Goal: Task Accomplishment & Management: Manage account settings

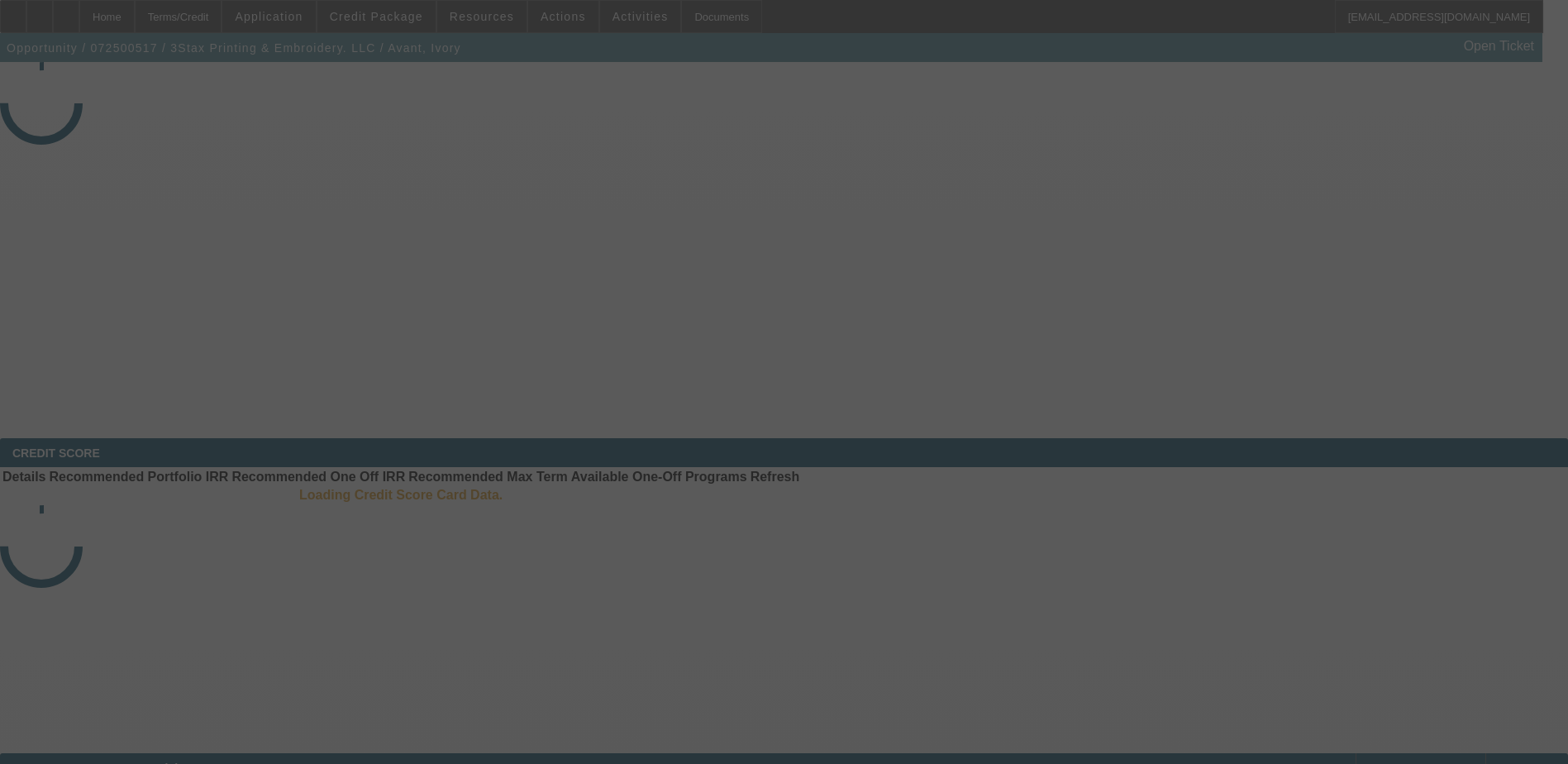
select select "3"
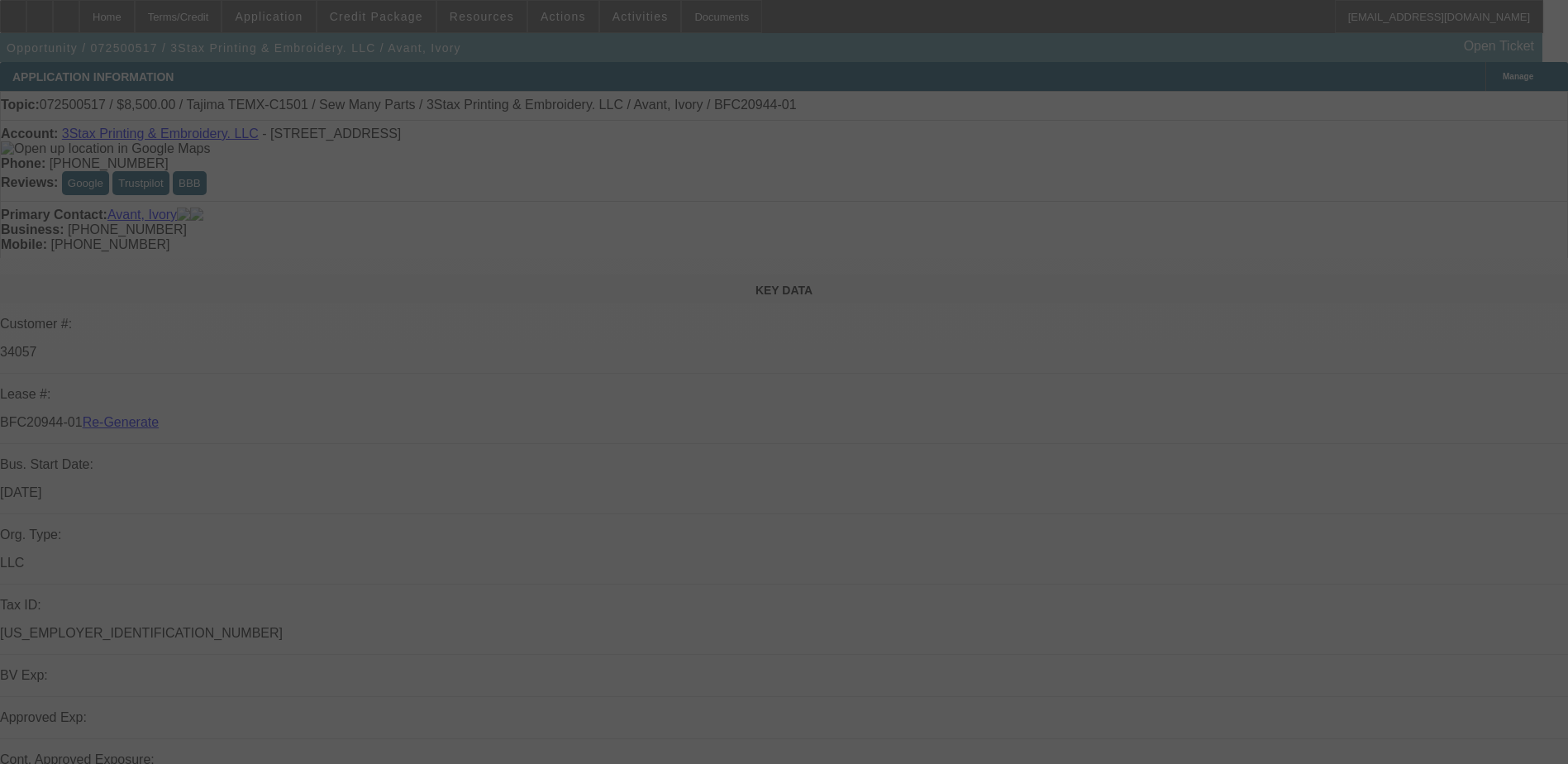
select select "0"
select select "2"
select select "0"
select select "6"
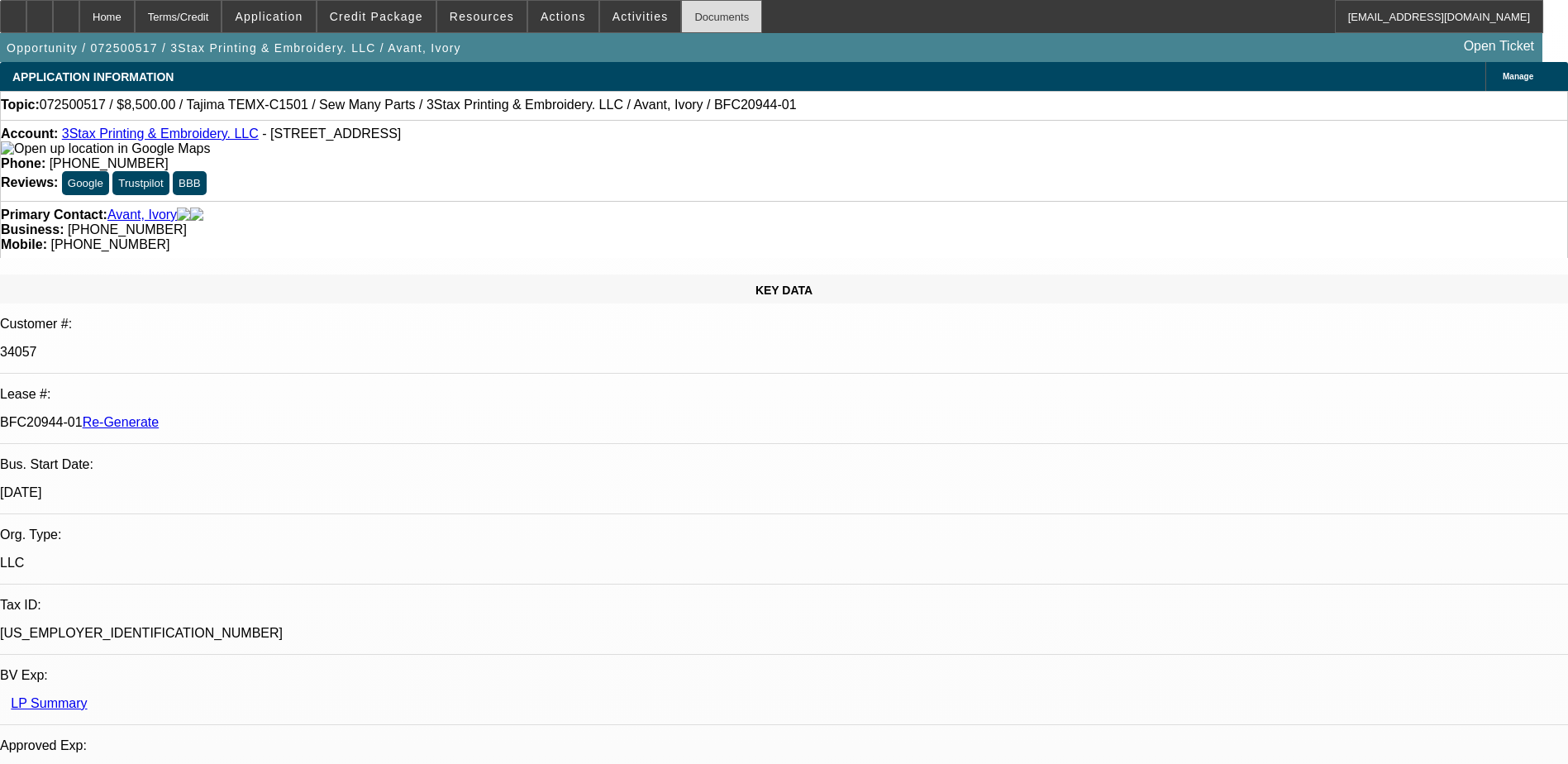
click at [683, 12] on div "Documents" at bounding box center [722, 16] width 81 height 33
click at [714, 145] on div "Account: 3Stax Printing & Embroidery. LLC - 11417 Cosmo Ct, Indianapolis, IN 46…" at bounding box center [784, 161] width 1568 height 81
click at [547, 9] on span at bounding box center [564, 16] width 70 height 40
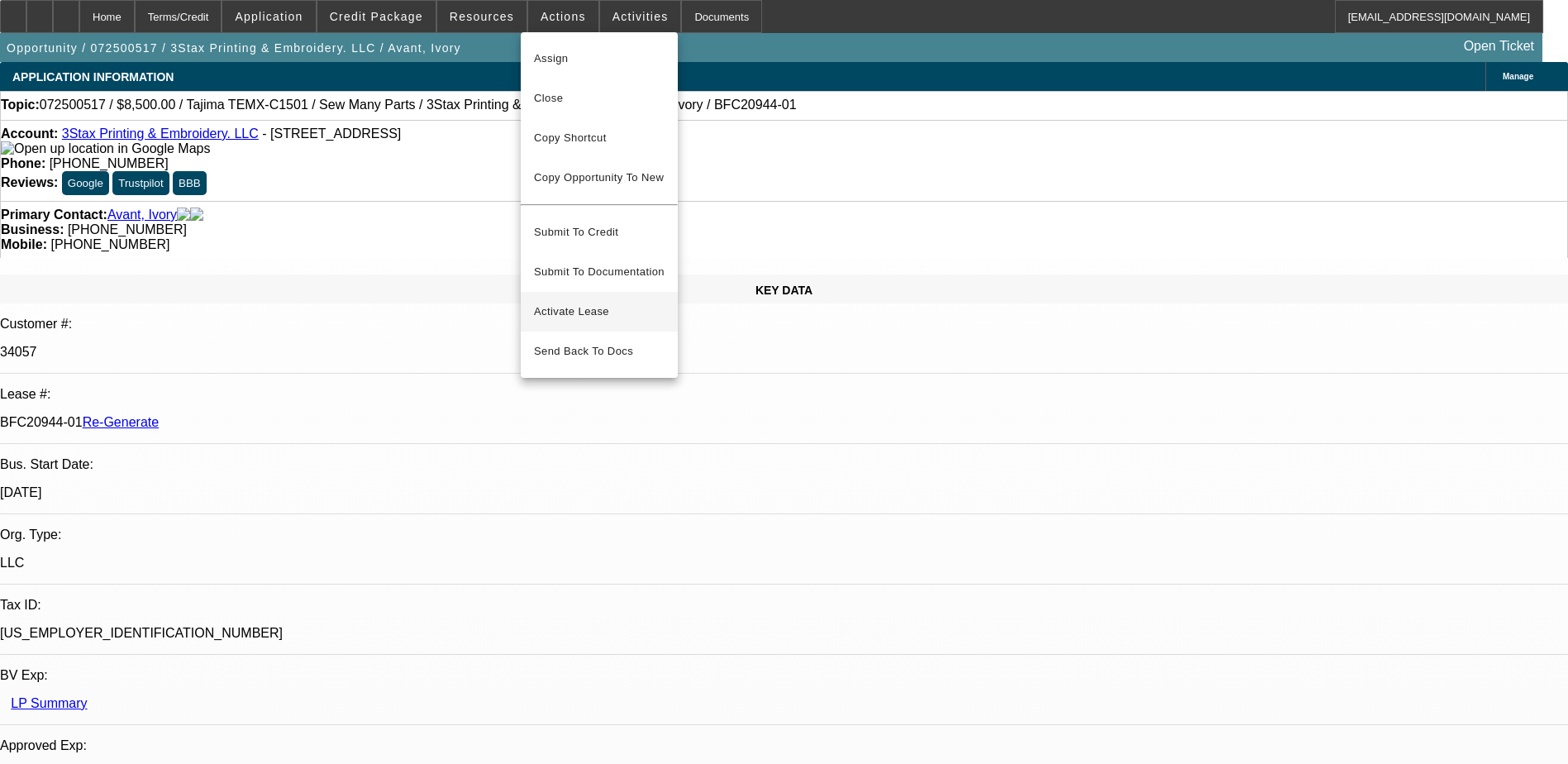
click at [590, 302] on span "Activate Lease" at bounding box center [600, 312] width 131 height 20
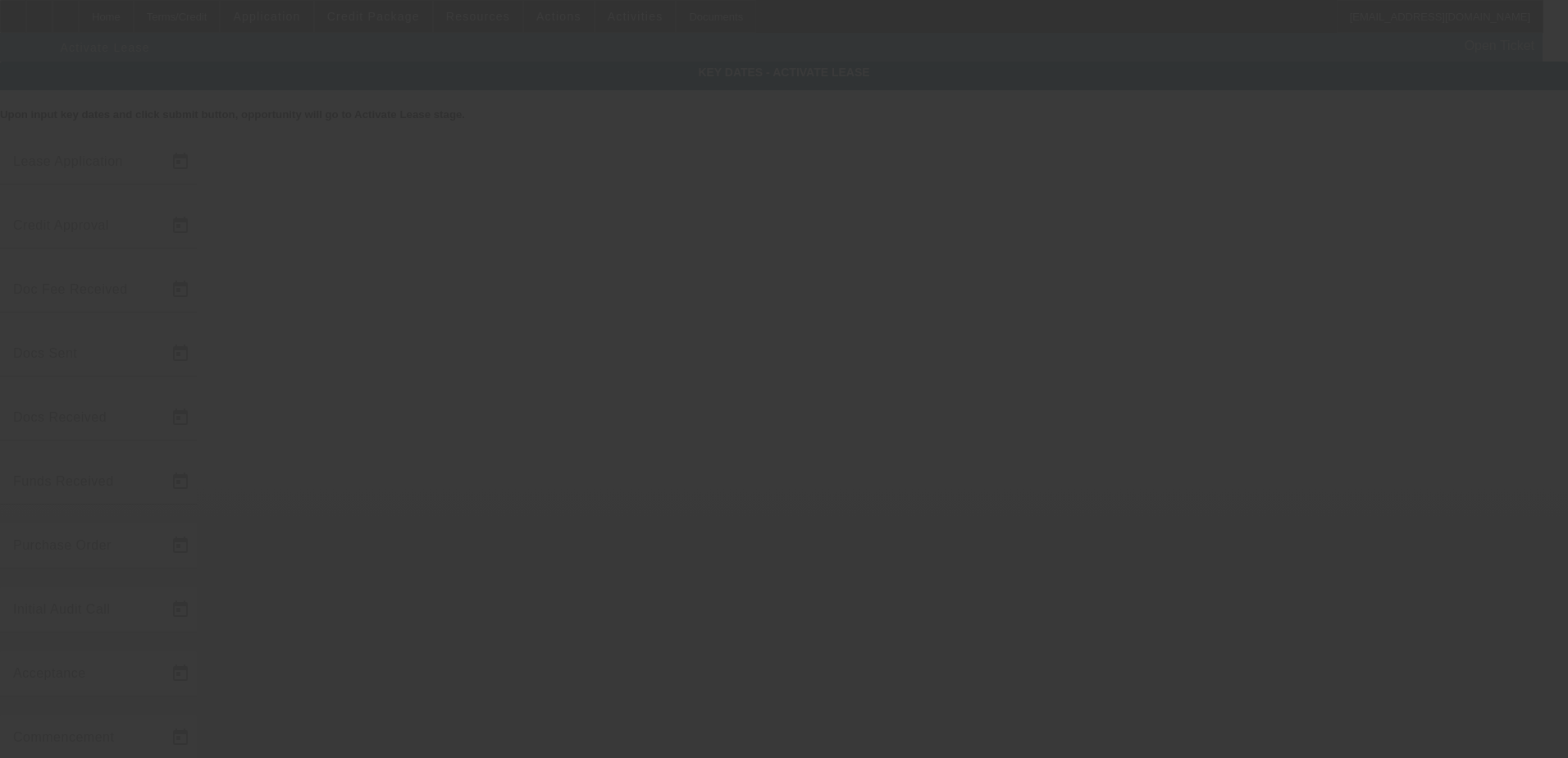
type input "7/22/2025"
type input "8/18/2025"
type input "8/19/2025"
type input "8/20/2025"
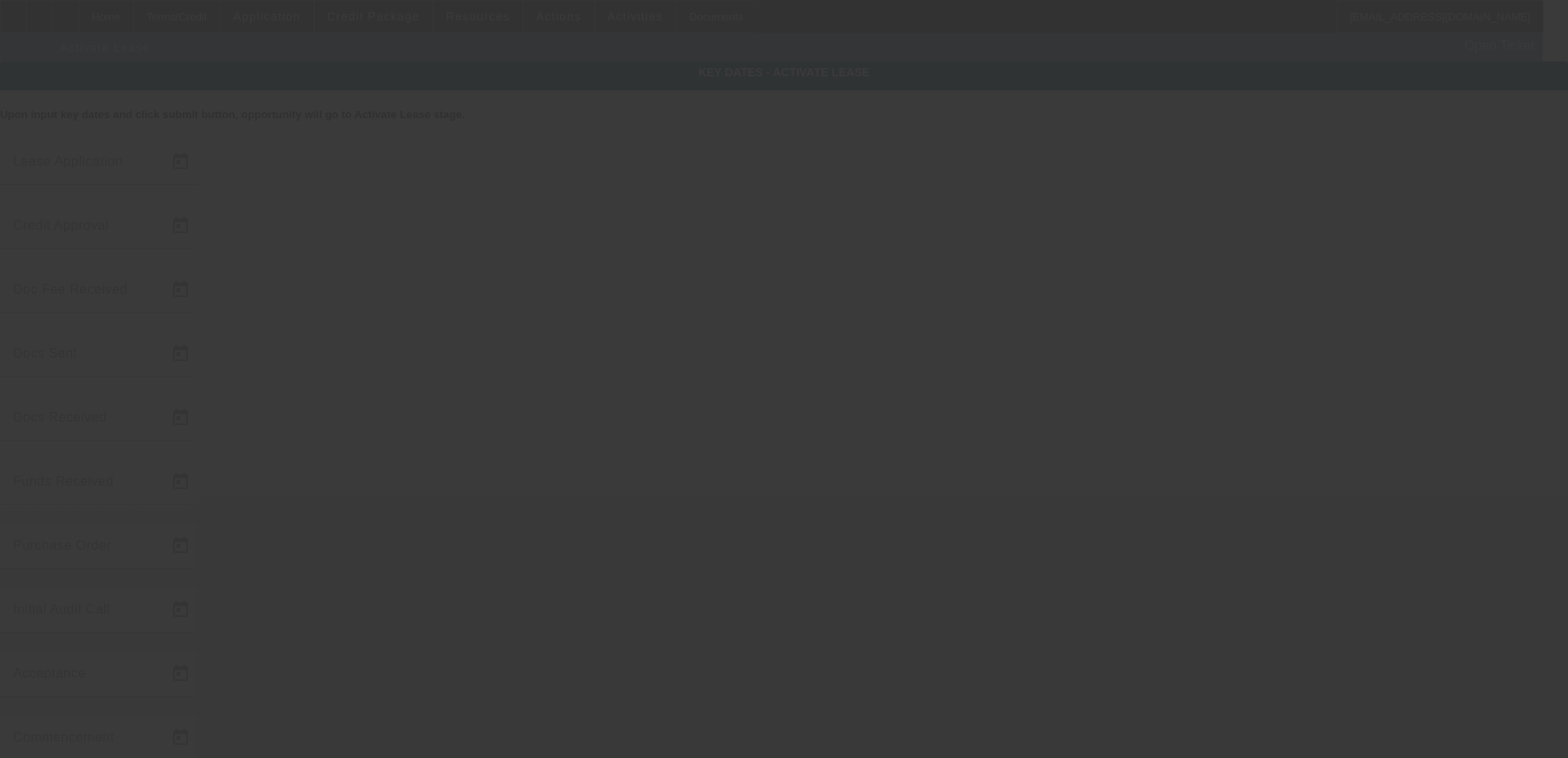
type input "8/22/2025"
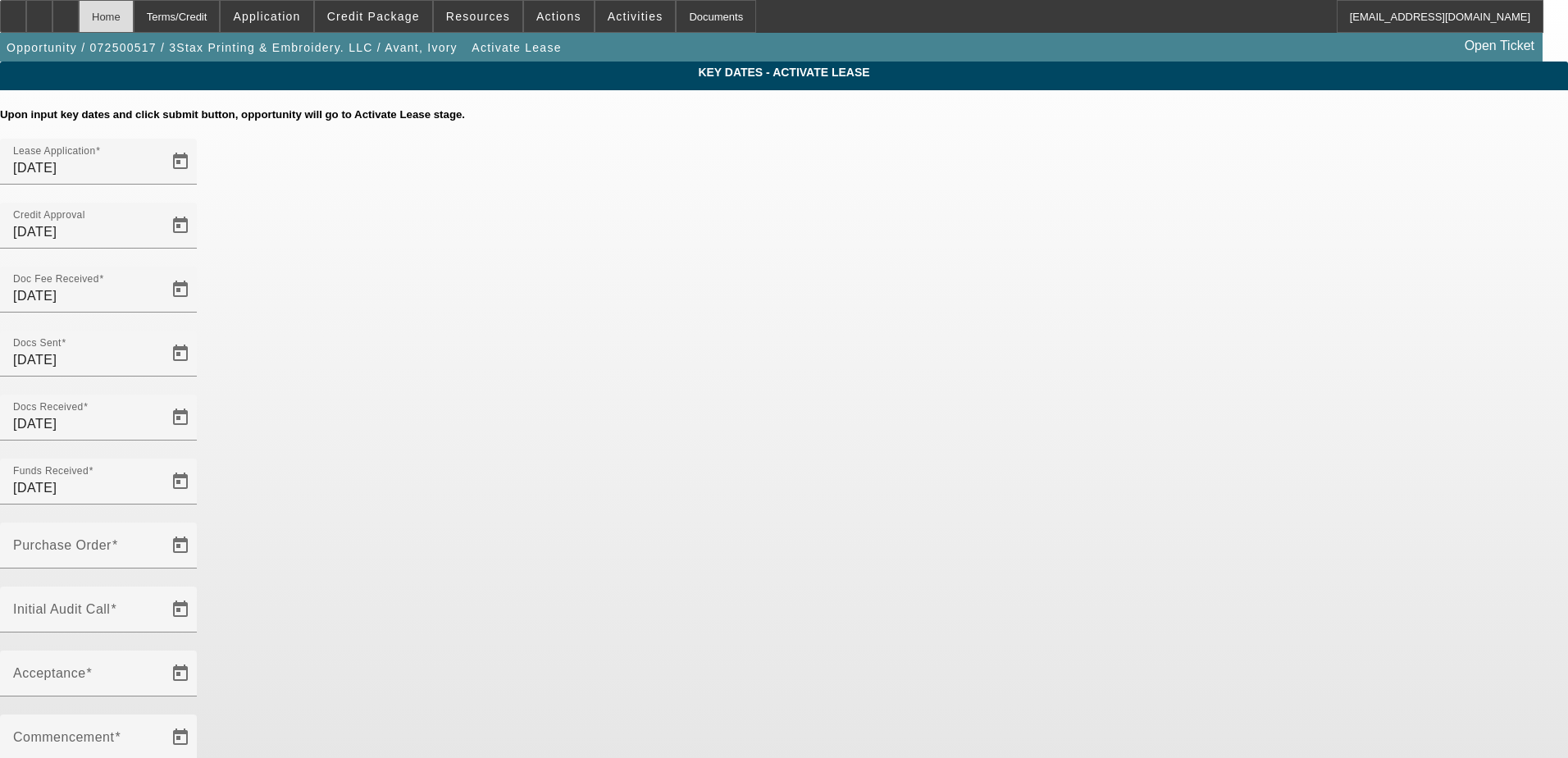
click at [134, 13] on div "Home" at bounding box center [106, 16] width 55 height 33
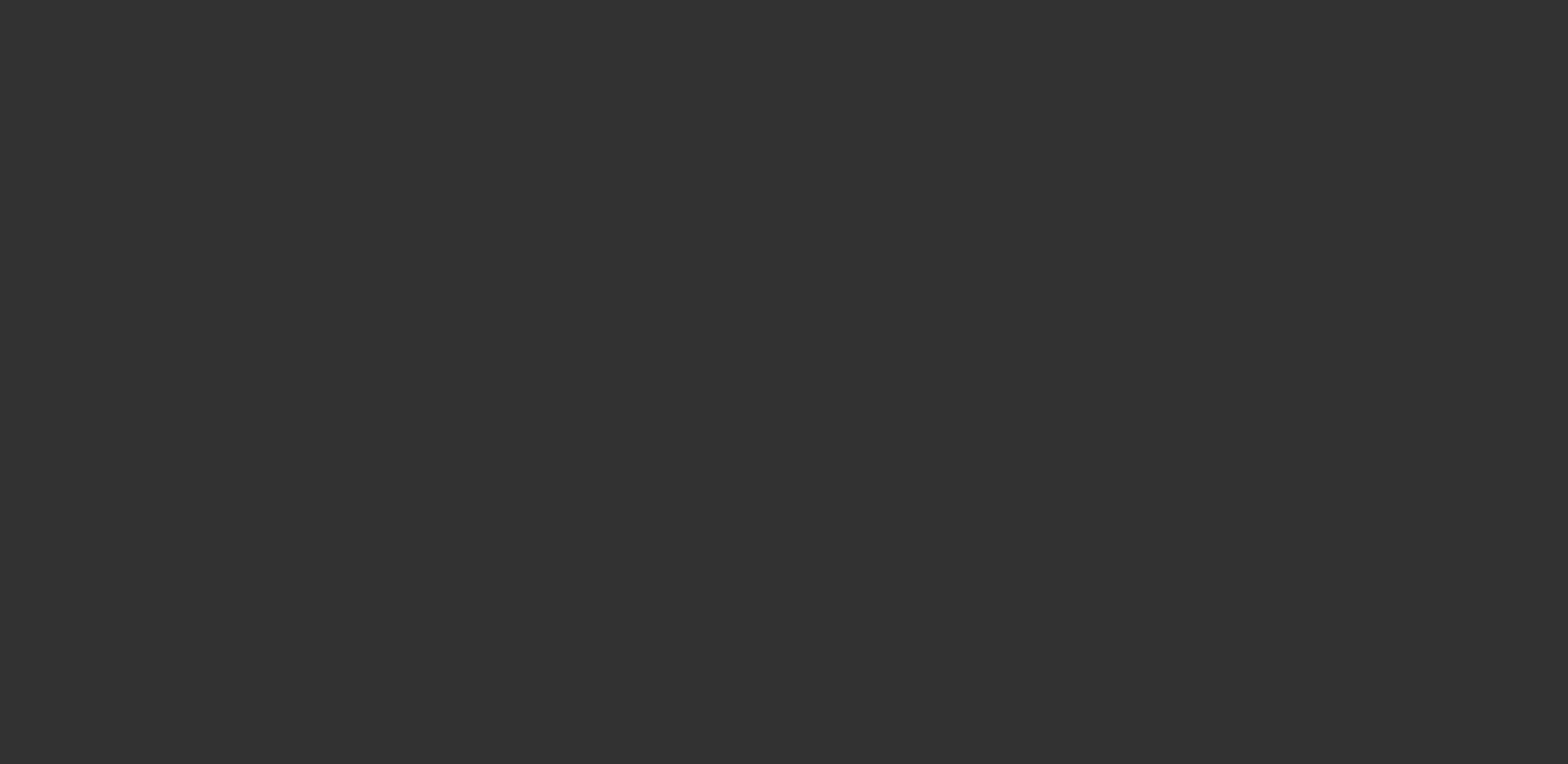
select select "3"
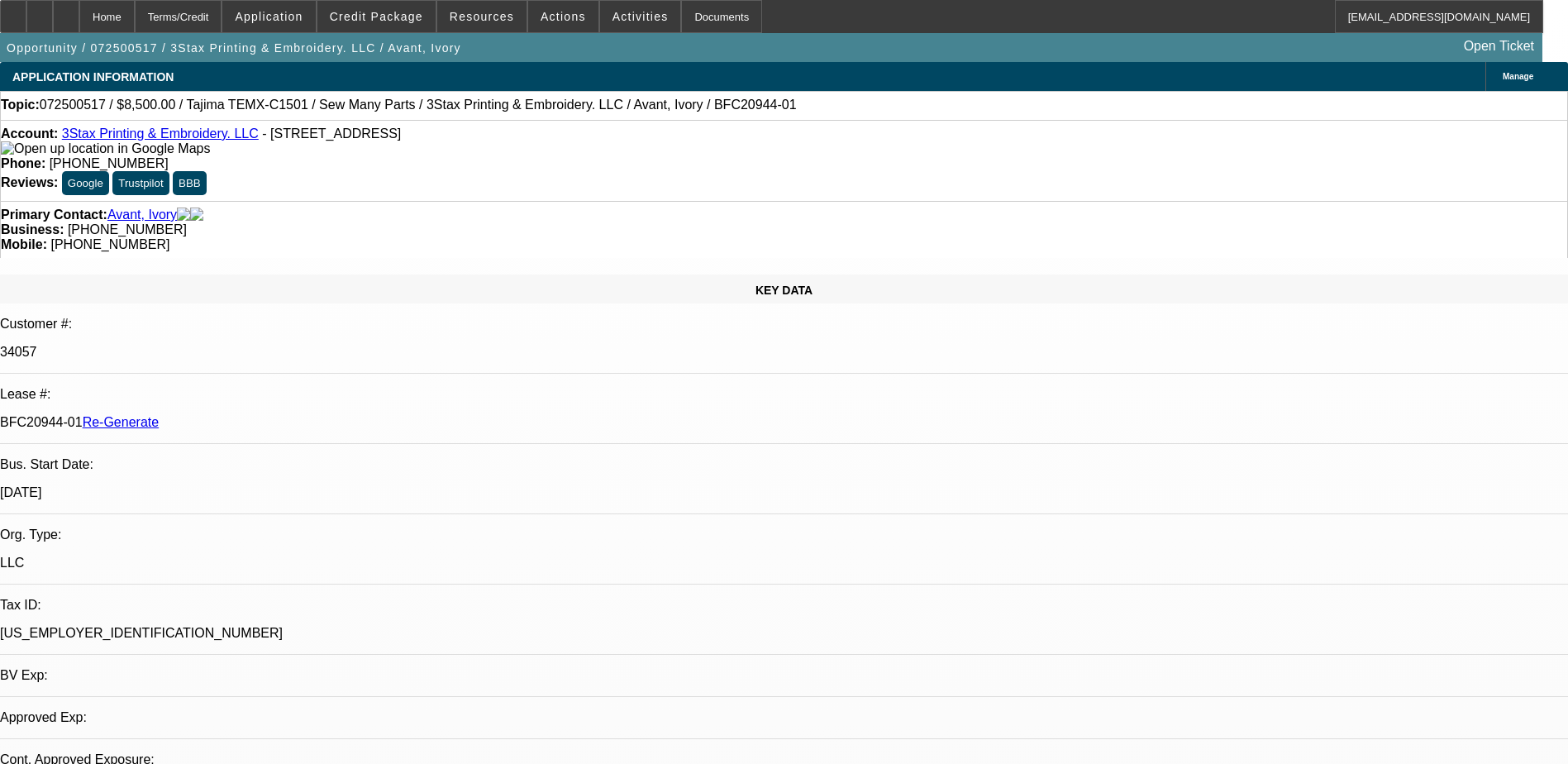
select select "0"
select select "2"
select select "0"
select select "6"
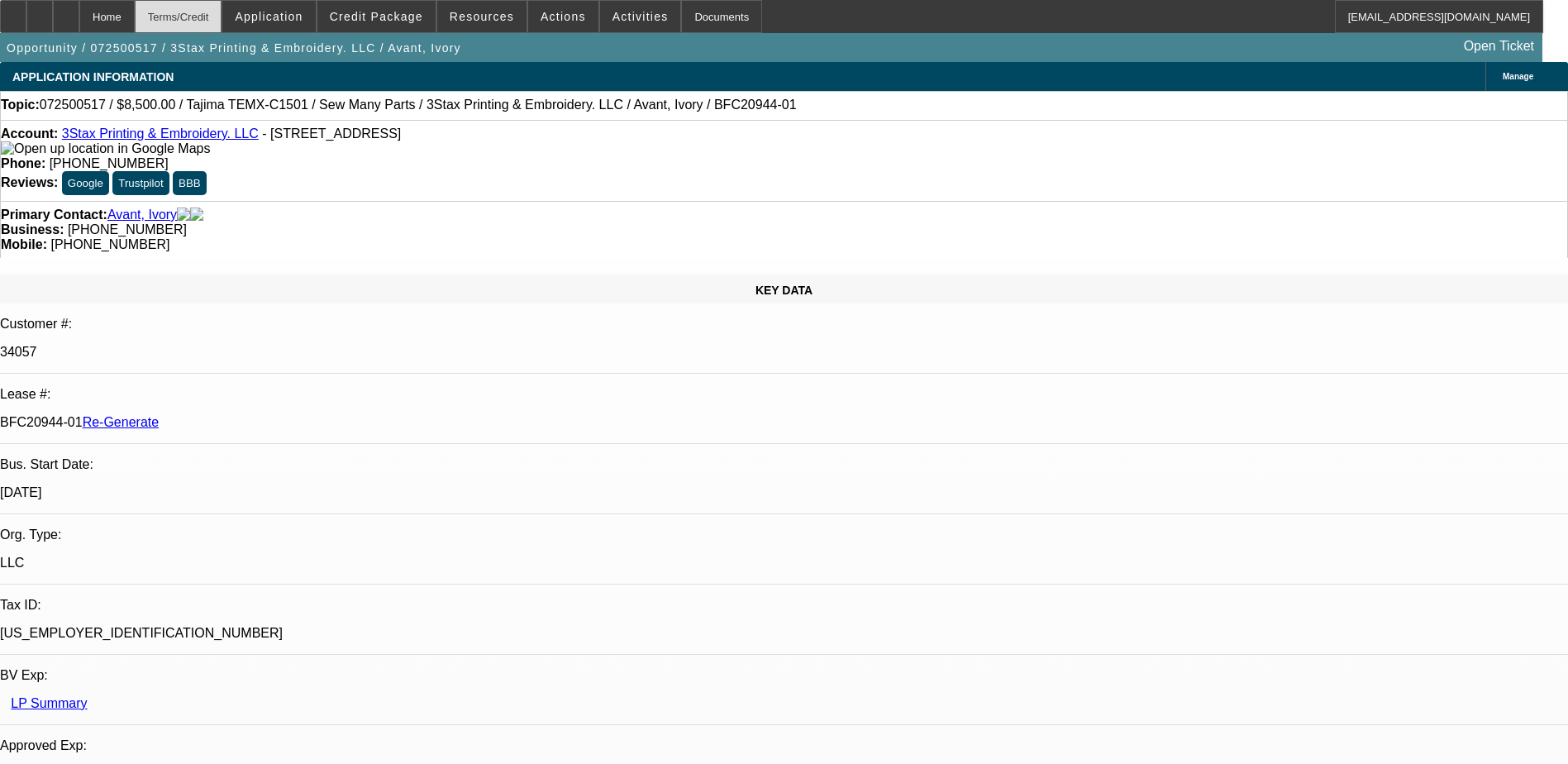
click at [219, 17] on div "Terms/Credit" at bounding box center [179, 16] width 88 height 33
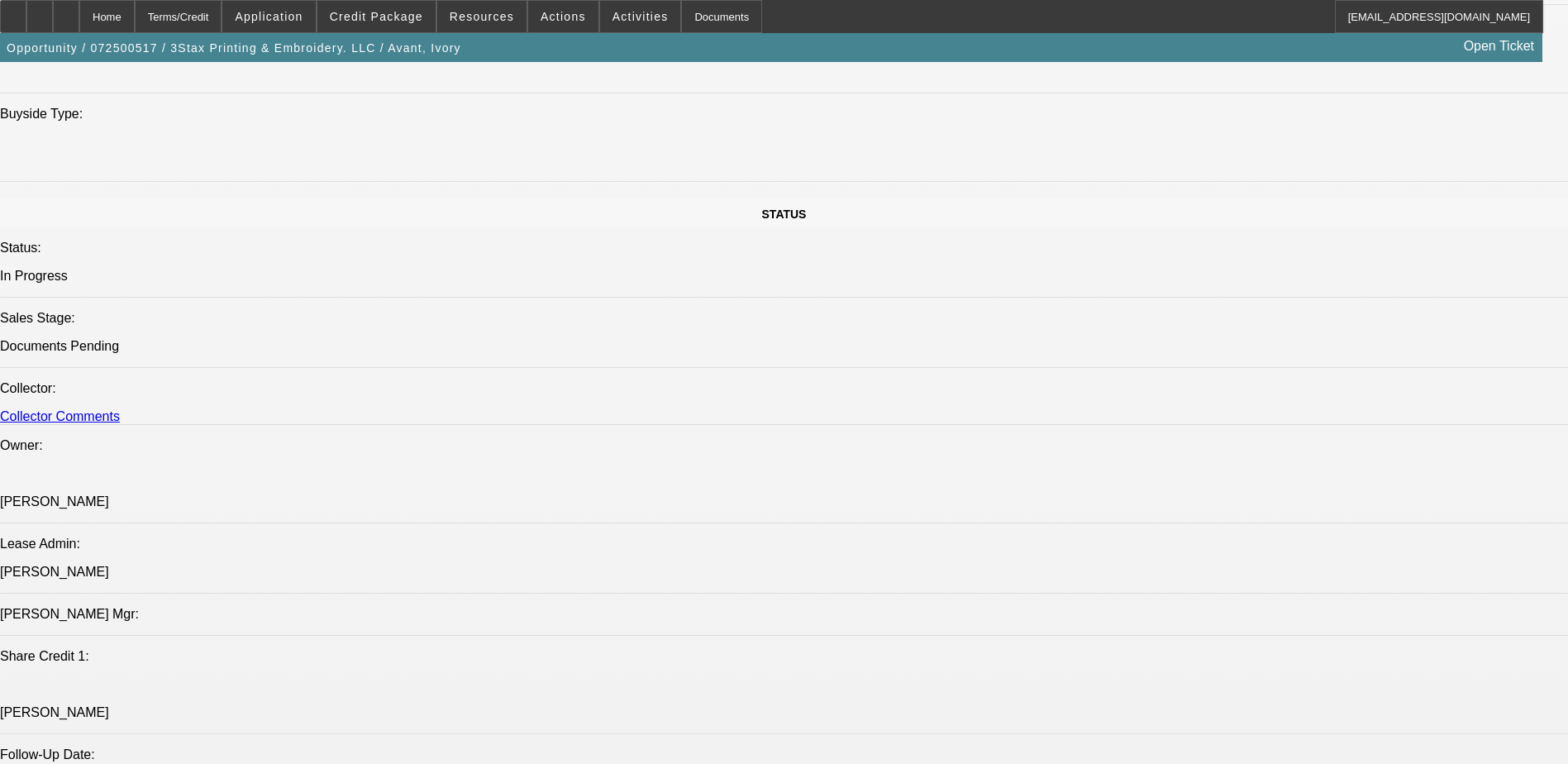
scroll to position [1143, 0]
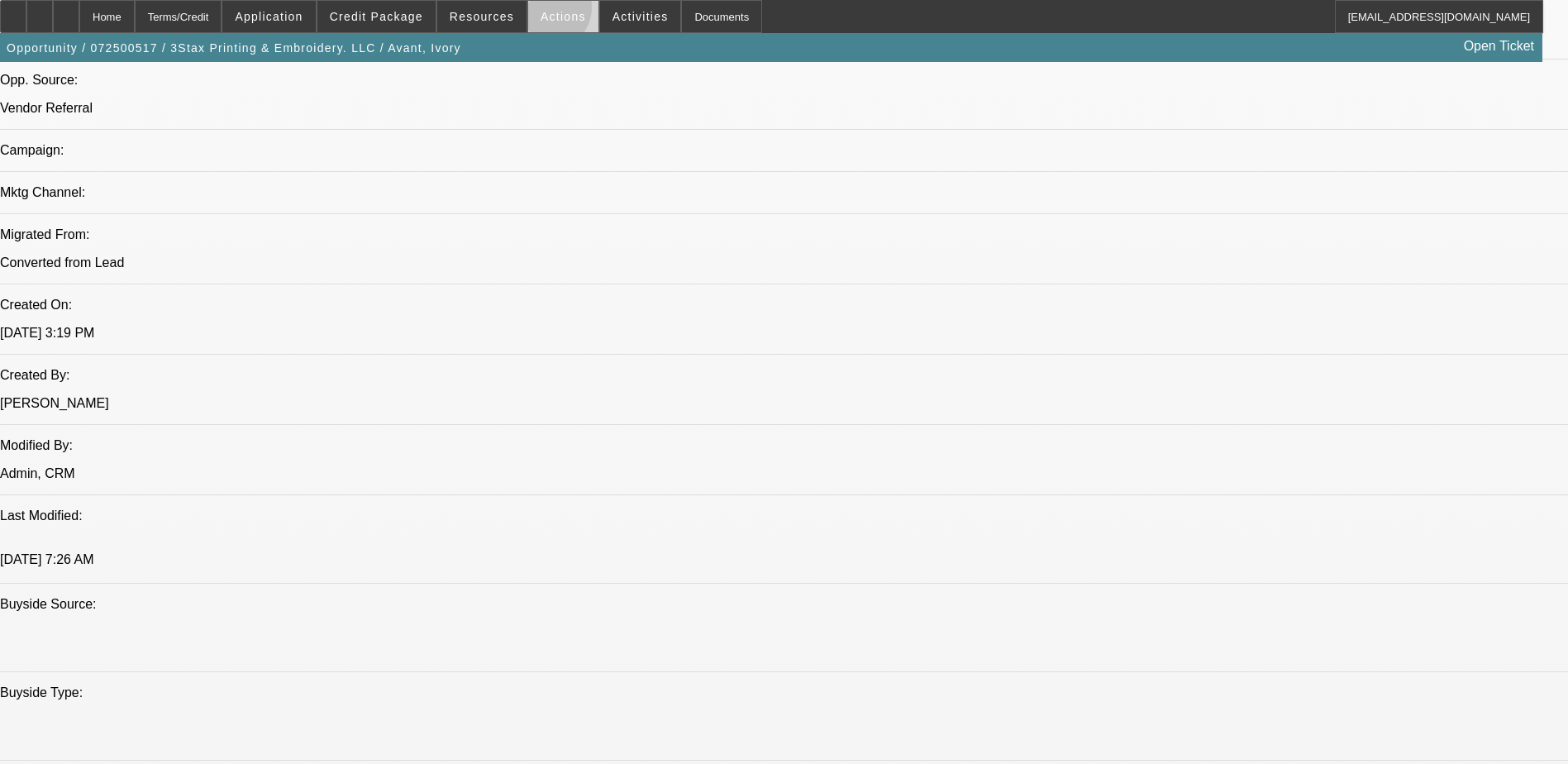
click at [540, 11] on span "Actions" at bounding box center [563, 16] width 46 height 13
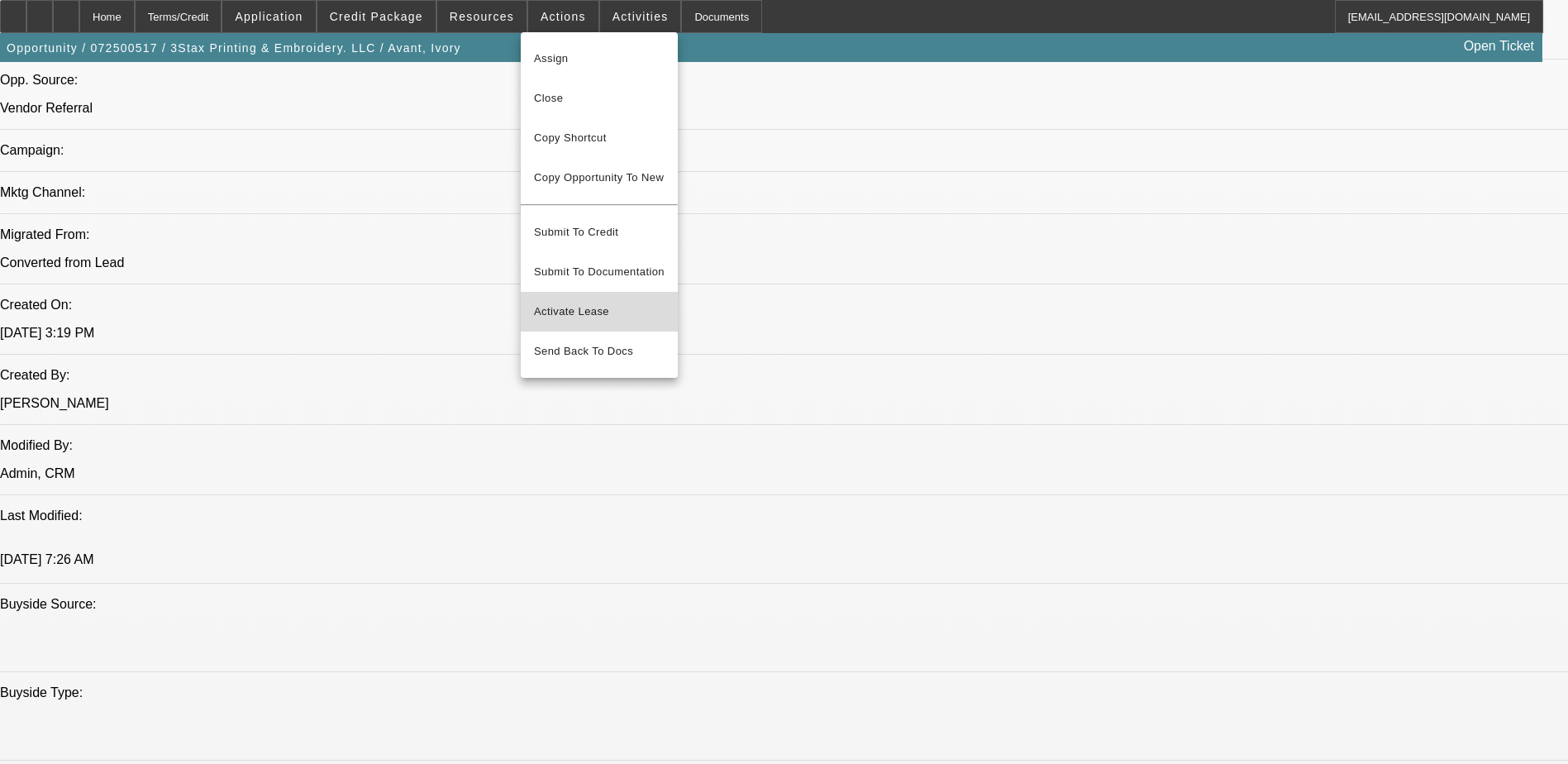
click at [580, 302] on span "Activate Lease" at bounding box center [600, 312] width 131 height 20
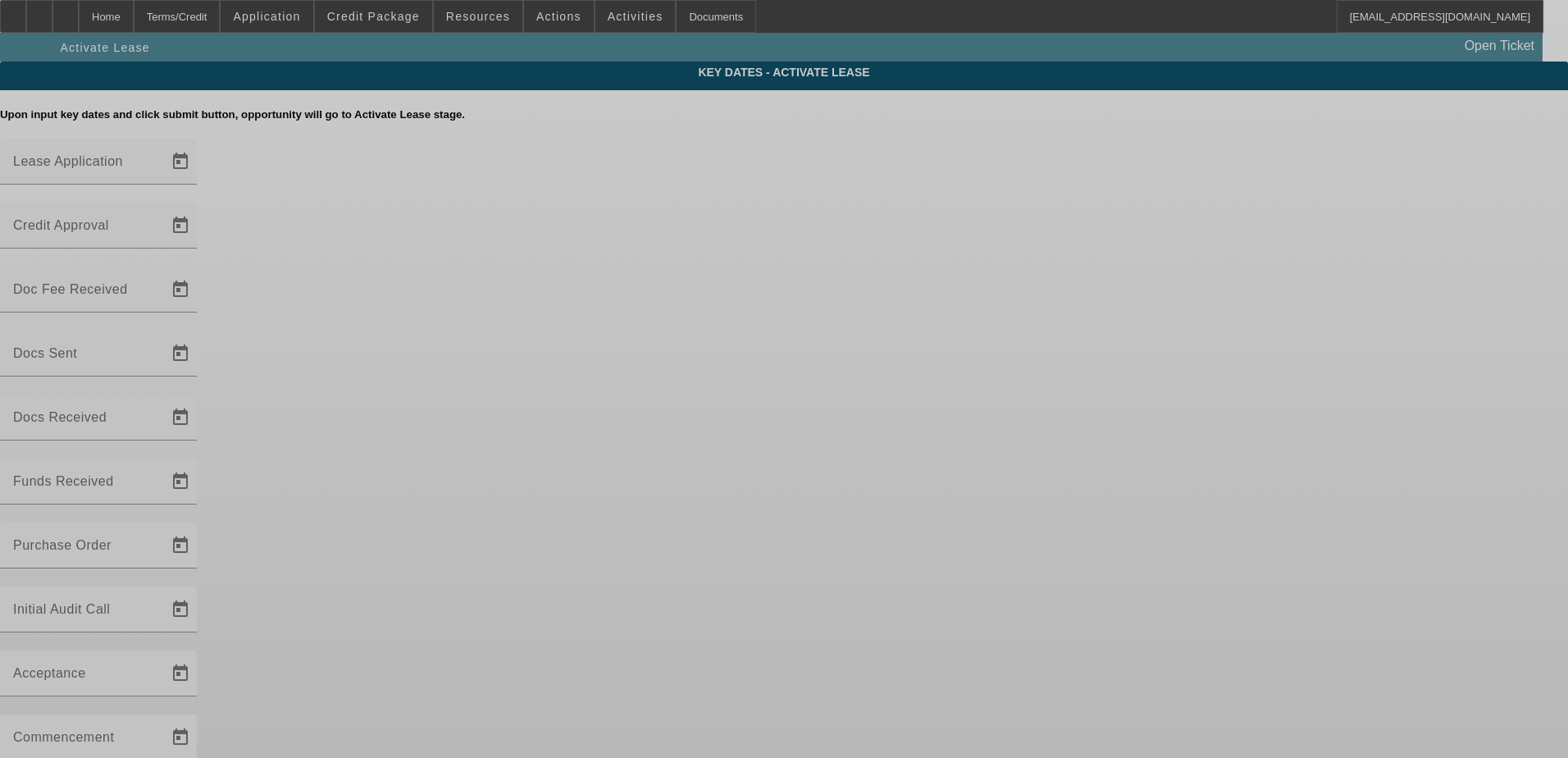
type input "7/22/2025"
type input "8/18/2025"
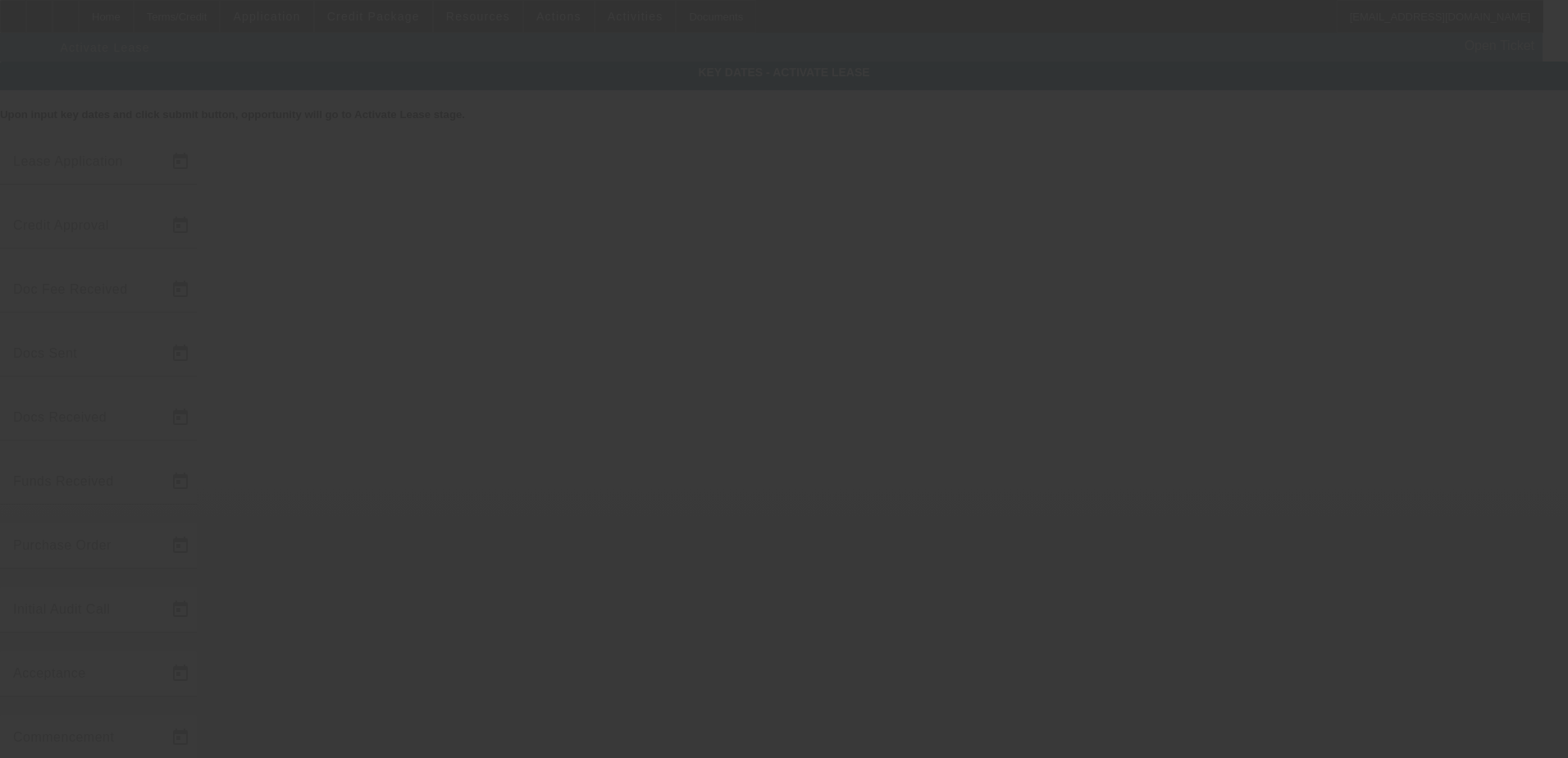
type input "8/19/2025"
type input "8/20/2025"
type input "8/22/2025"
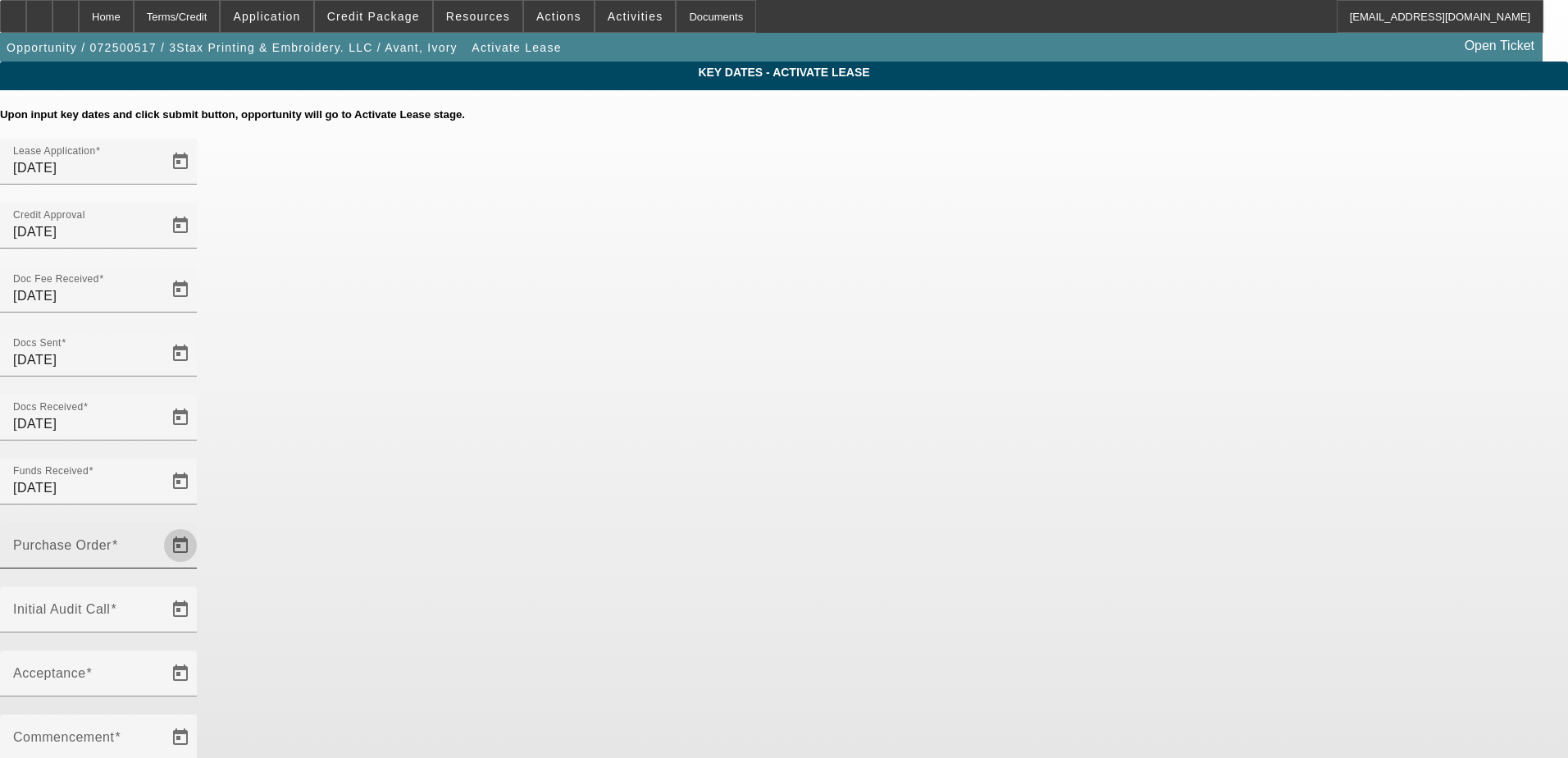
click at [200, 526] on span "Open calendar" at bounding box center [181, 545] width 39 height 39
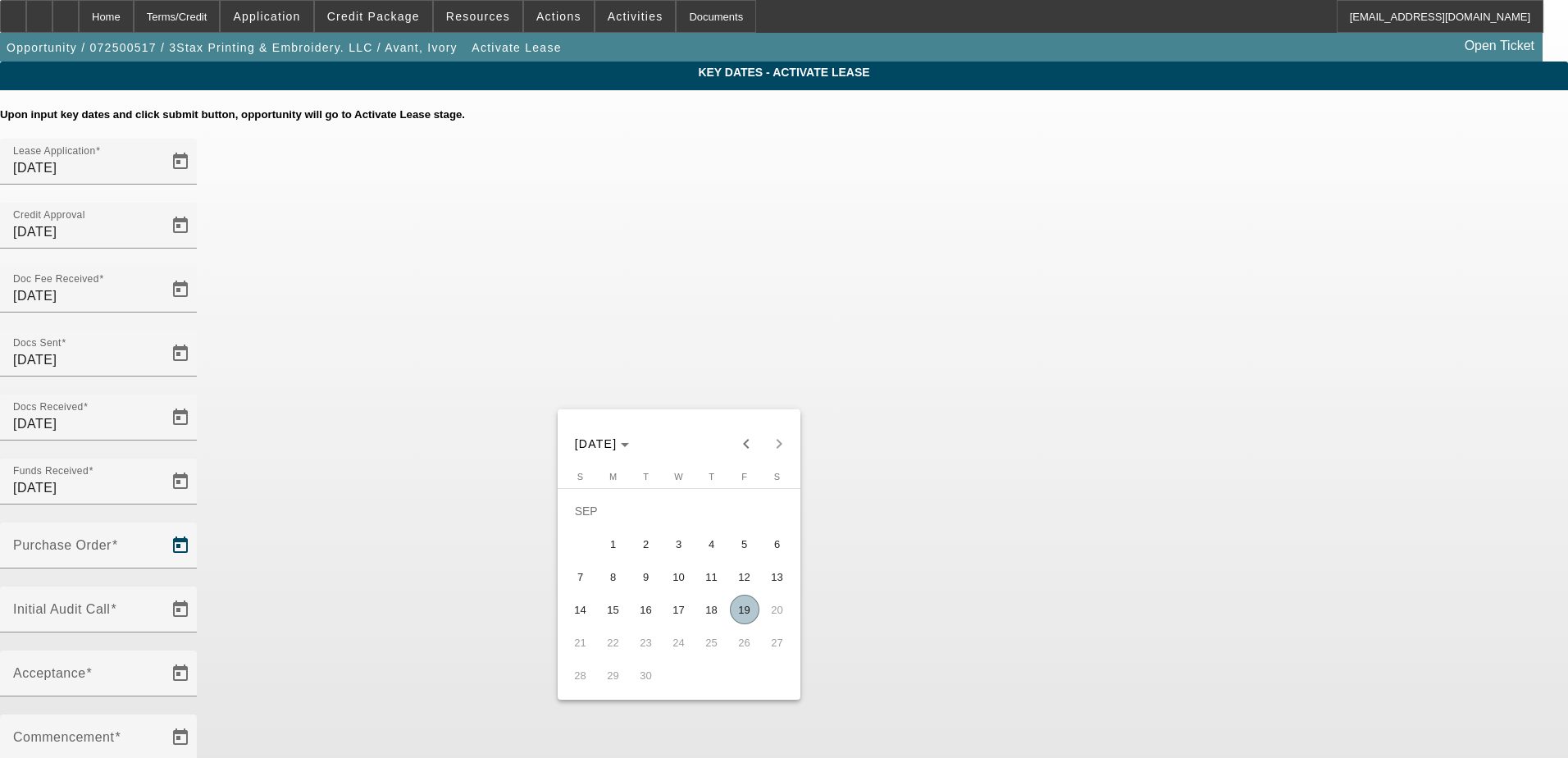
click at [743, 612] on span "19" at bounding box center [744, 609] width 29 height 29
type input "9/19/2025"
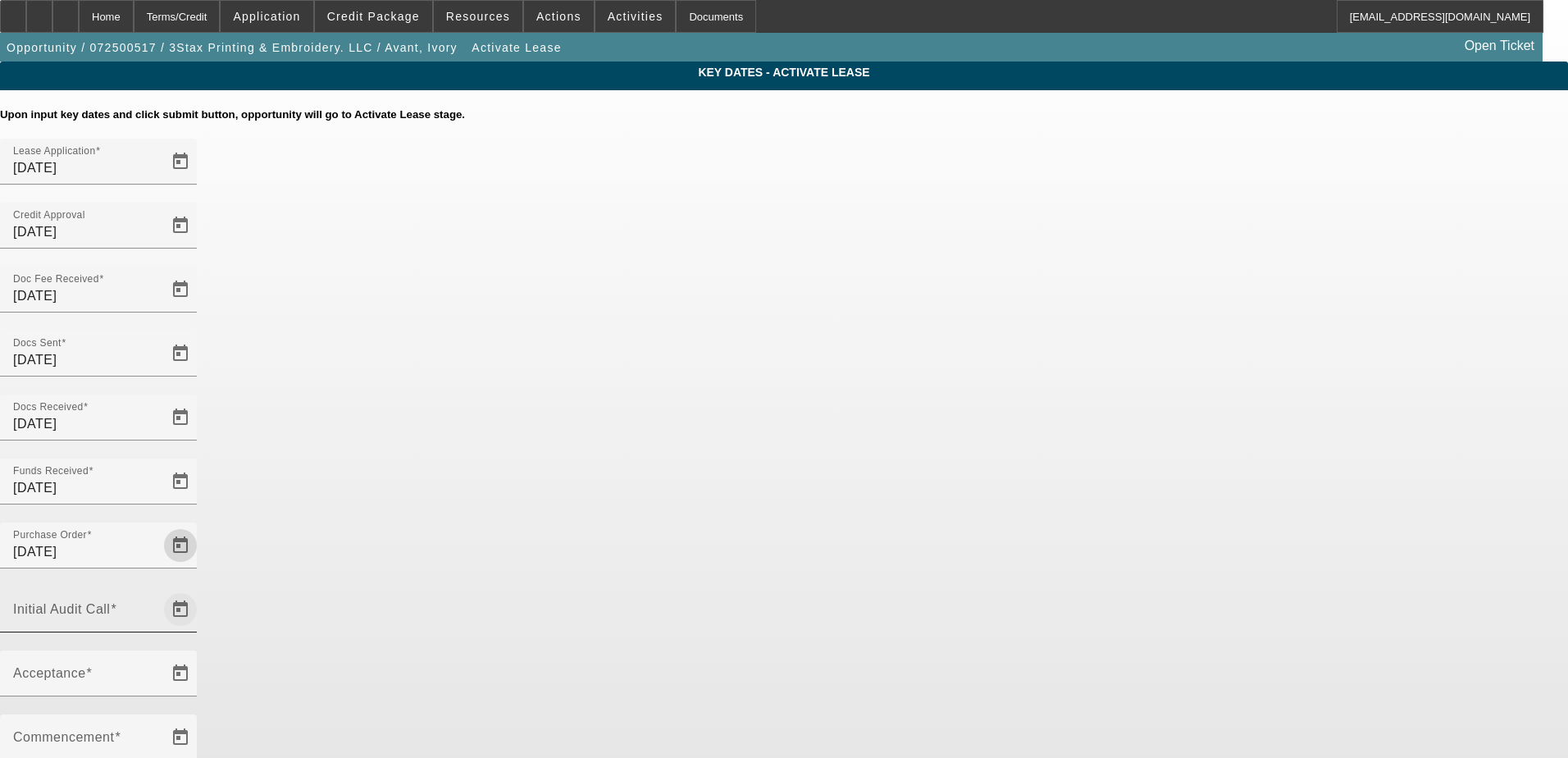
click at [200, 590] on span "Open calendar" at bounding box center [181, 609] width 39 height 39
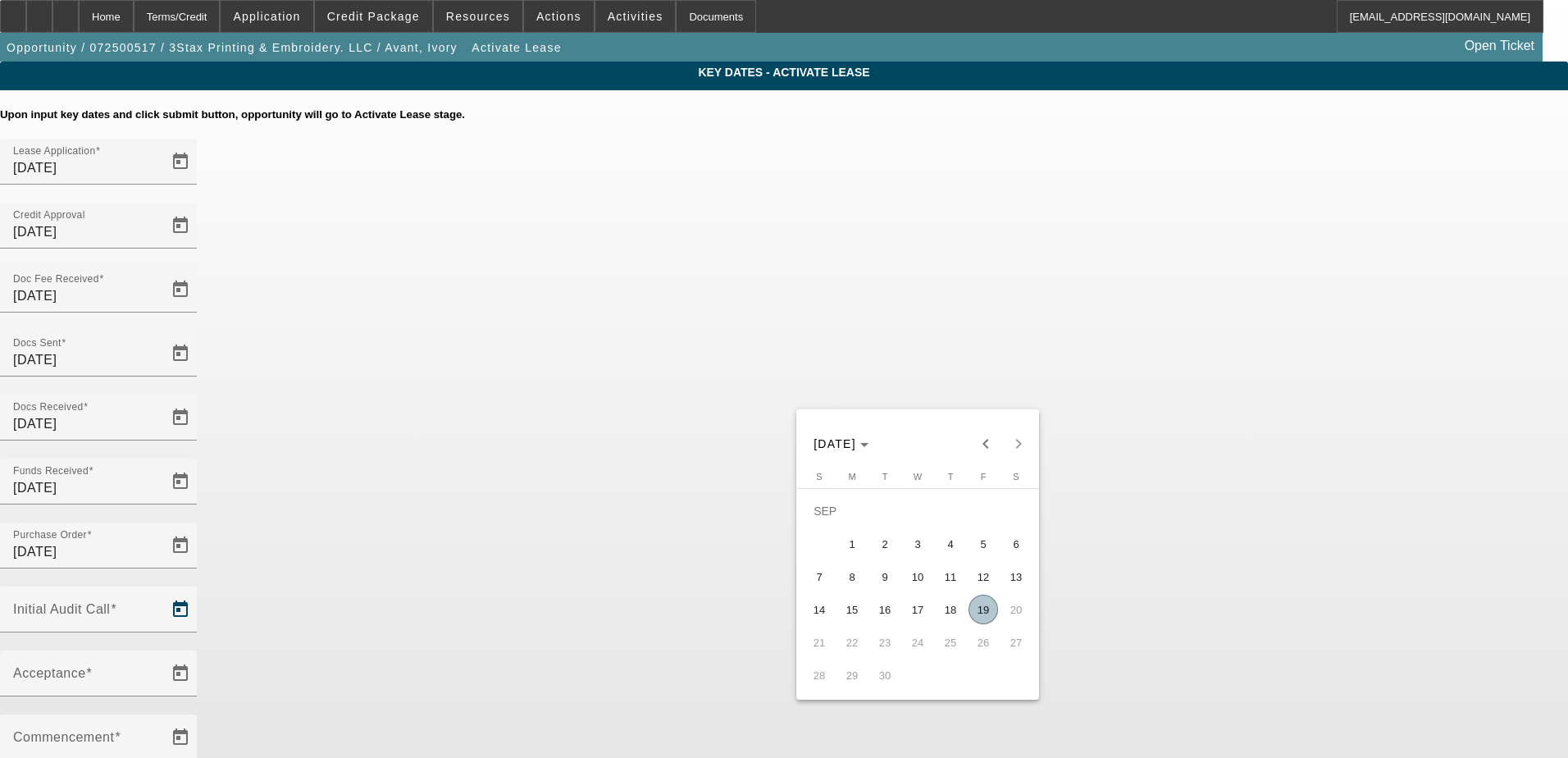
click at [986, 612] on span "19" at bounding box center [983, 609] width 29 height 29
type input "9/19/2025"
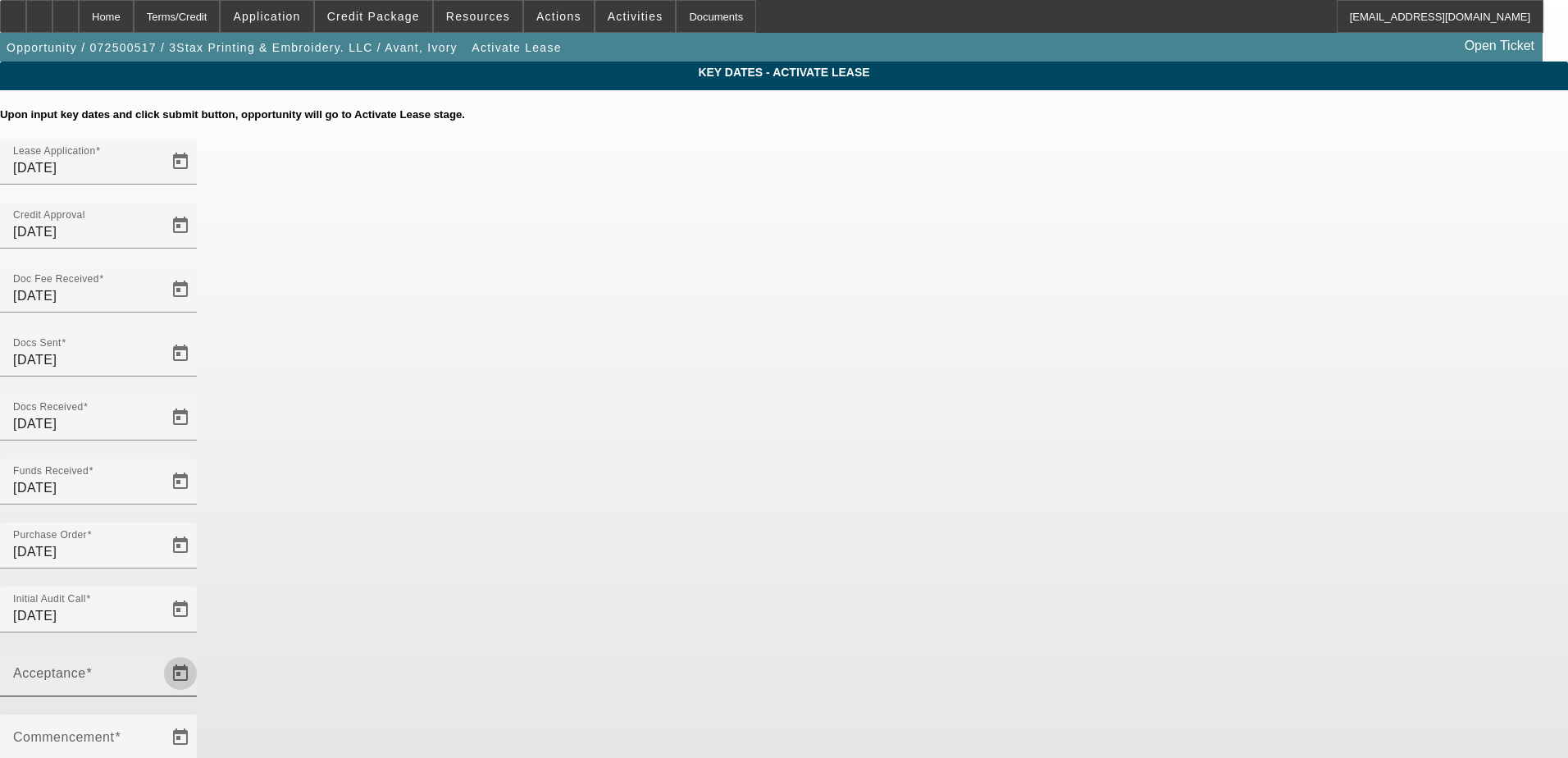
click at [200, 654] on span "Open calendar" at bounding box center [181, 673] width 39 height 39
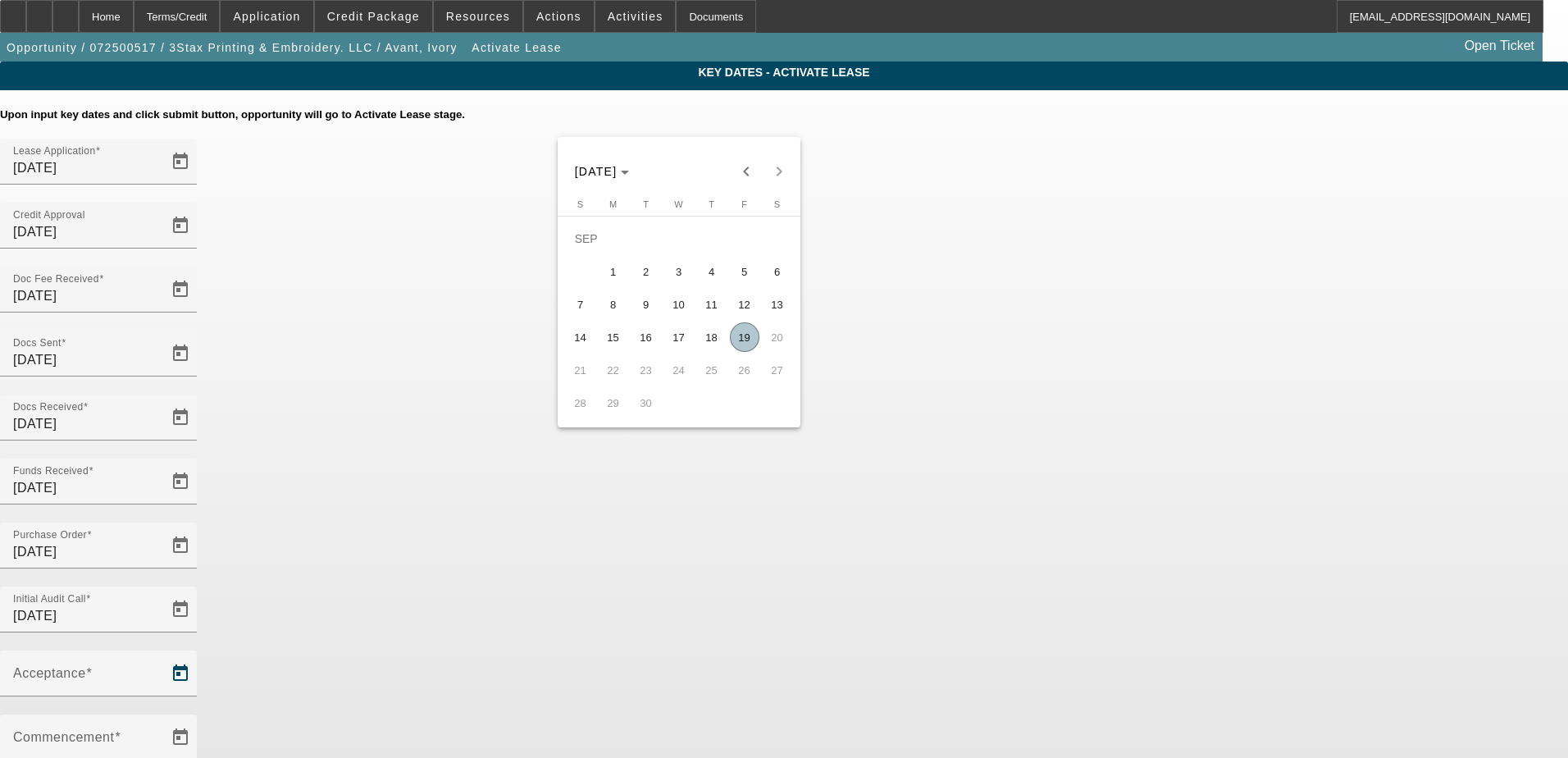
click at [746, 338] on span "19" at bounding box center [744, 337] width 29 height 29
type input "9/19/2025"
type input "10/1/2025"
type input "11/1/2025"
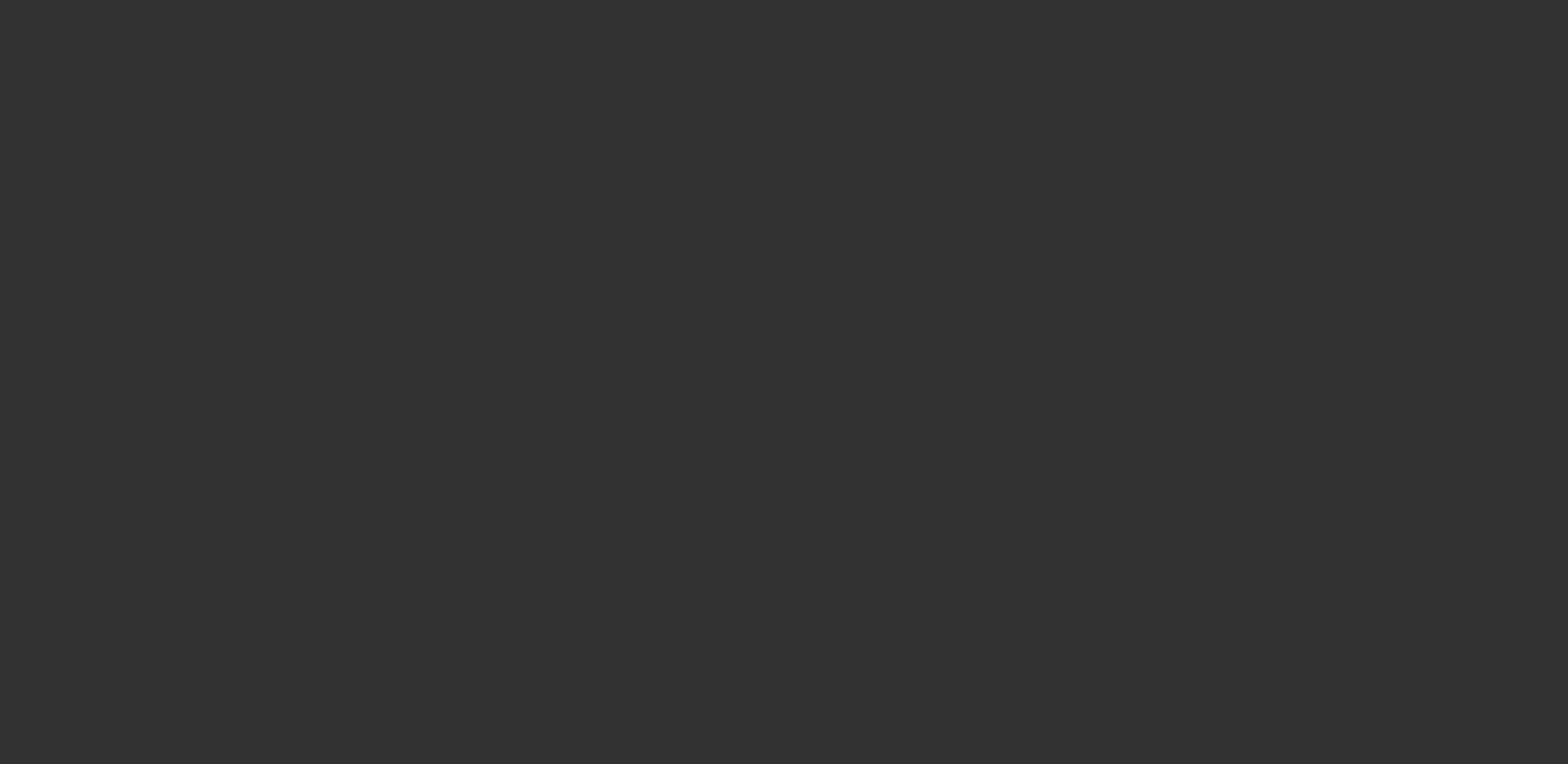
select select "4"
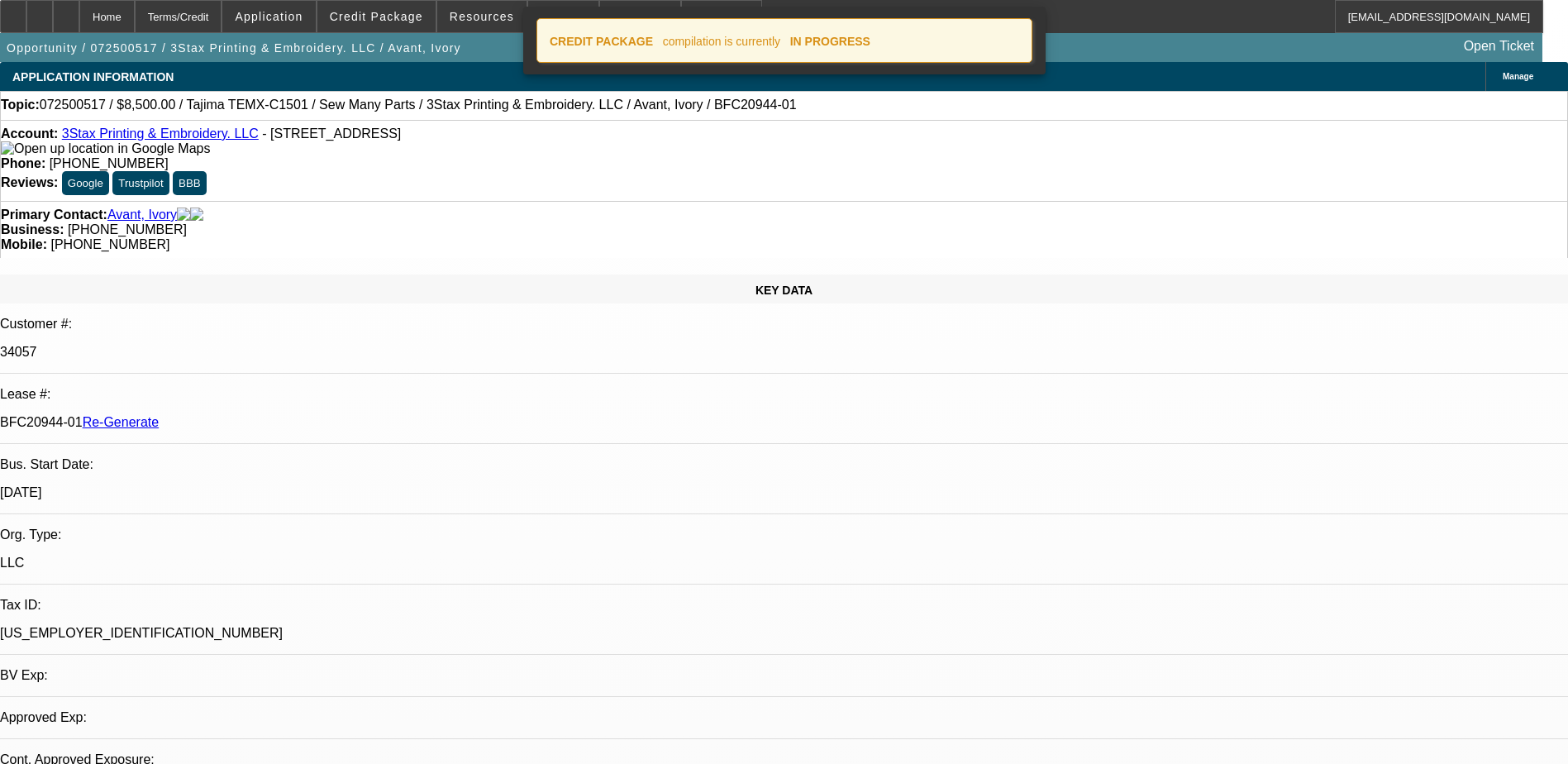
select select "0"
select select "2"
select select "0"
select select "6"
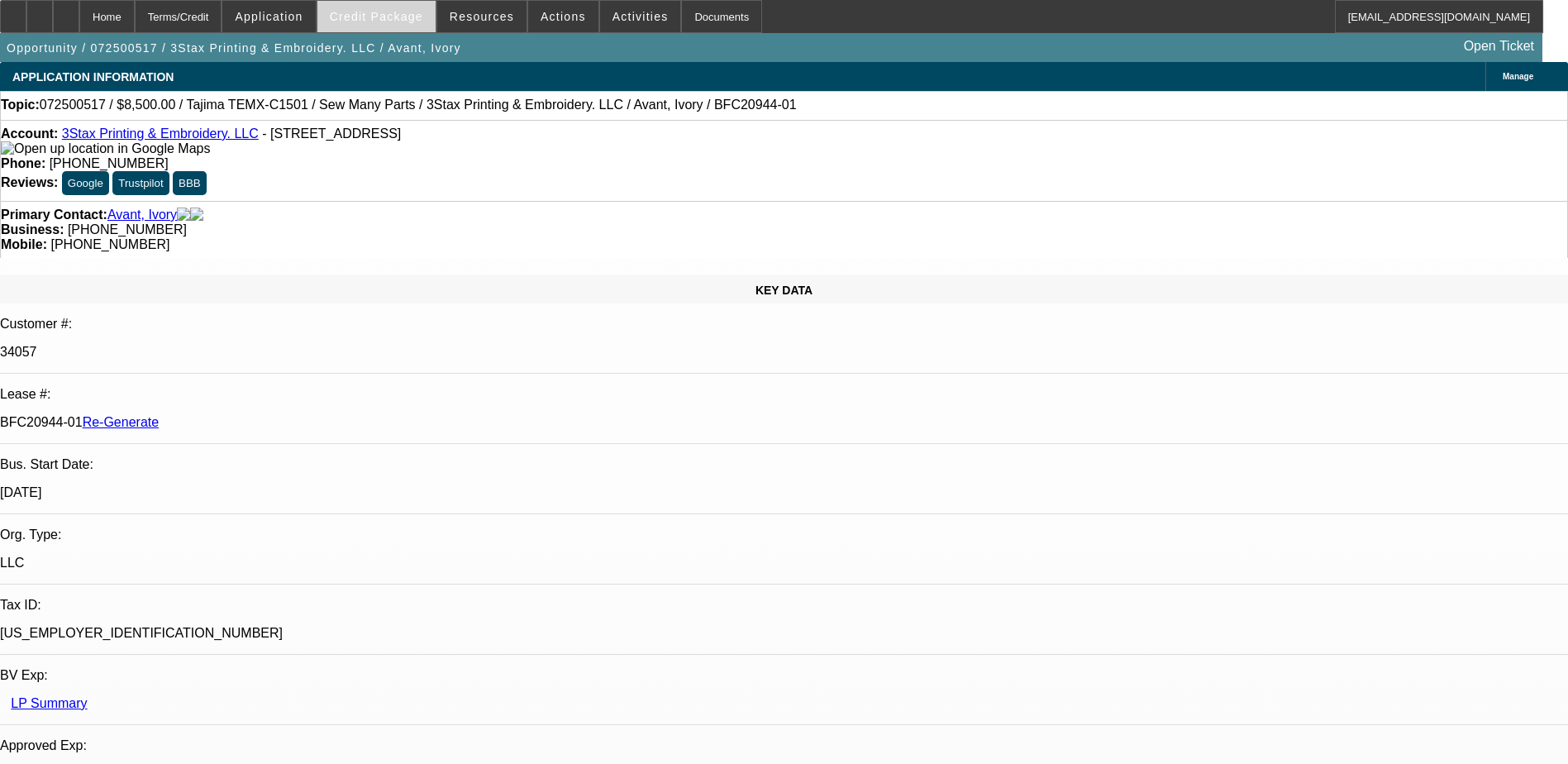
click at [399, 16] on span "Credit Package" at bounding box center [377, 16] width 93 height 13
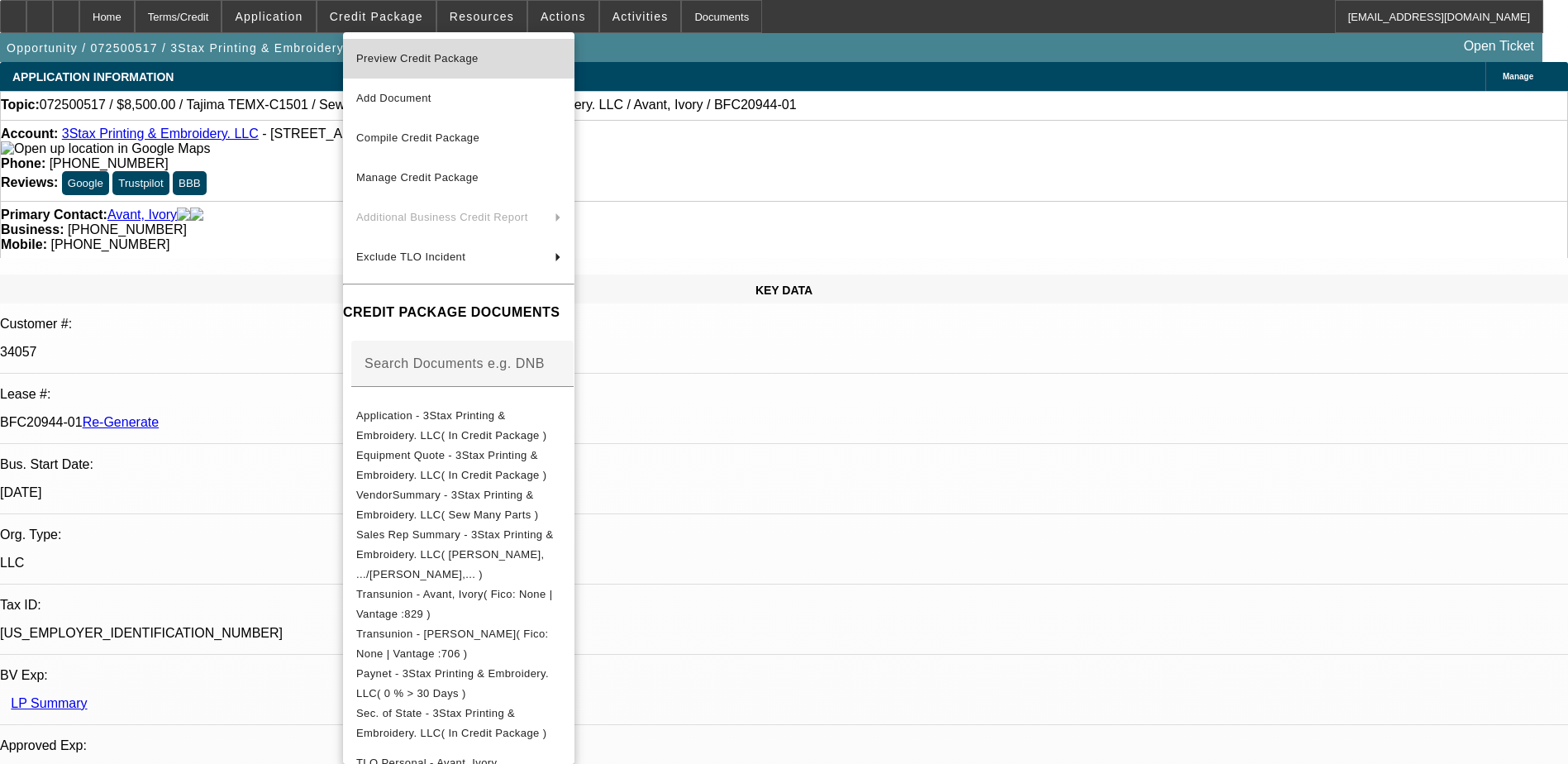
click at [412, 49] on span "Preview Credit Package" at bounding box center [459, 58] width 205 height 20
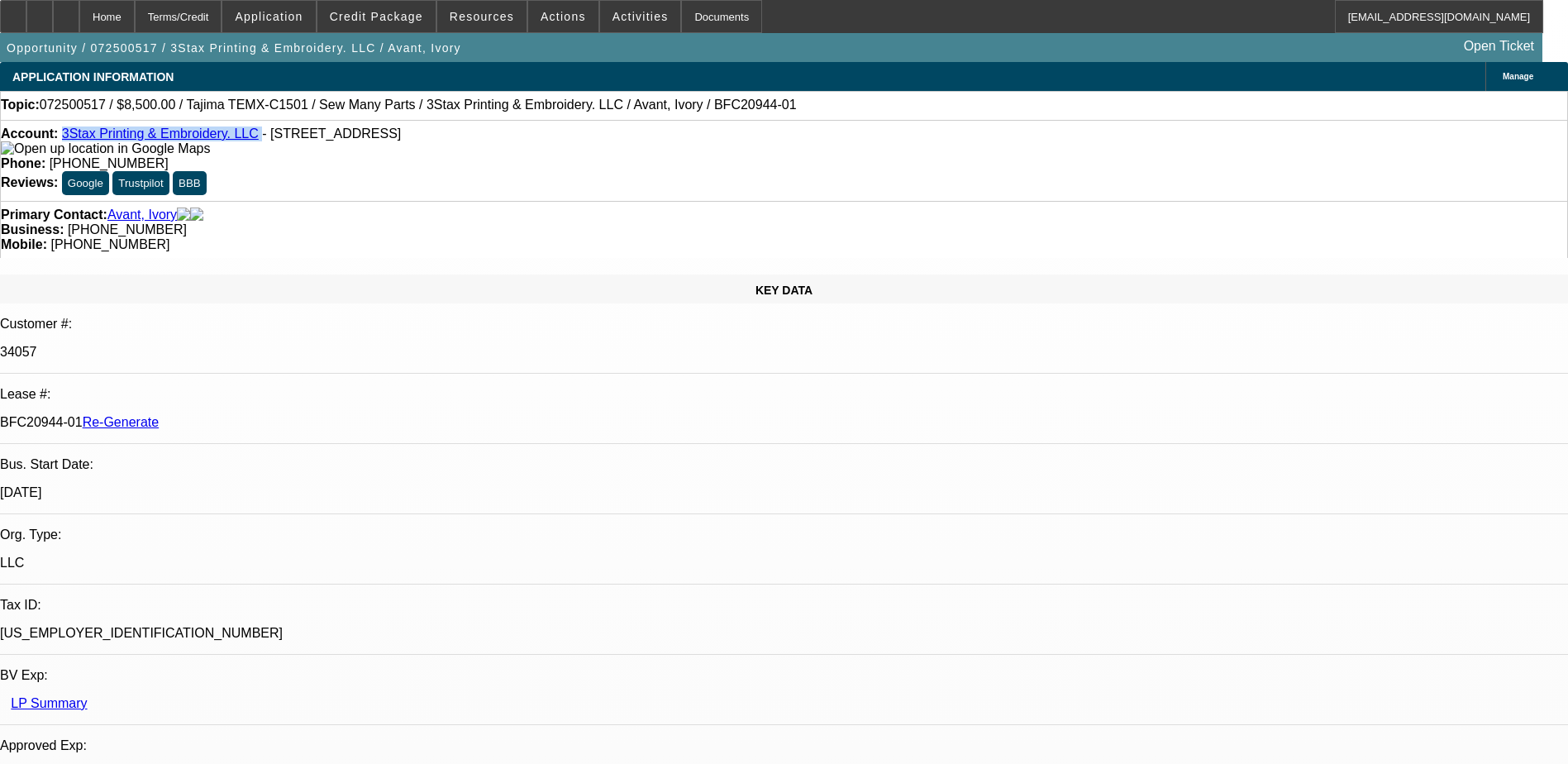
drag, startPoint x: 237, startPoint y: 138, endPoint x: 78, endPoint y: 138, distance: 159.0
click at [78, 138] on div "Account: 3Stax Printing & Embroidery. LLC - 11417 Cosmo Ct, Indianapolis, IN 46…" at bounding box center [784, 141] width 1567 height 30
copy div "3Stax Printing & Embroidery. LLC"
drag, startPoint x: 196, startPoint y: 280, endPoint x: 264, endPoint y: 284, distance: 68.1
click at [264, 415] on p "BFC20944-01 Re-Generate" at bounding box center [784, 422] width 1568 height 15
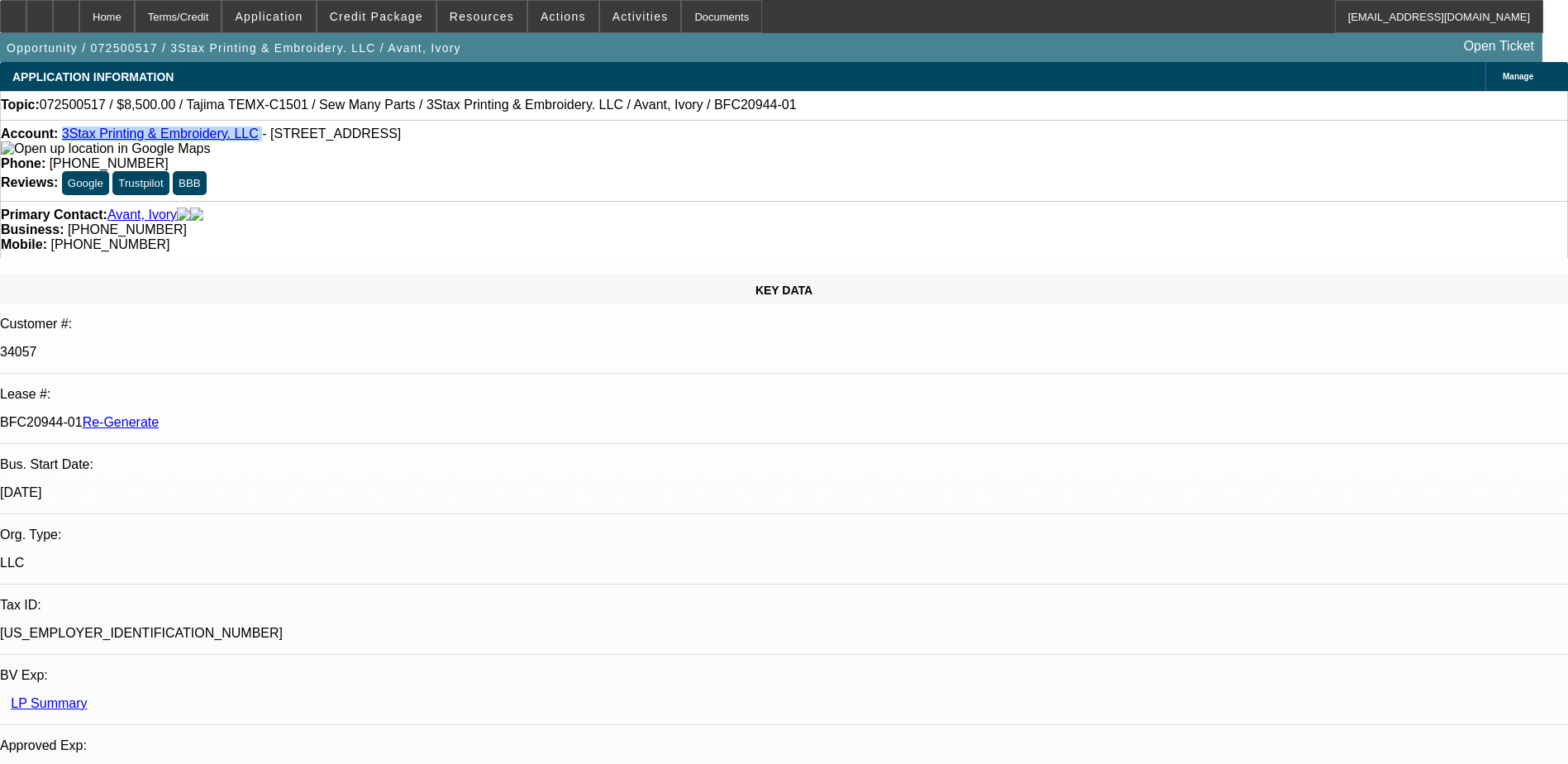
copy p "BFC20944-01"
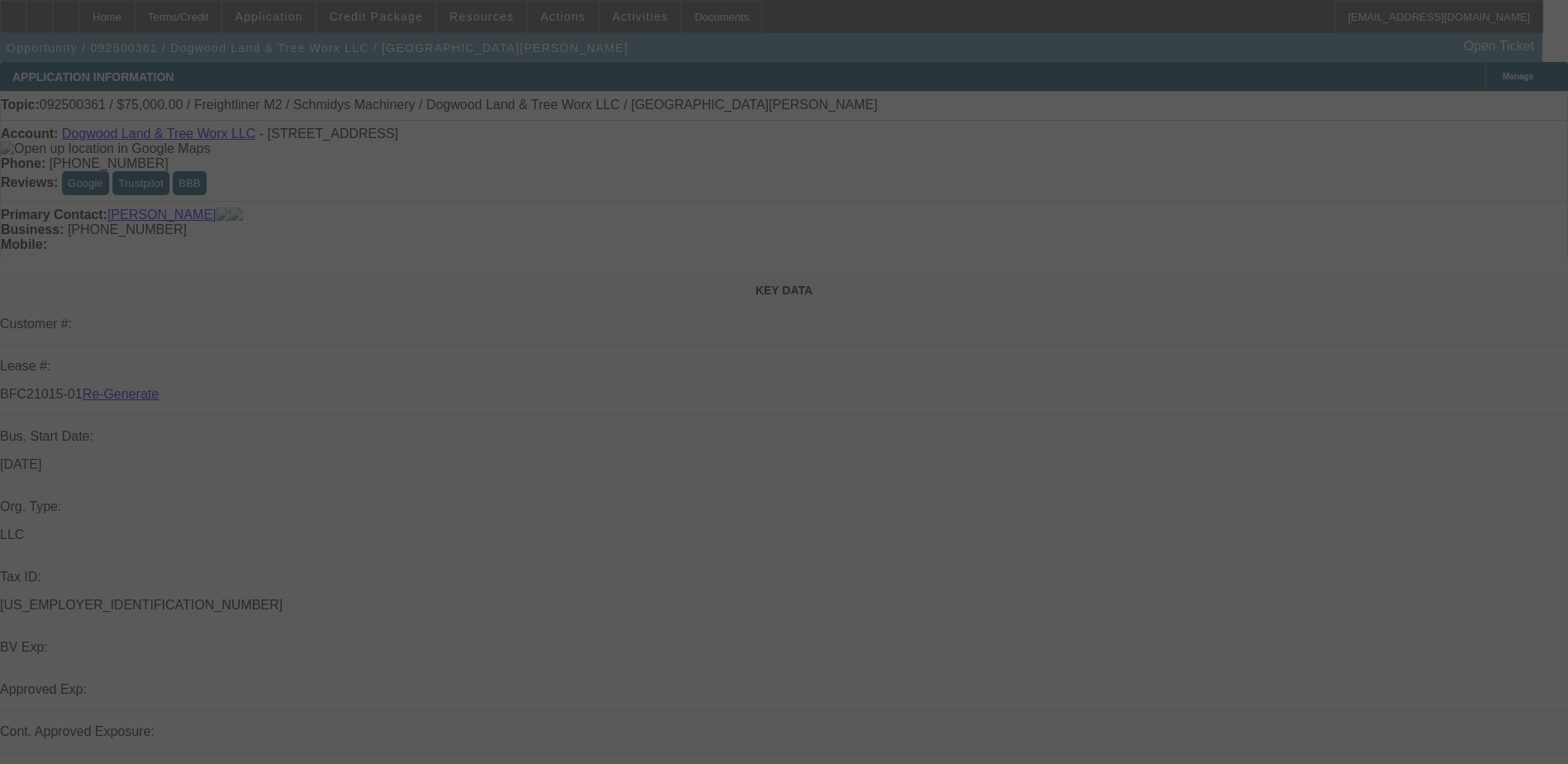
select select "3"
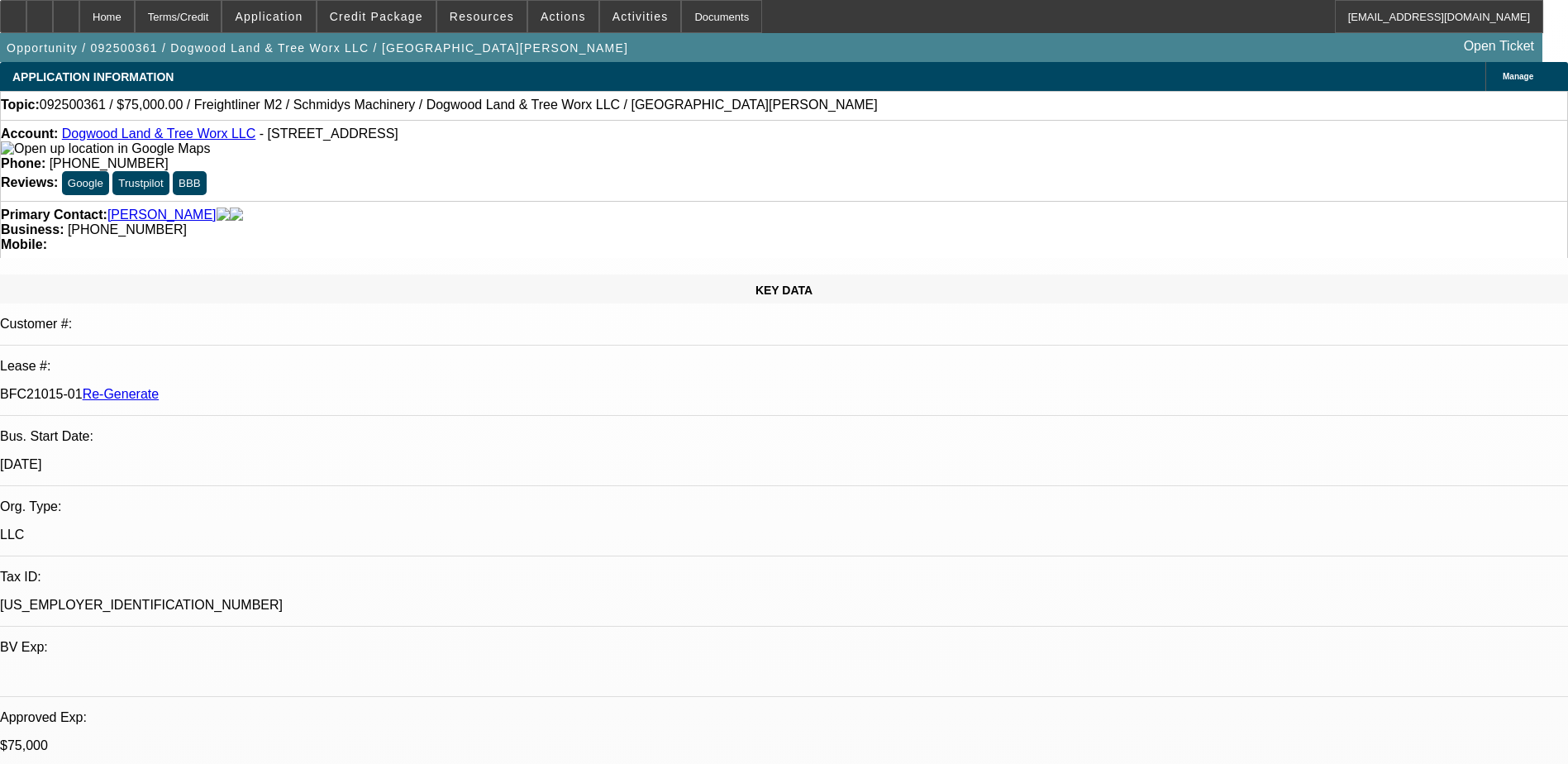
select select "0"
select select "1"
select select "3"
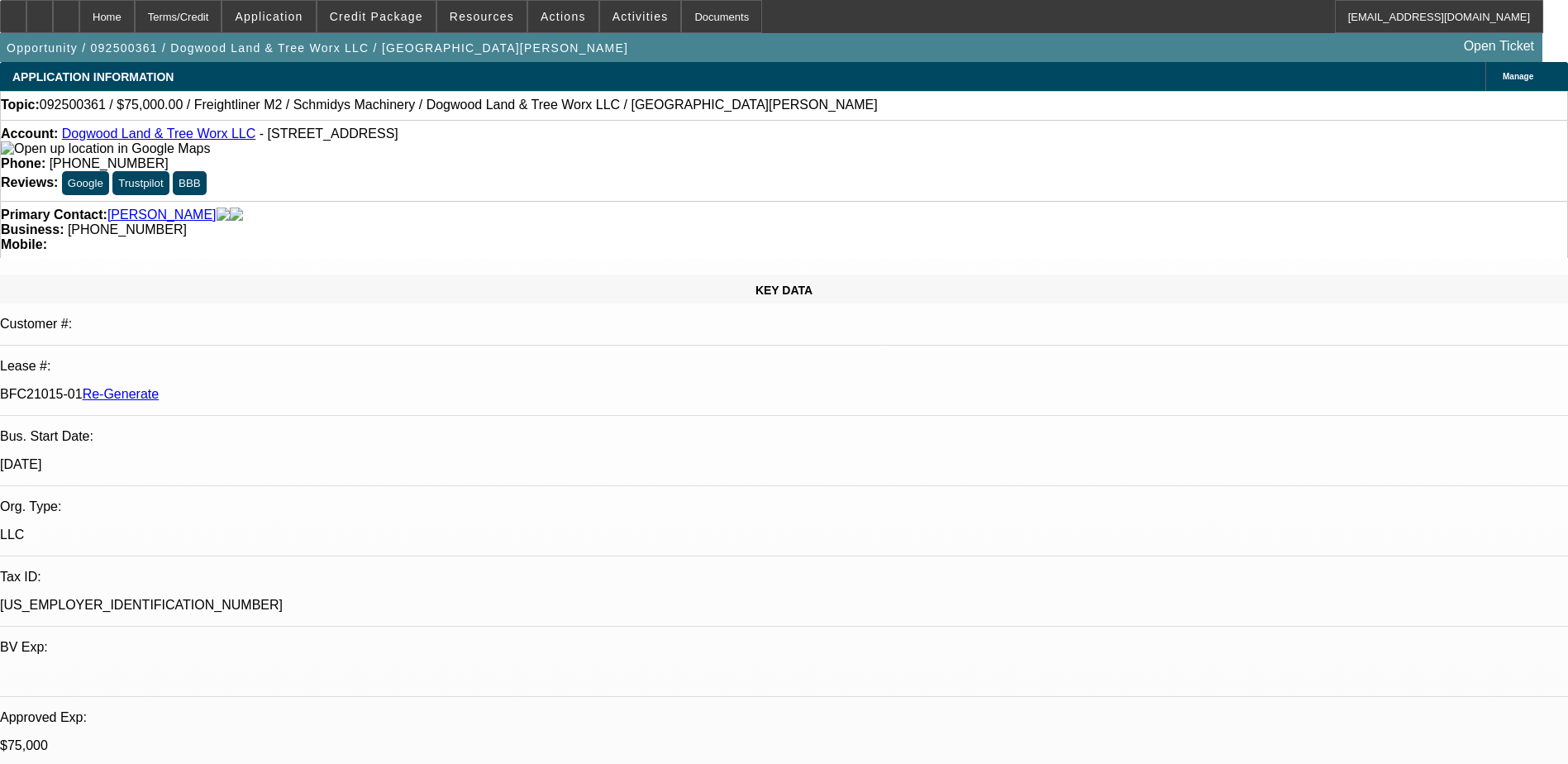
select select "6"
click at [613, 13] on span "Activities" at bounding box center [641, 16] width 57 height 13
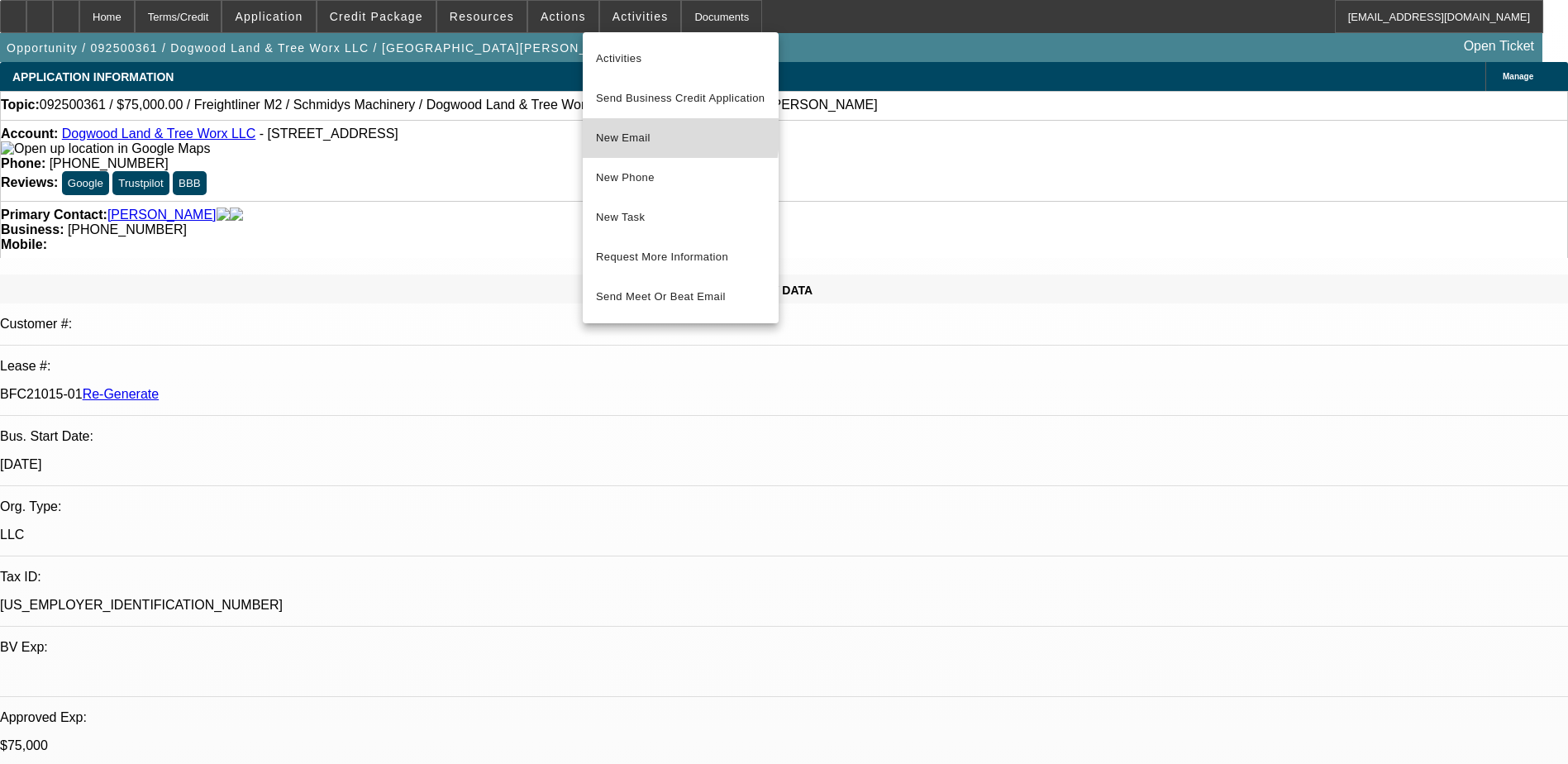
click at [635, 135] on span "New Email" at bounding box center [680, 138] width 170 height 20
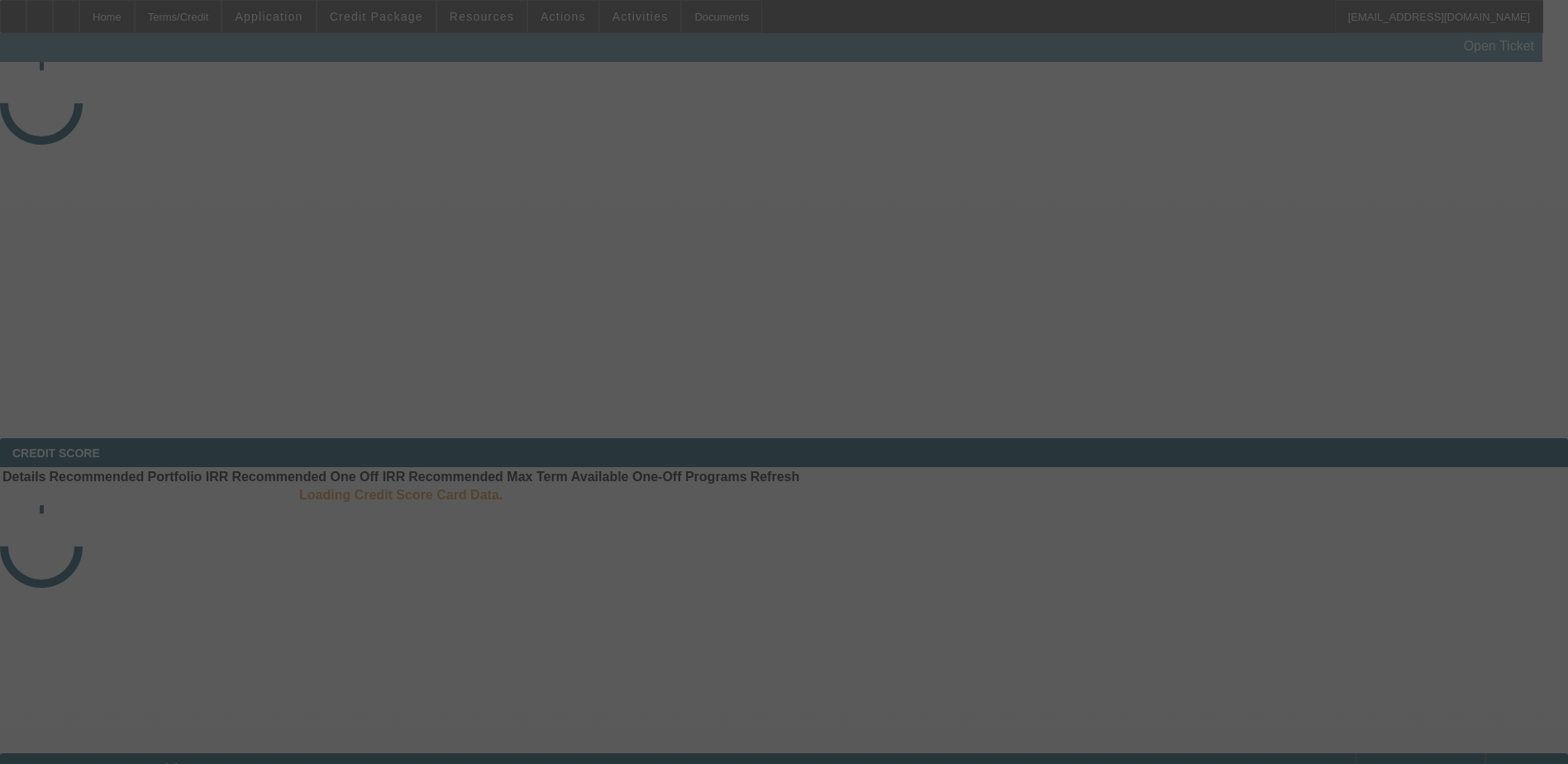
select select "3"
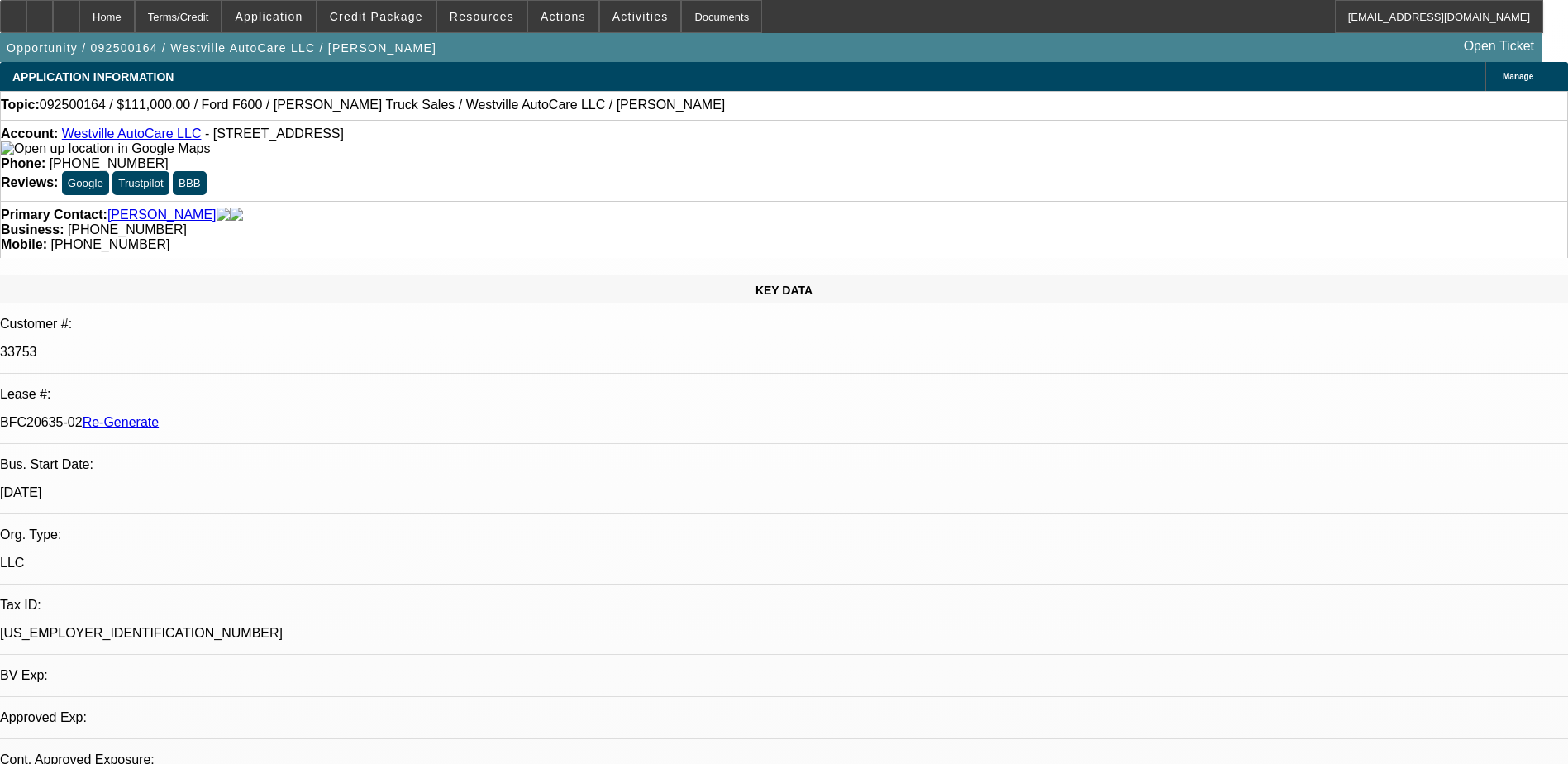
select select "0"
select select "2"
select select "0"
select select "1"
select select "2"
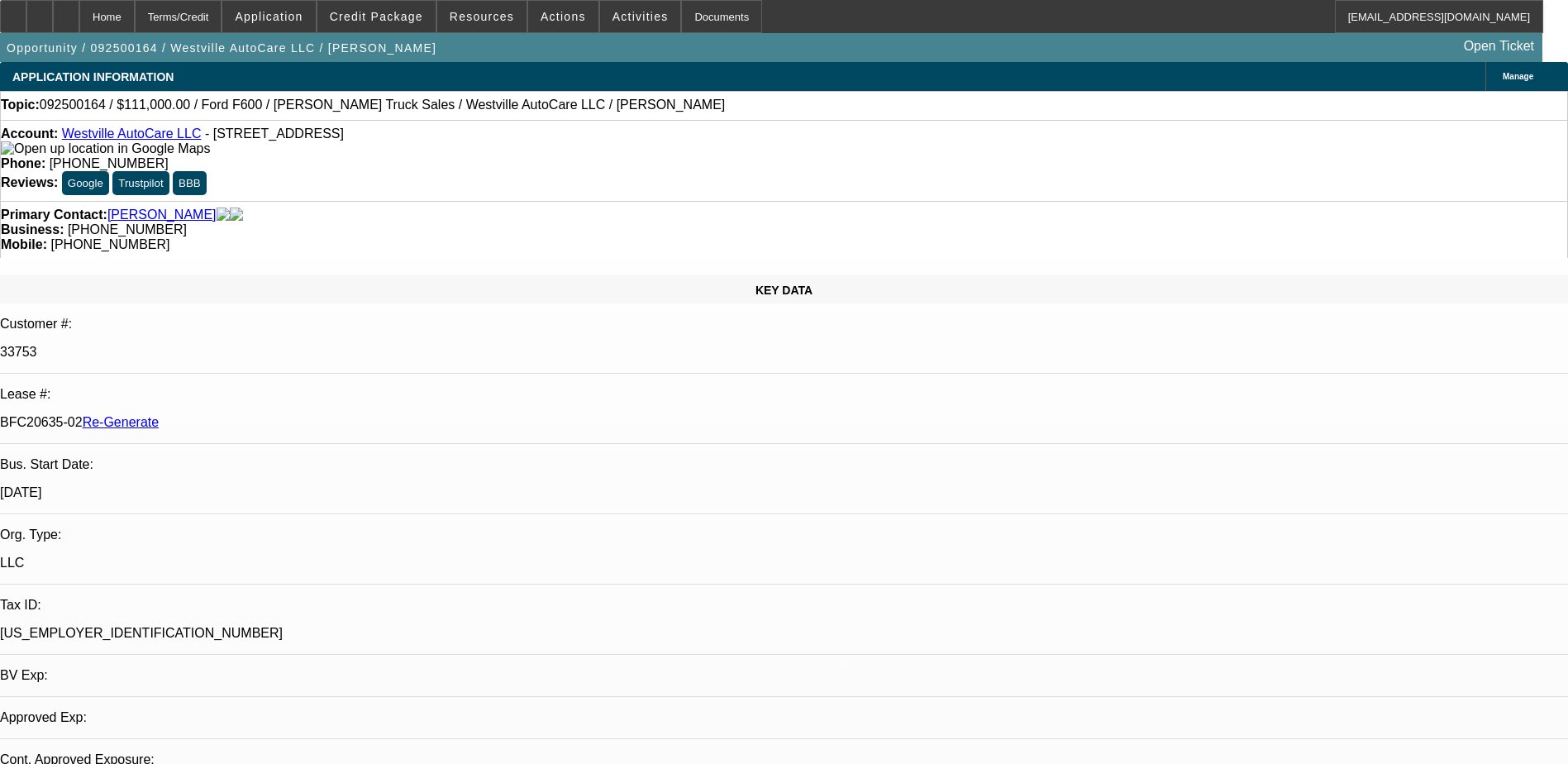
select select "6"
click at [611, 9] on span at bounding box center [641, 16] width 81 height 40
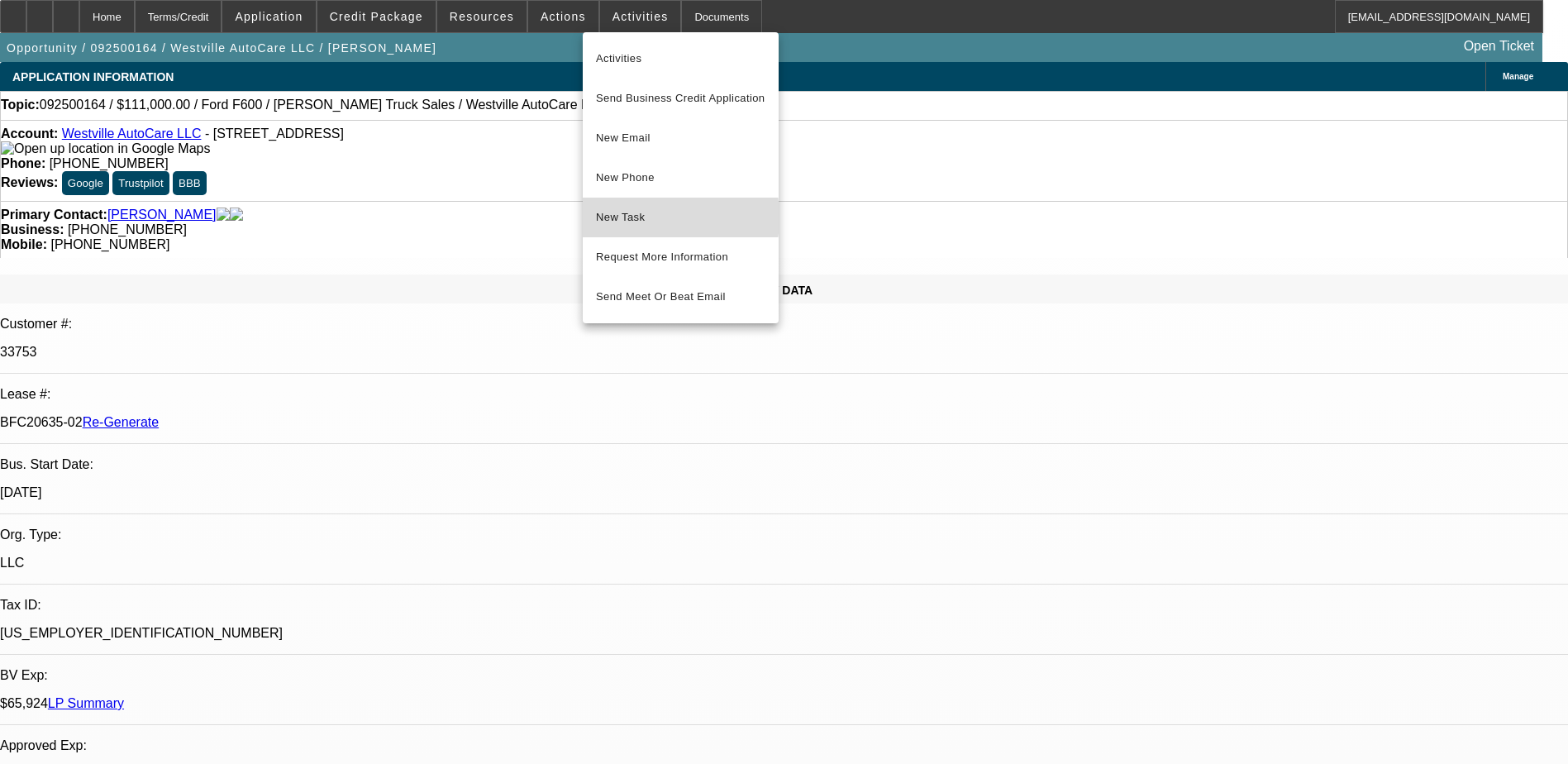
click at [633, 217] on span "New Task" at bounding box center [680, 217] width 170 height 20
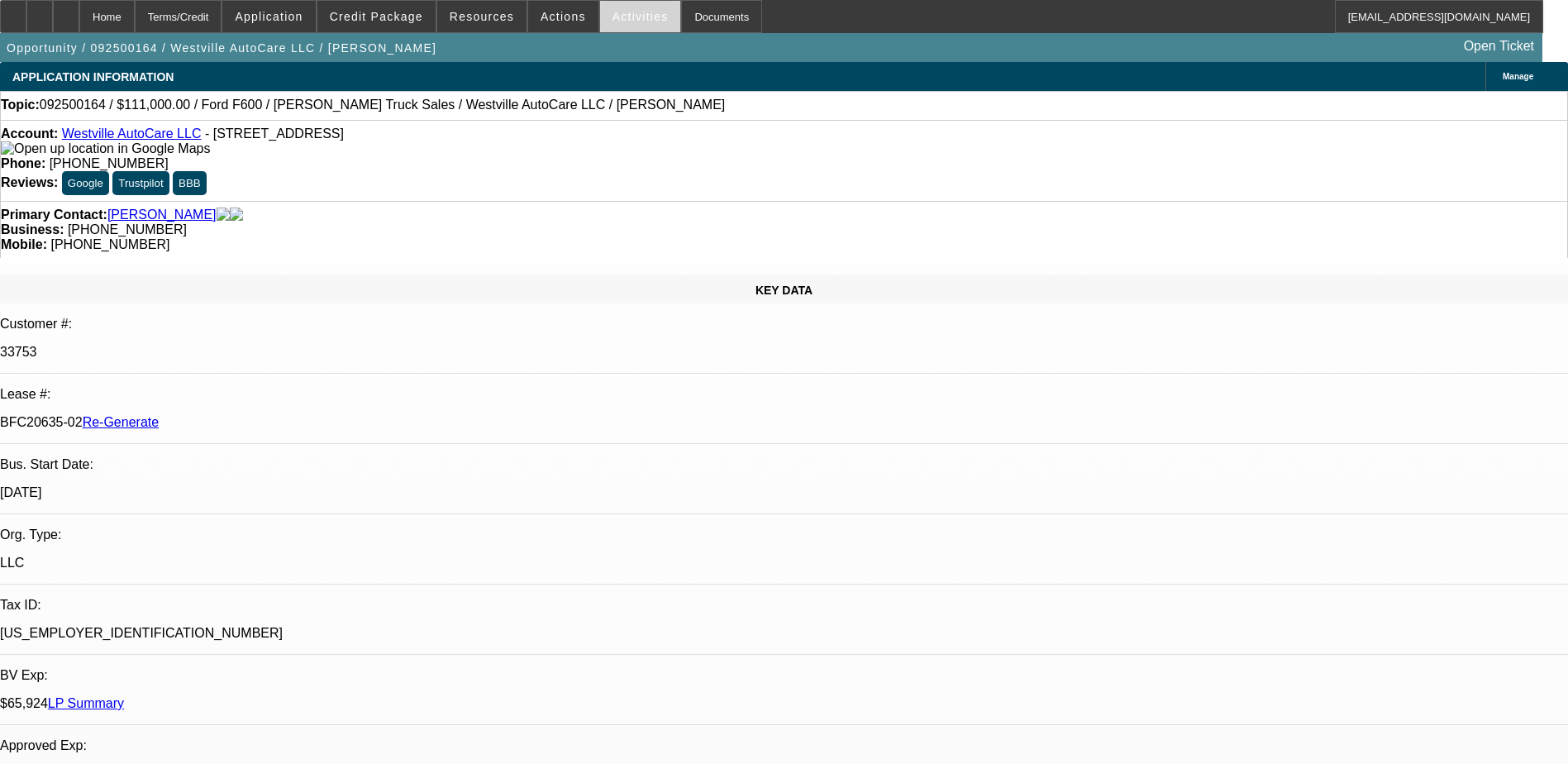
click at [619, 17] on span "Activities" at bounding box center [641, 16] width 57 height 13
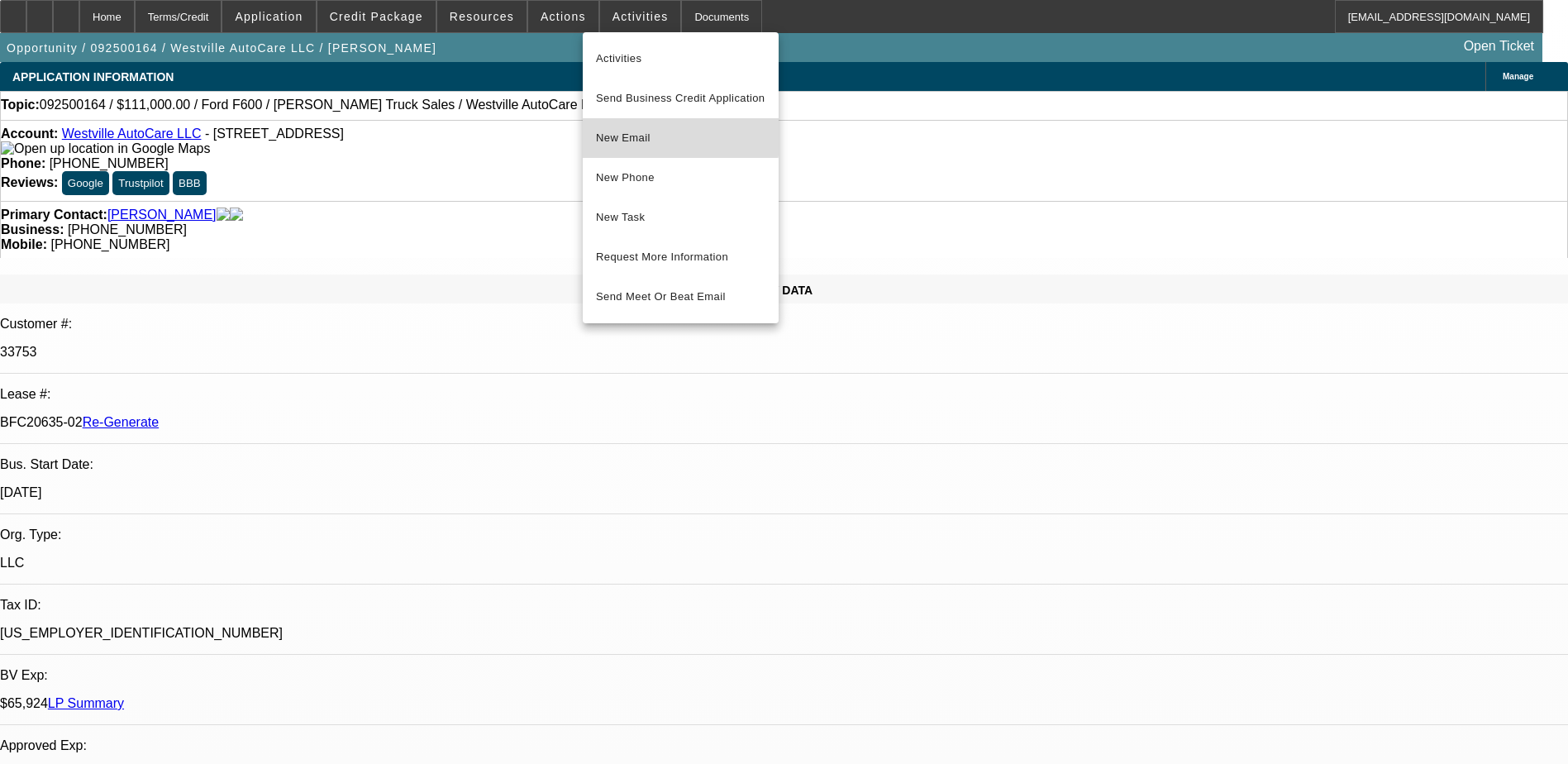
click at [626, 132] on span "New Email" at bounding box center [680, 138] width 170 height 20
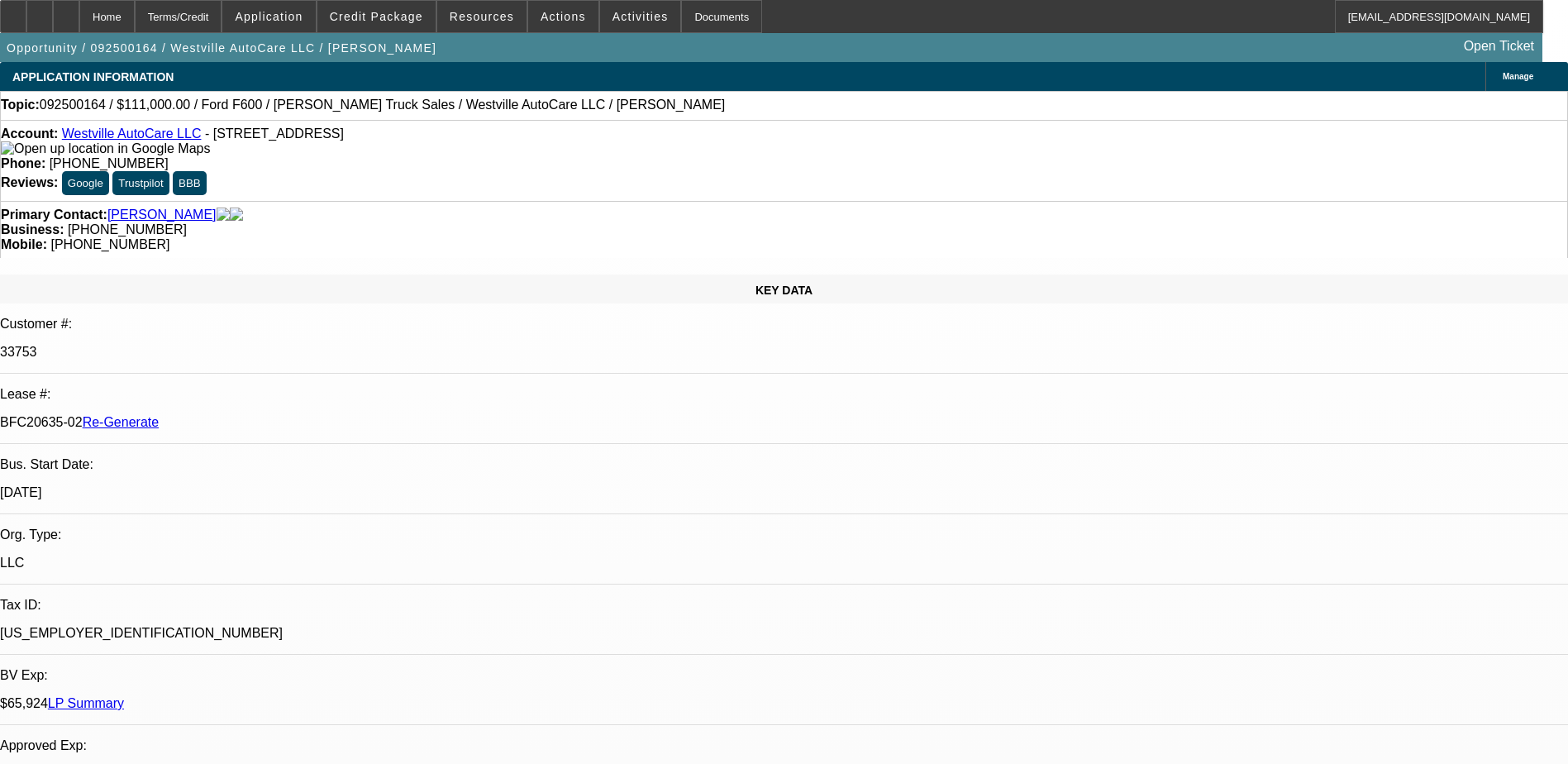
click at [189, 415] on div "BFC20635-02 Re-Generate" at bounding box center [784, 422] width 1568 height 15
drag, startPoint x: 196, startPoint y: 278, endPoint x: 259, endPoint y: 275, distance: 63.1
click at [259, 415] on p "BFC20635-02 Re-Generate" at bounding box center [784, 422] width 1568 height 15
copy p "BFC20635-02"
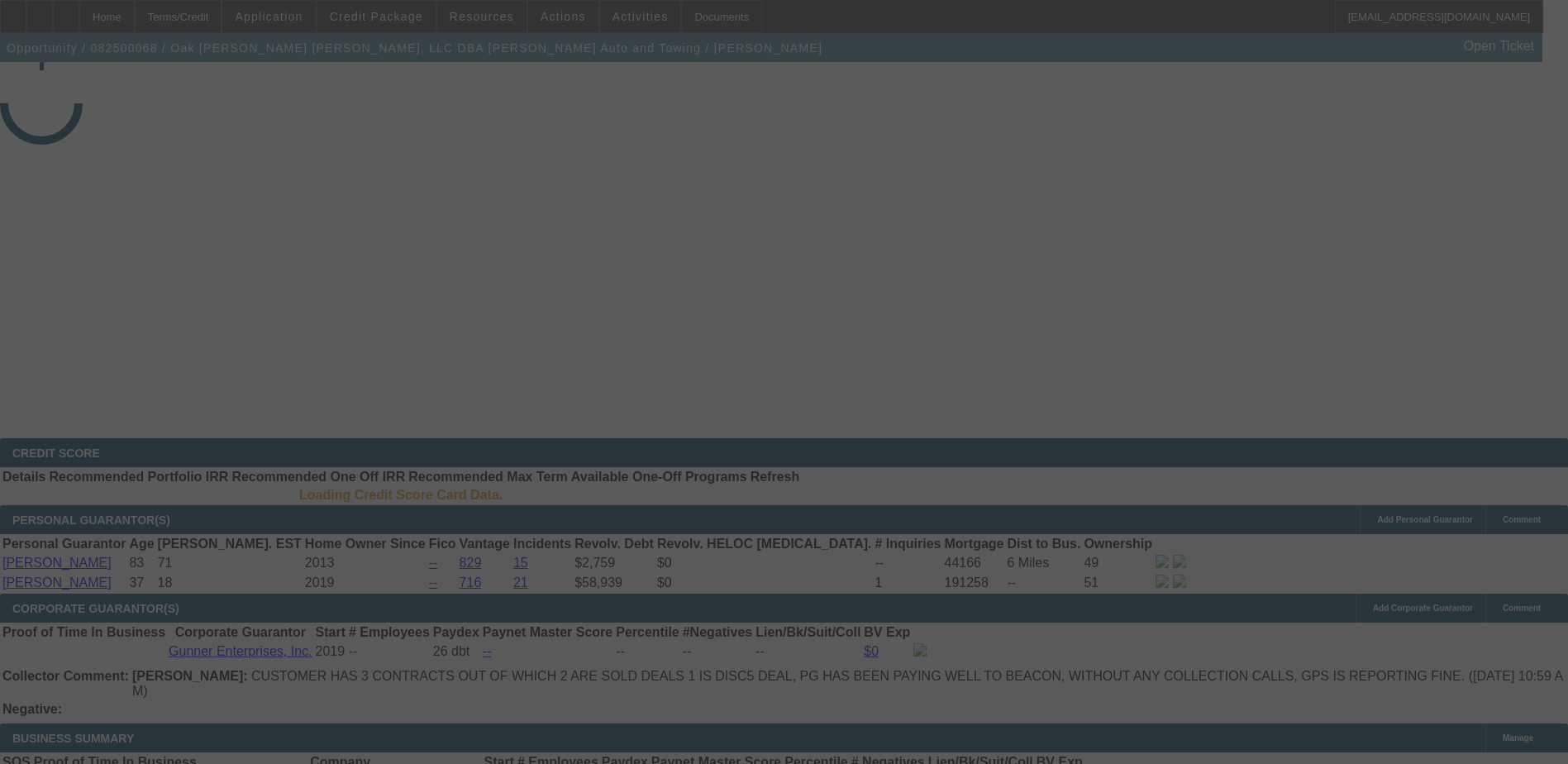
select select "4"
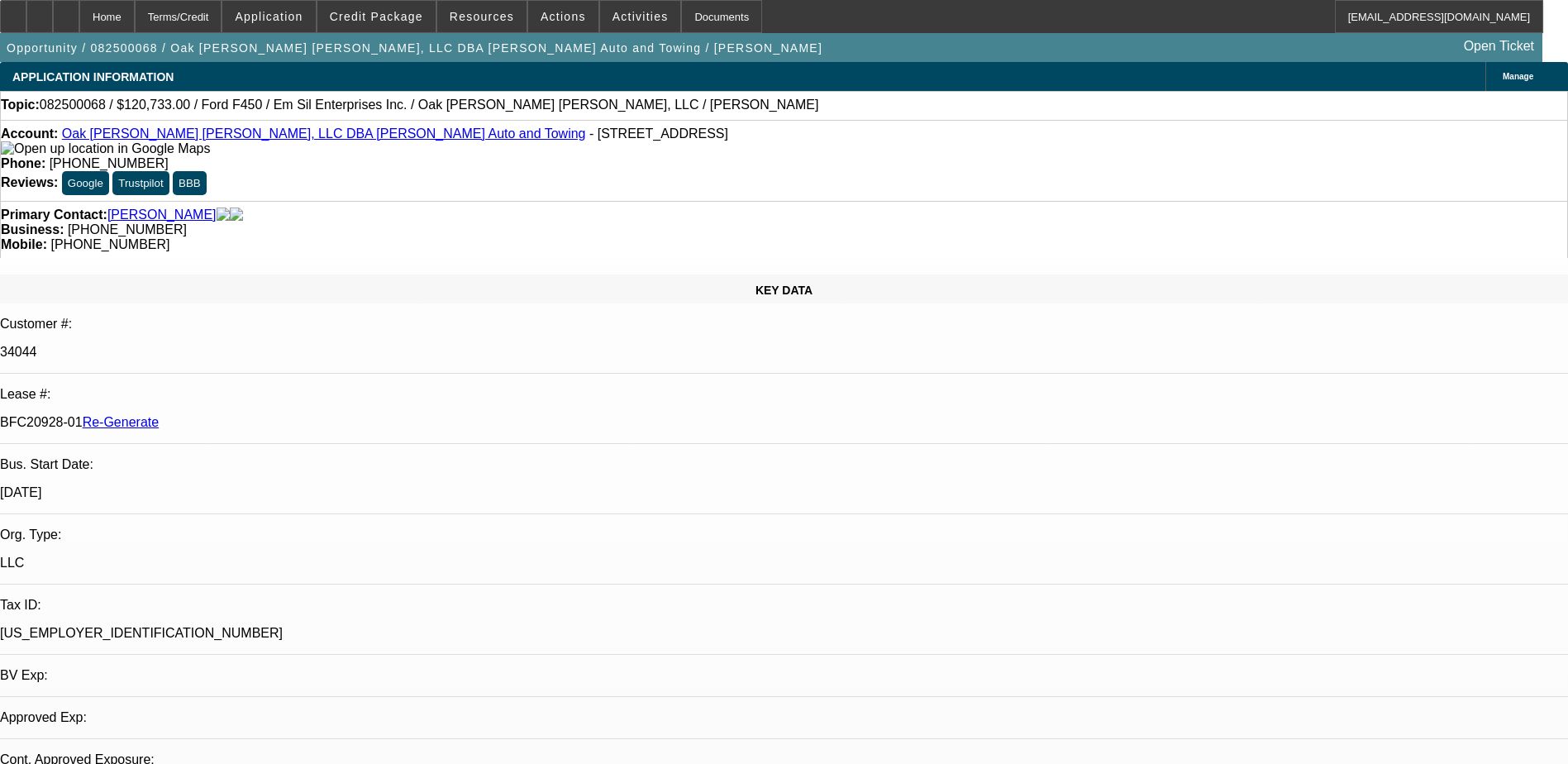
select select "0"
select select "2"
select select "0"
select select "1"
select select "2"
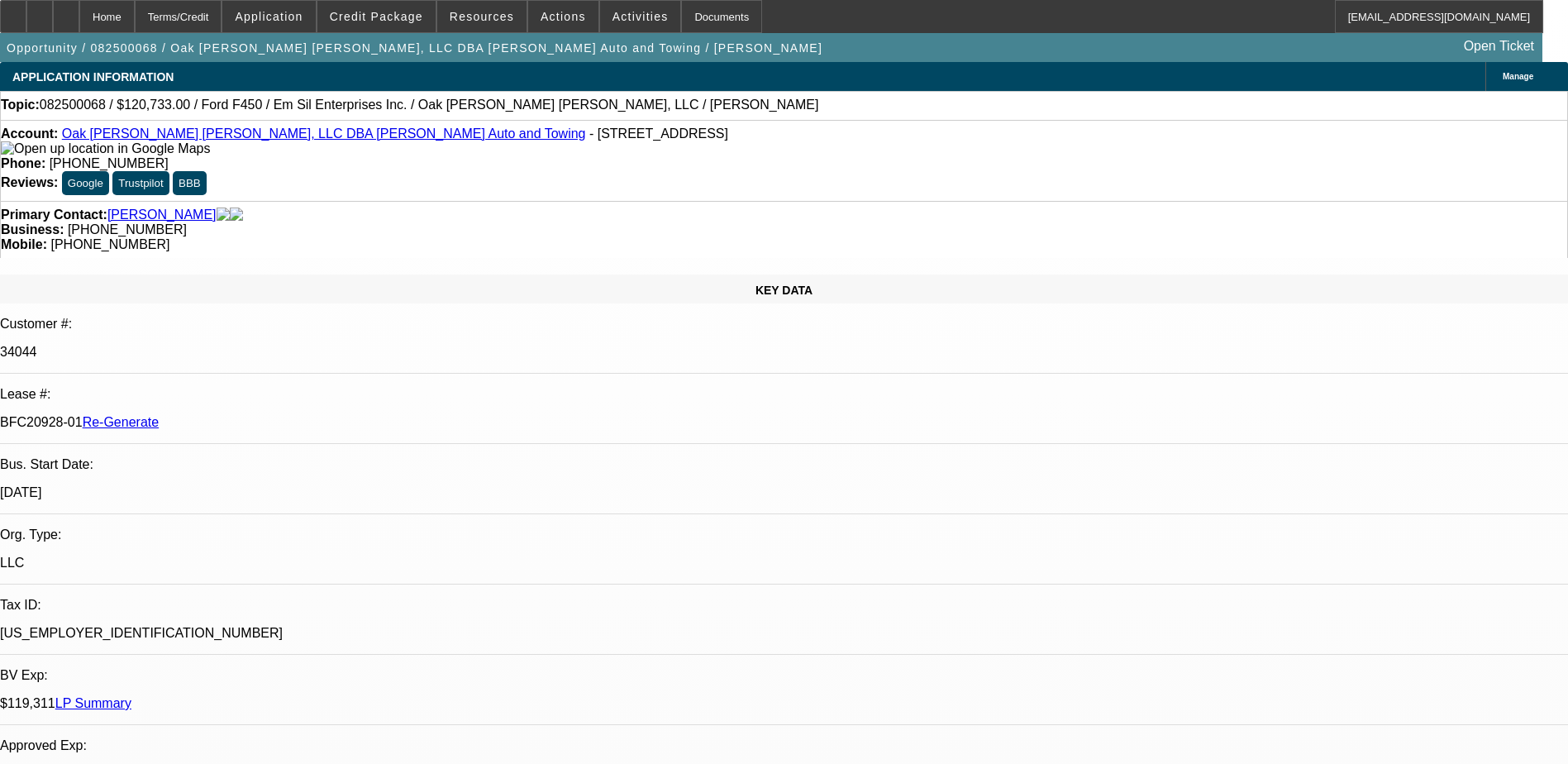
select select "6"
click at [1201, 405] on button "reply_all Reply All" at bounding box center [1213, 407] width 104 height 40
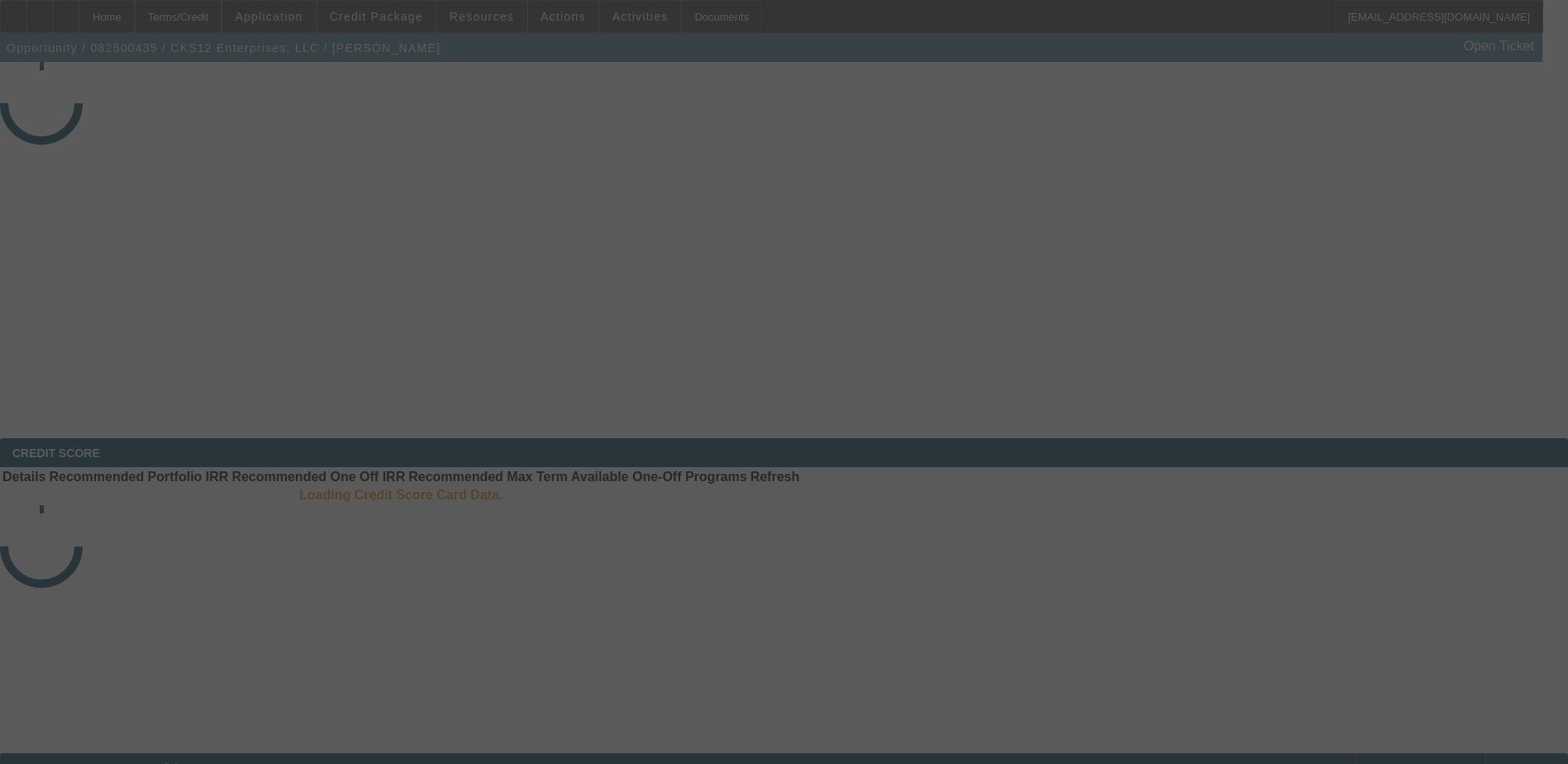
select select "3"
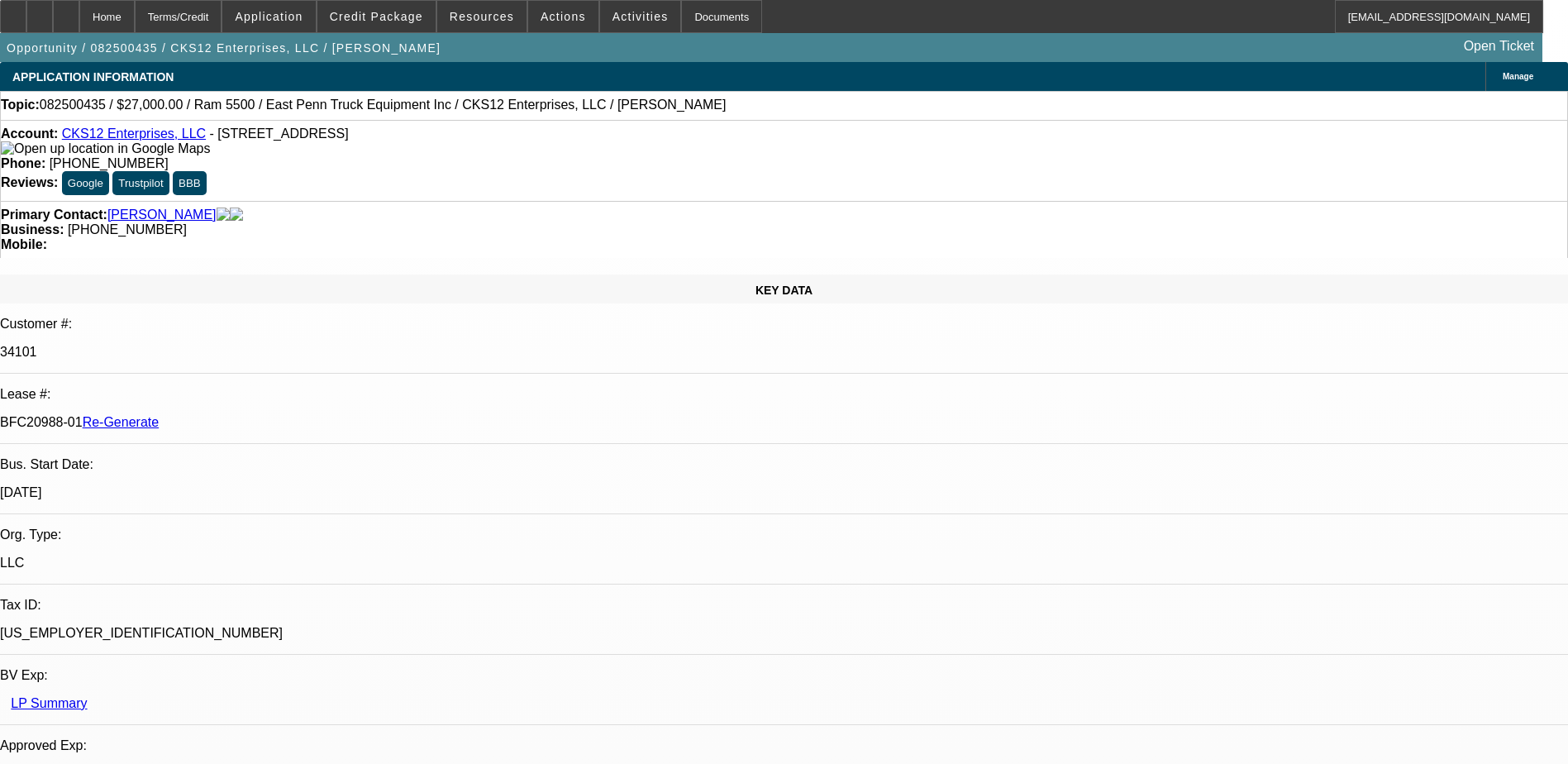
select select "0"
select select "2"
select select "0.1"
select select "4"
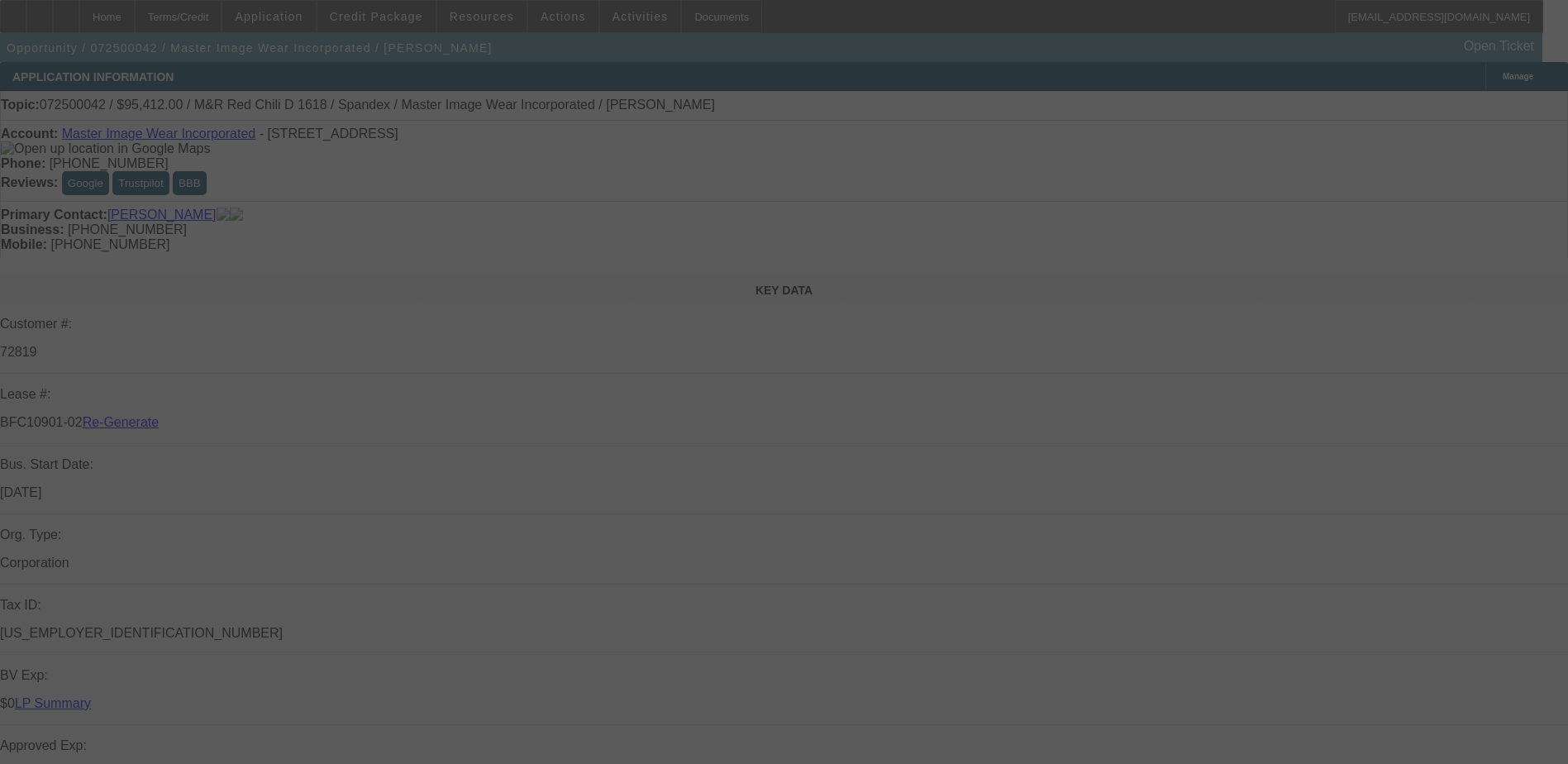
select select "3"
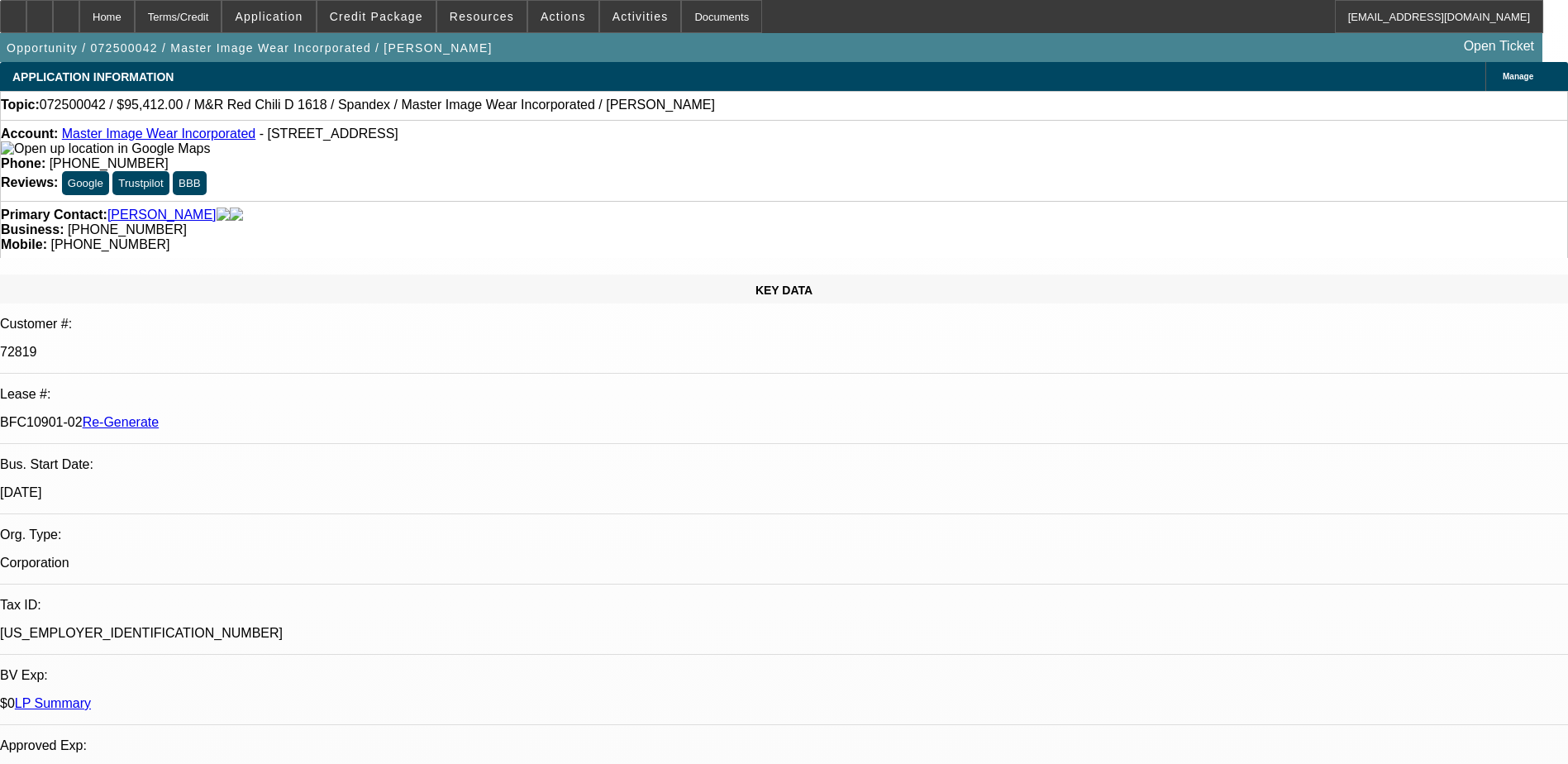
select select "0"
select select "0.1"
select select "4"
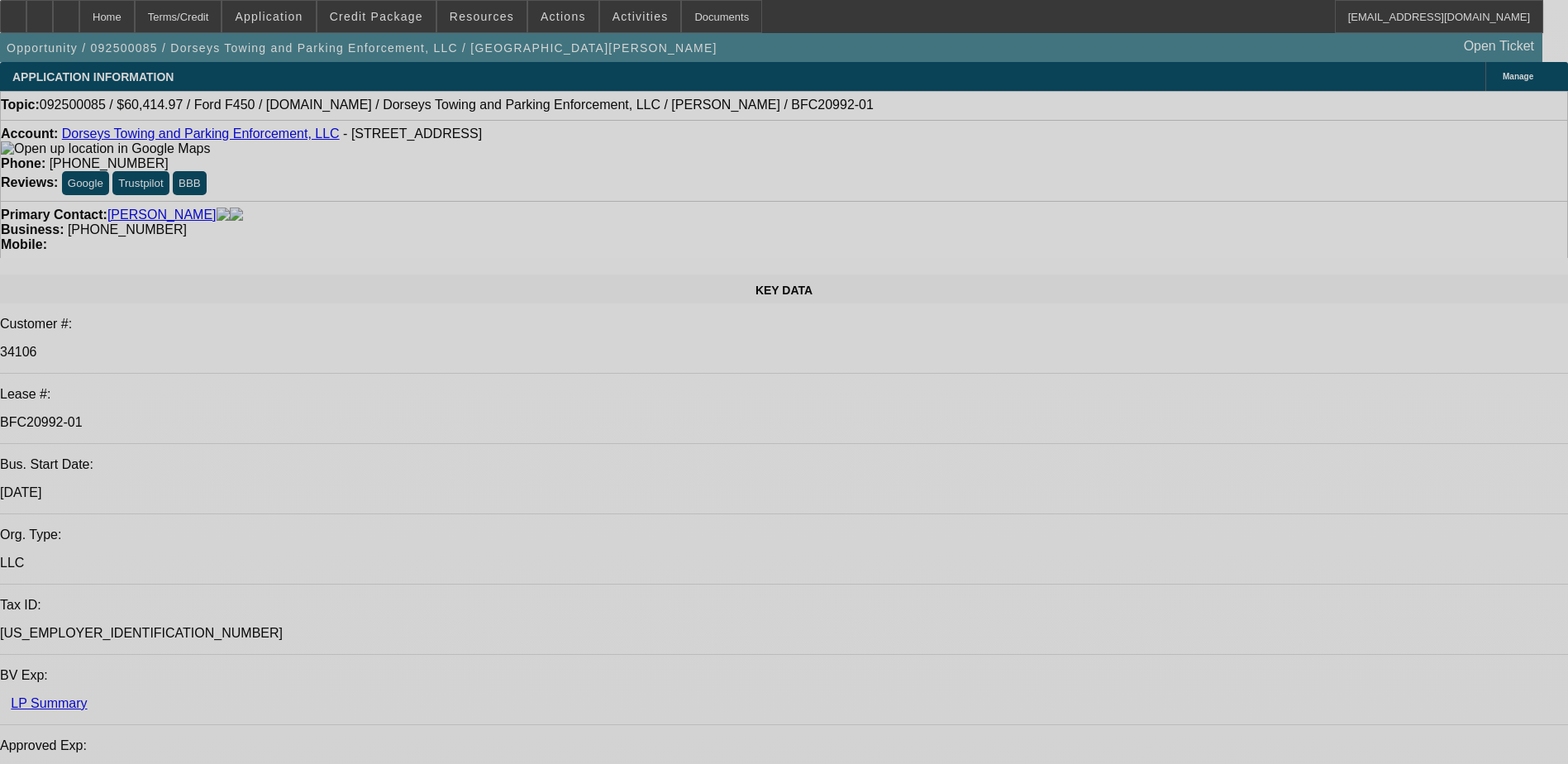
select select "0"
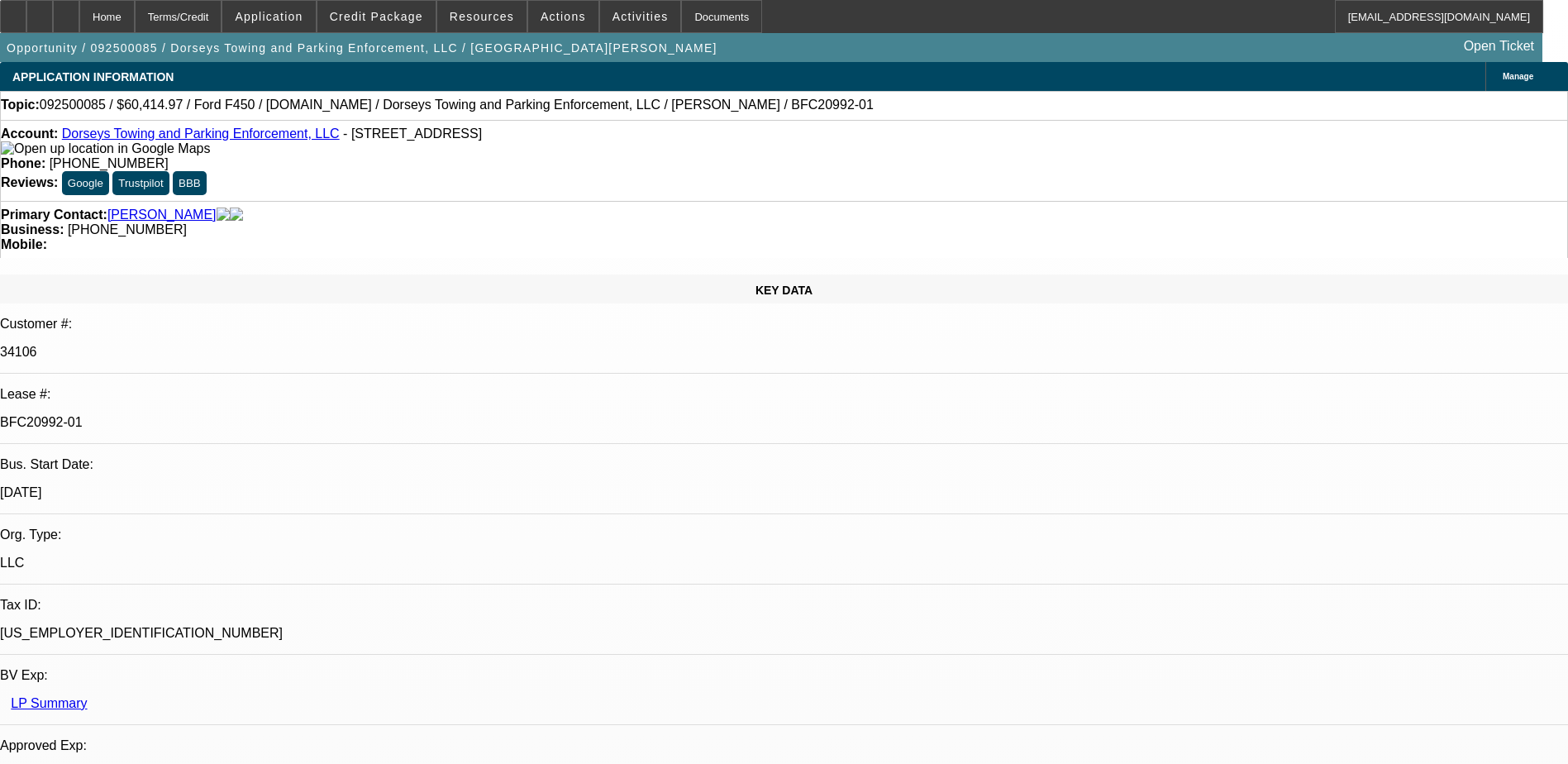
select select "0"
select select "2"
select select "0"
select select "2"
select select "0"
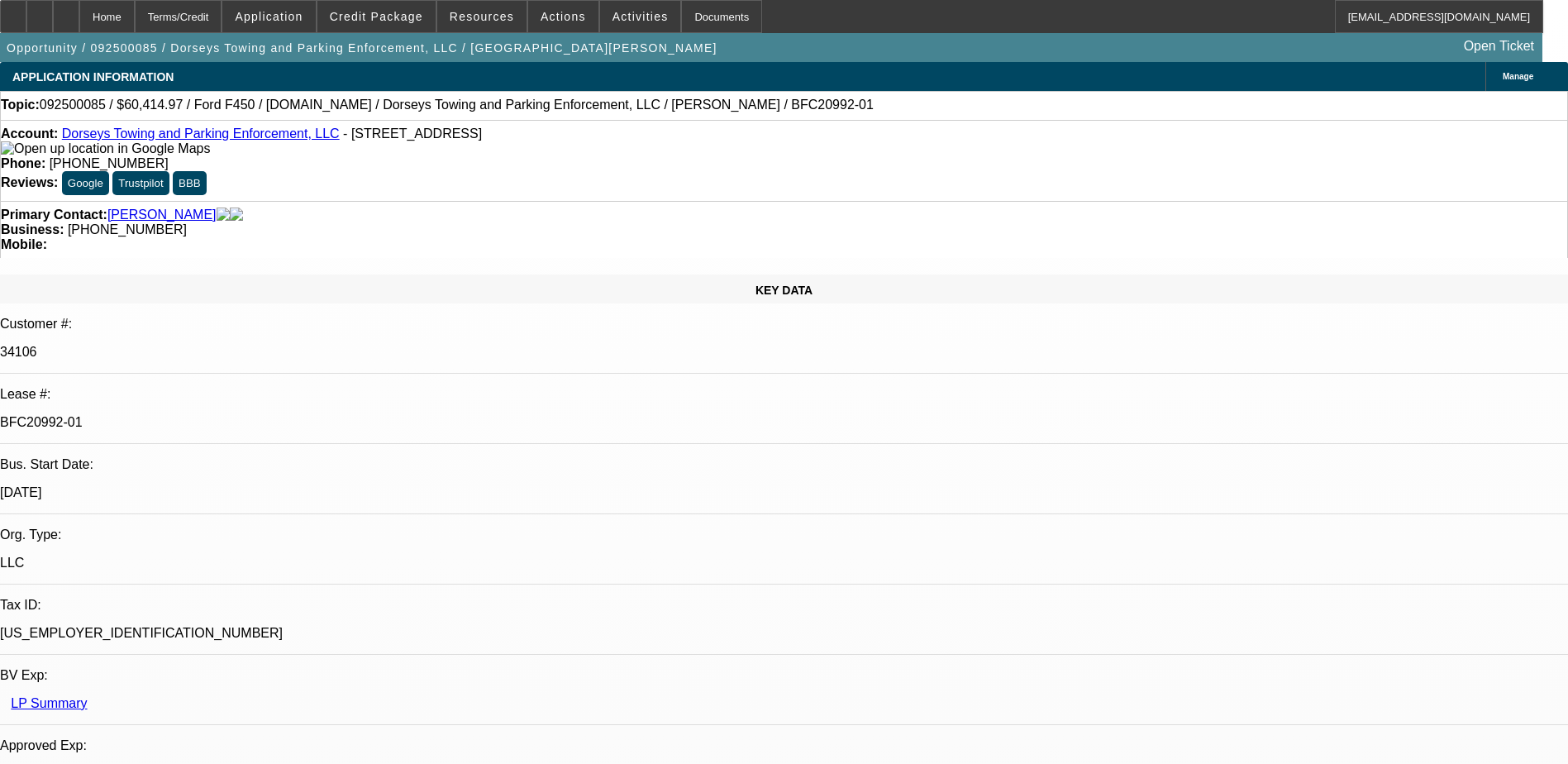
select select "0"
select select "1"
select select "2"
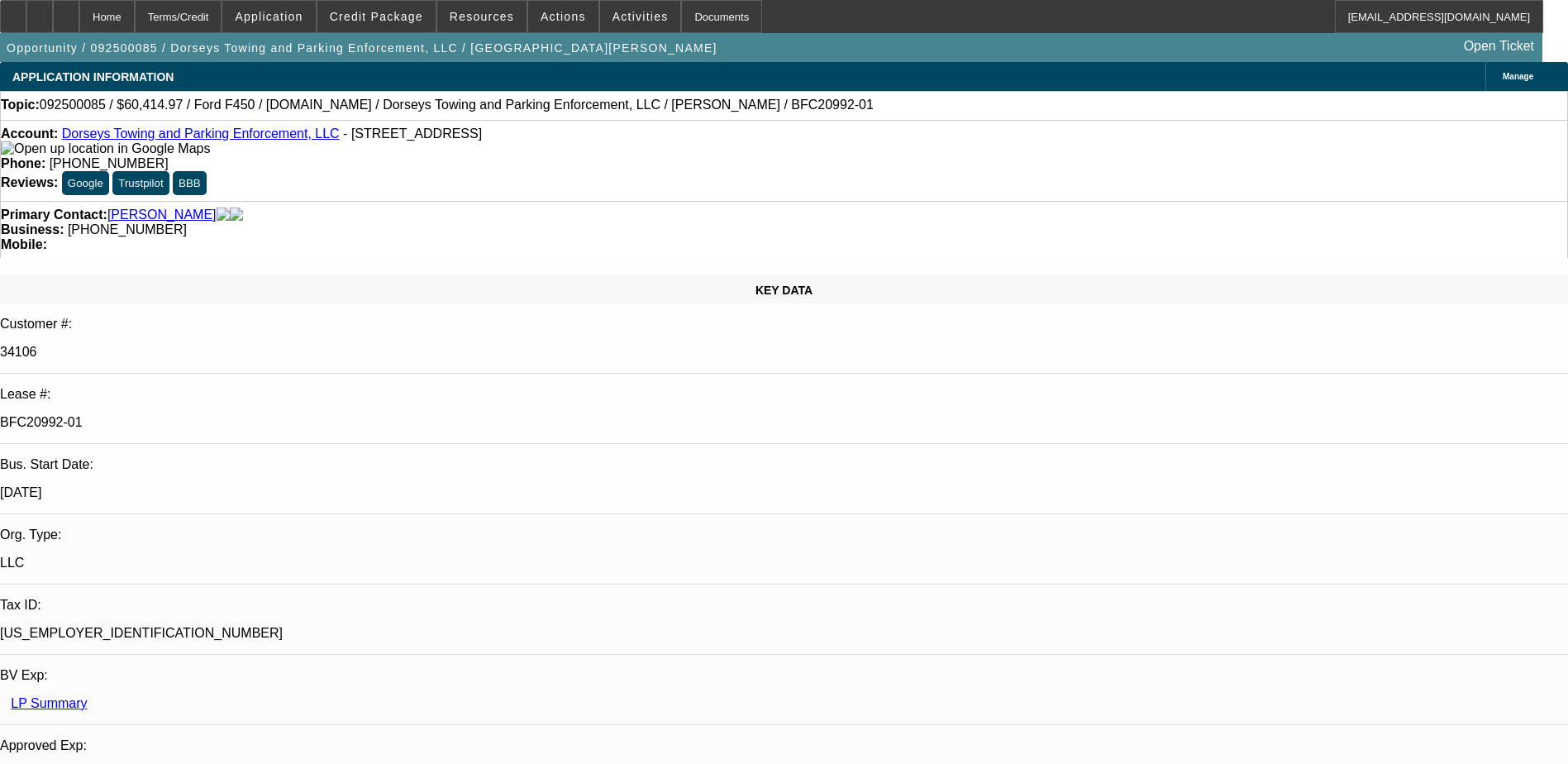
select select "6"
select select "1"
select select "2"
select select "6"
select select "1"
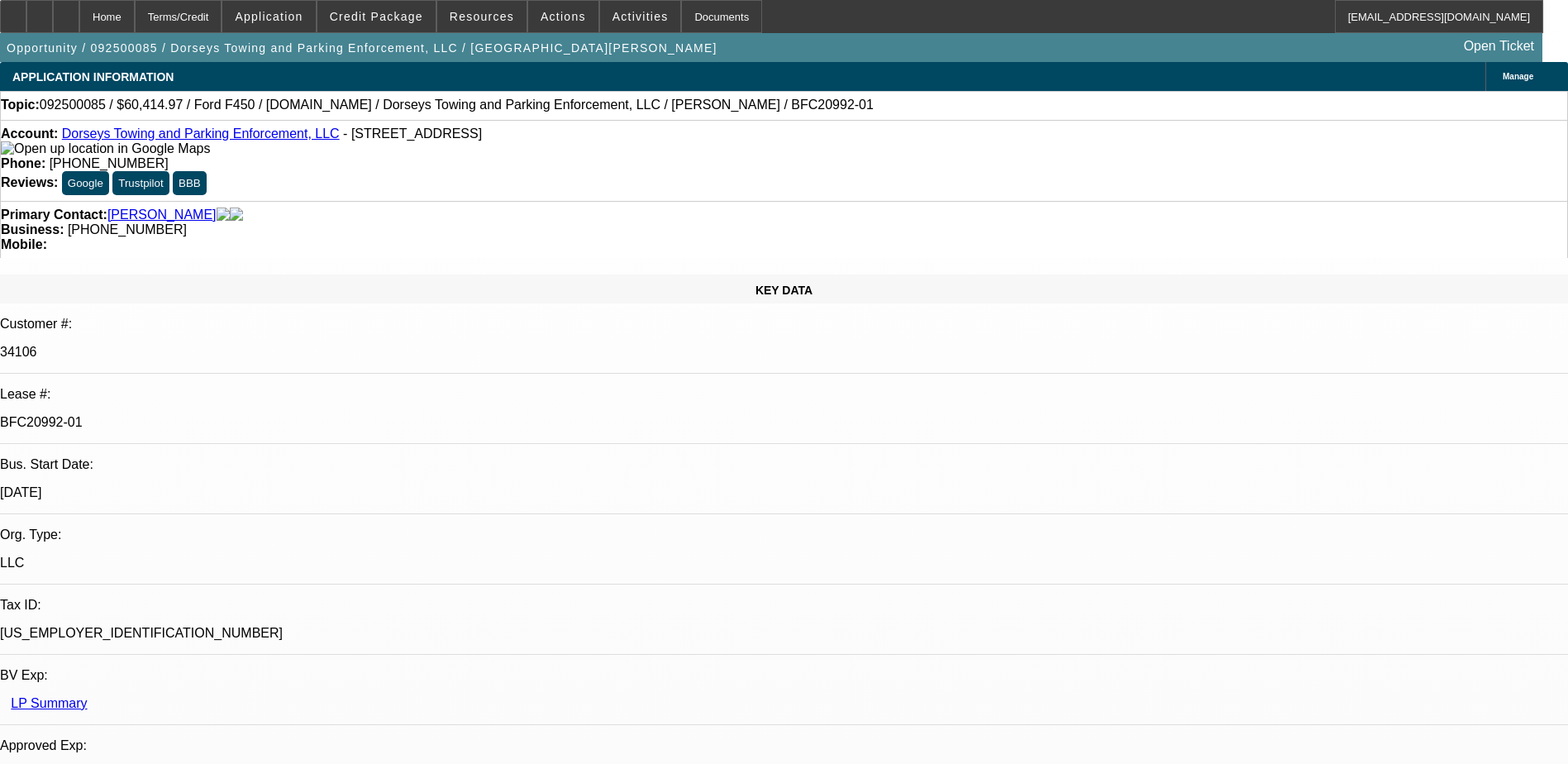
select select "2"
select select "6"
select select "1"
select select "2"
select select "6"
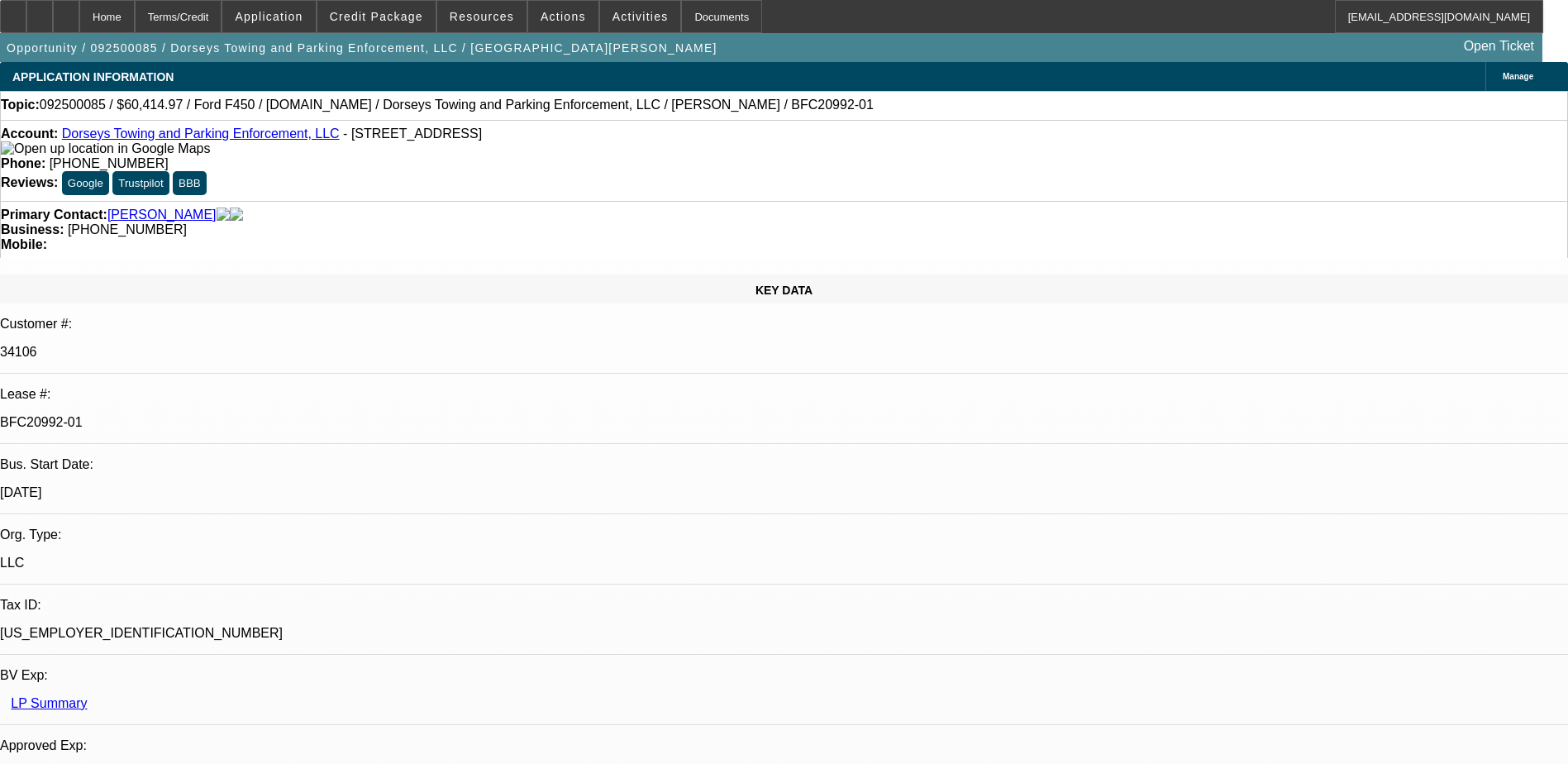
select select "0"
select select "2"
select select "0"
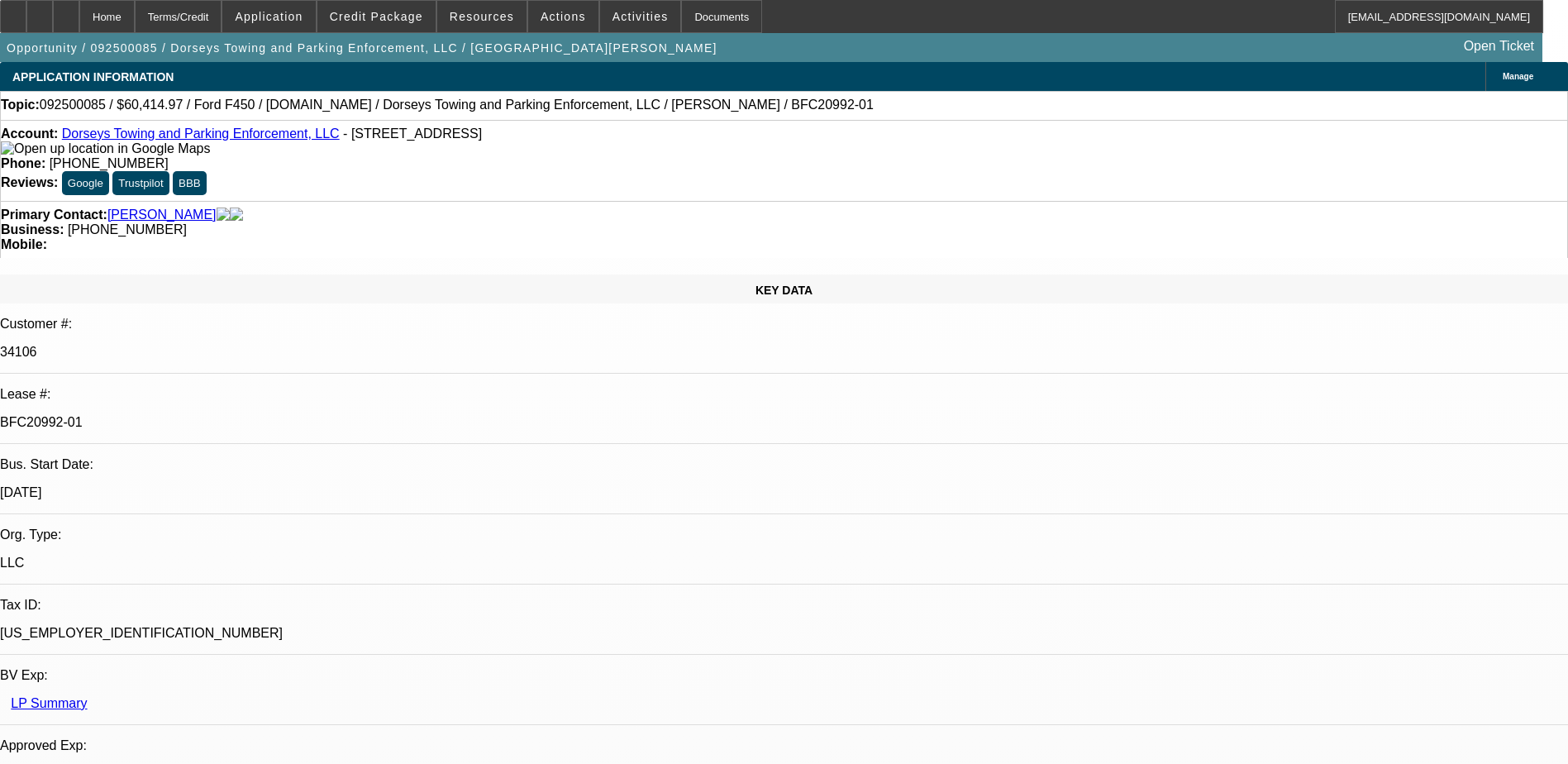
select select "2"
select select "0"
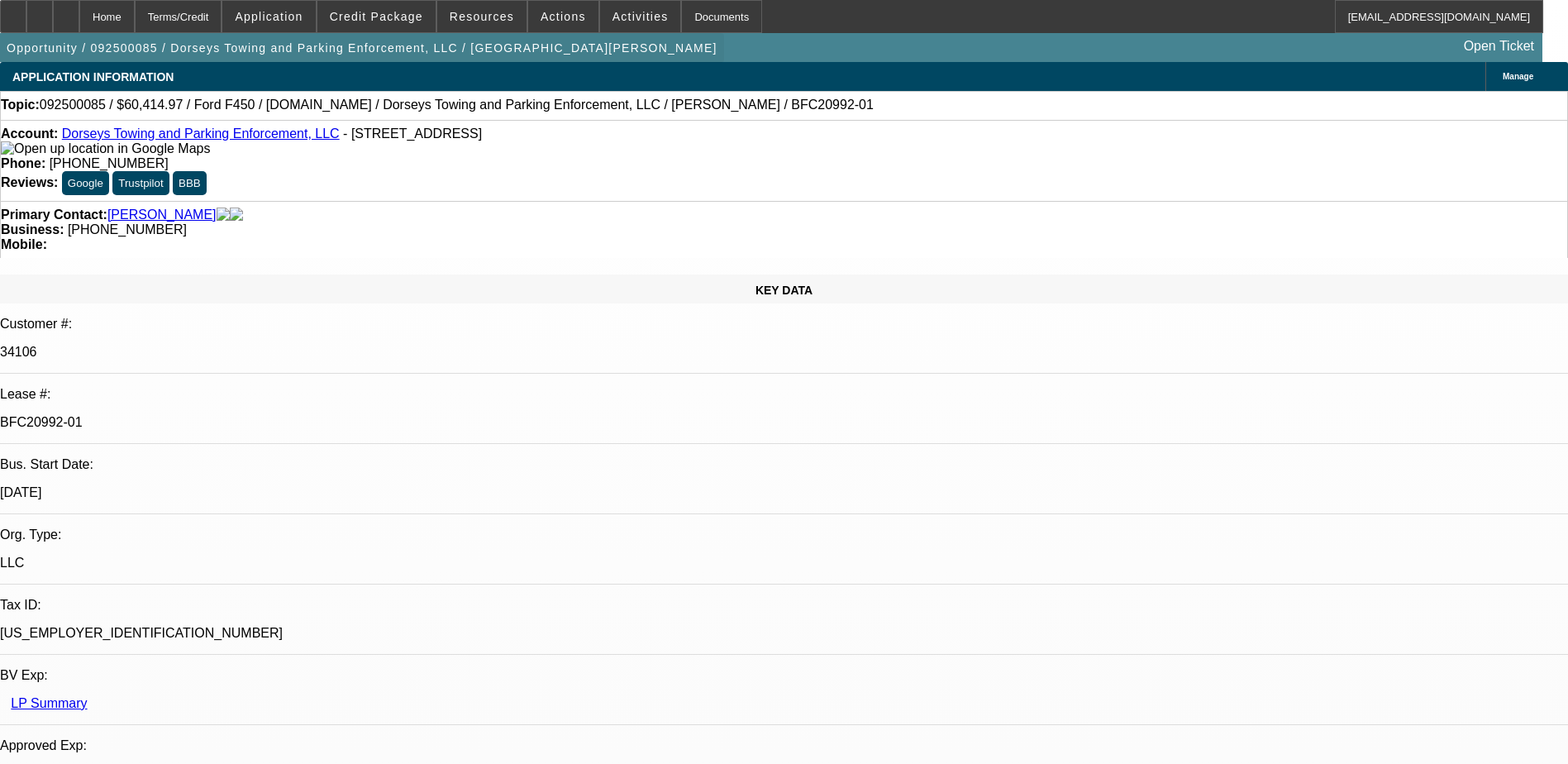
select select "1"
select select "2"
select select "6"
select select "1"
select select "2"
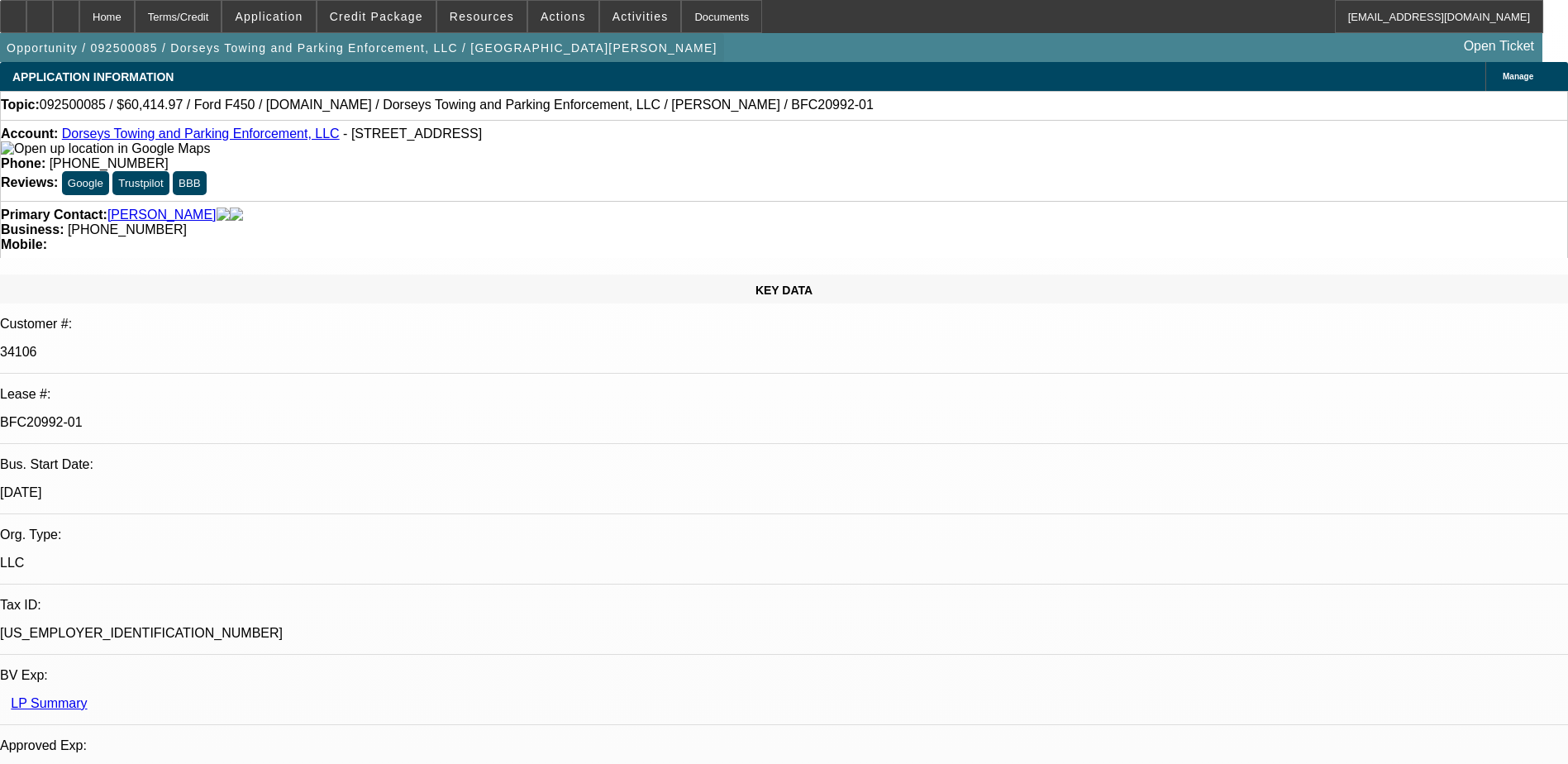
select select "6"
select select "1"
select select "2"
select select "6"
select select "1"
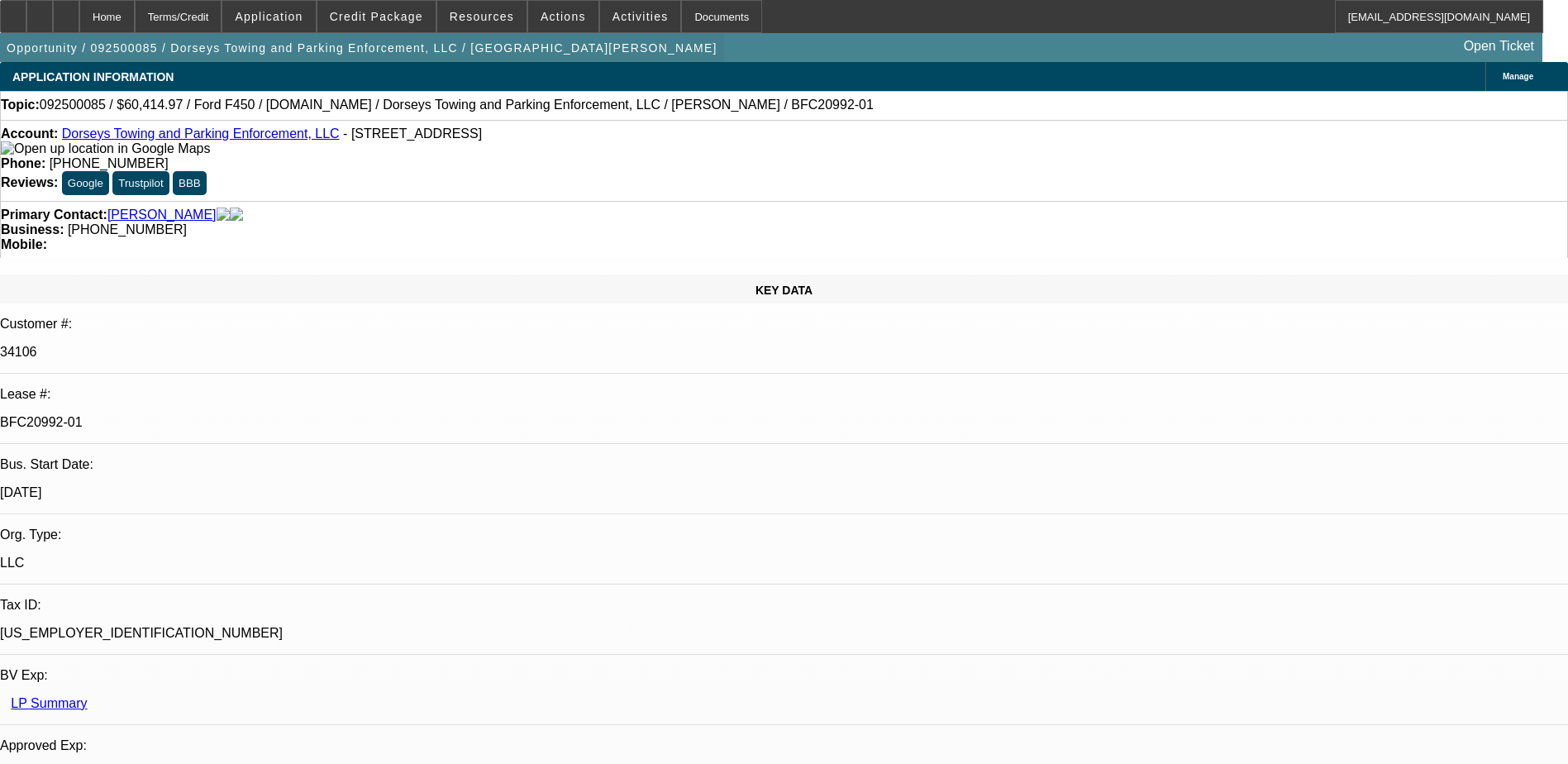
select select "2"
select select "6"
click at [223, 13] on div "Terms/Credit" at bounding box center [179, 16] width 88 height 33
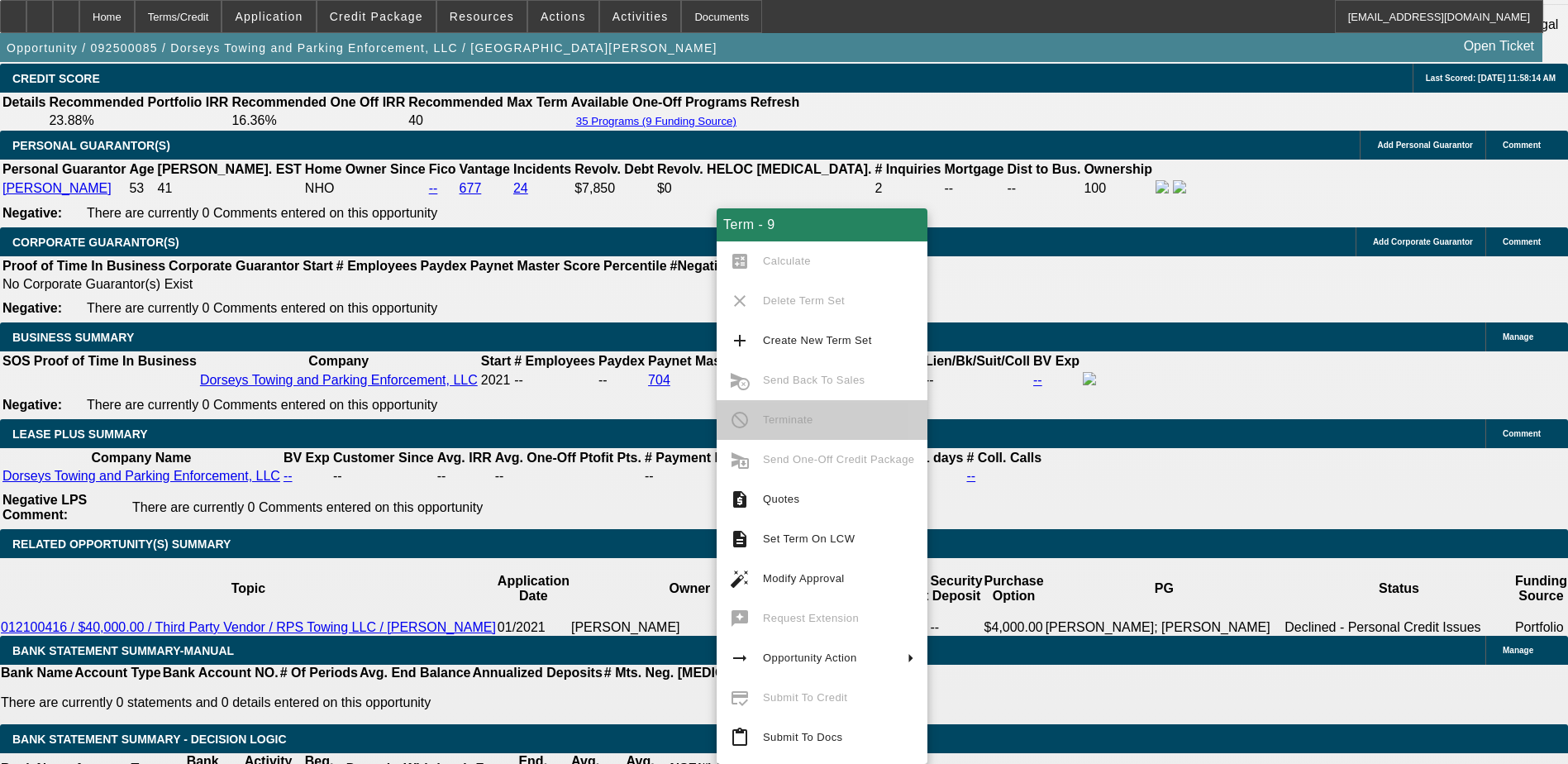
scroll to position [2448, 0]
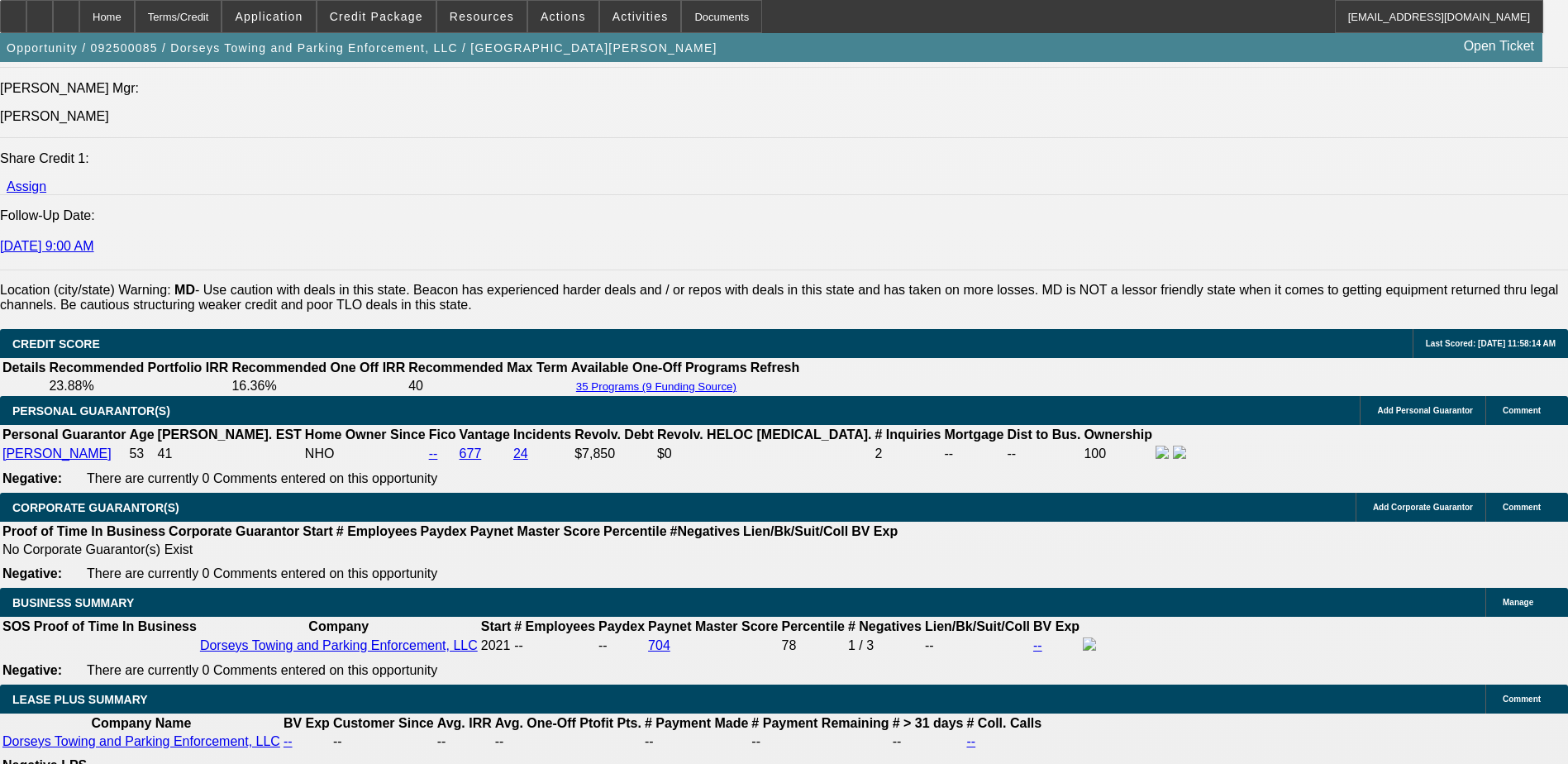
scroll to position [2283, 0]
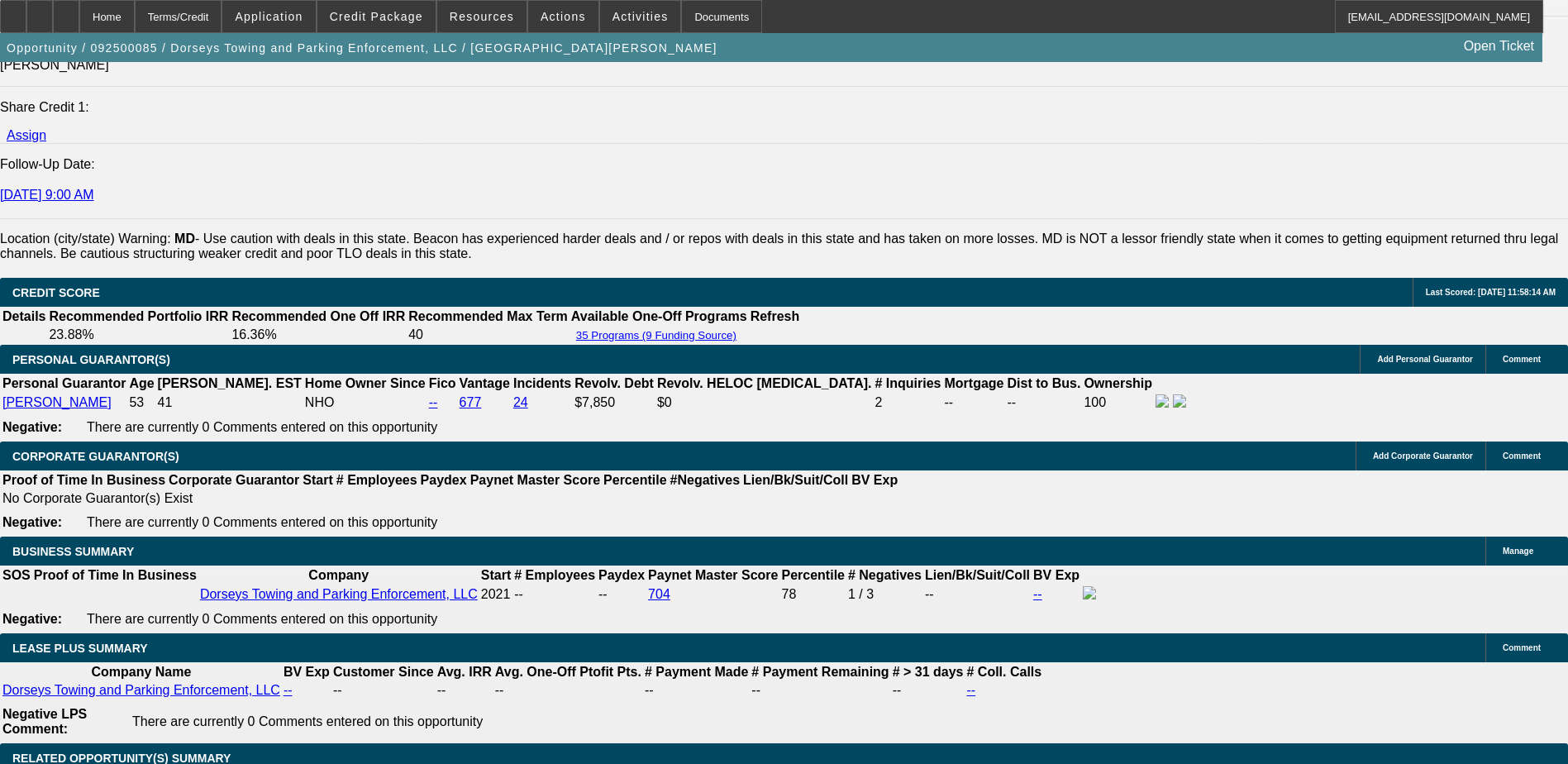
select select "3"
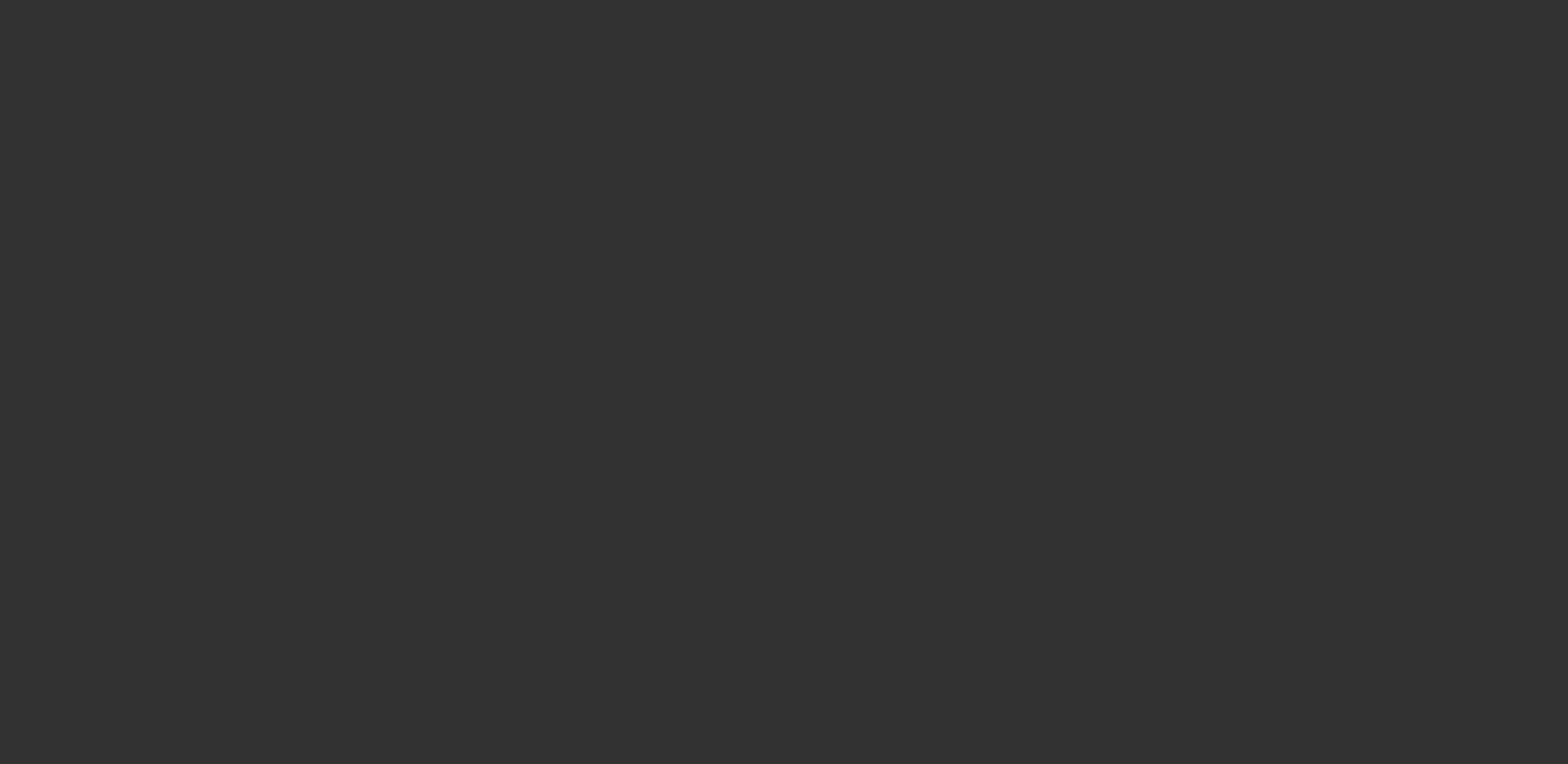
select select "3"
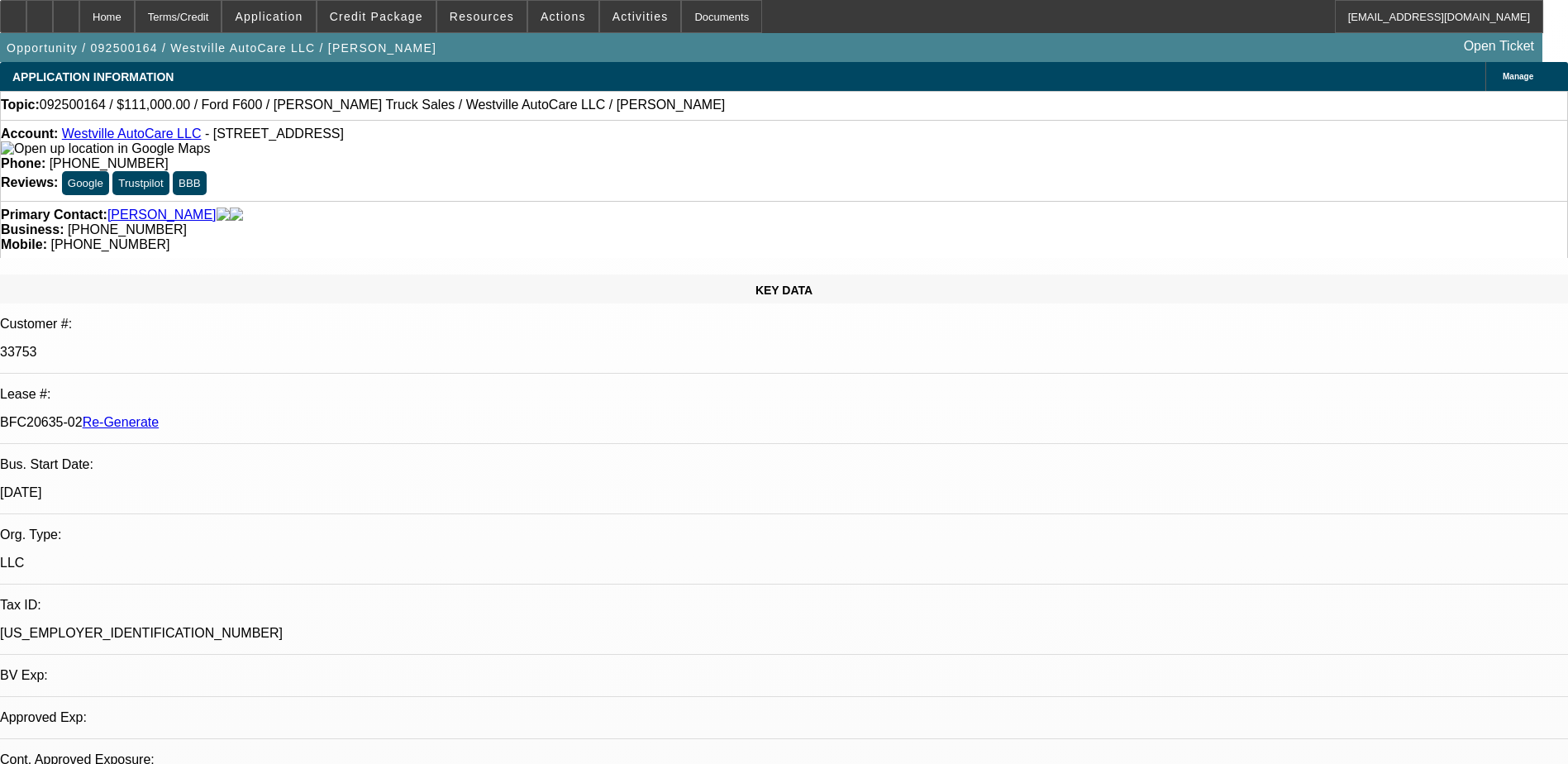
select select "0"
select select "2"
select select "0"
select select "1"
select select "2"
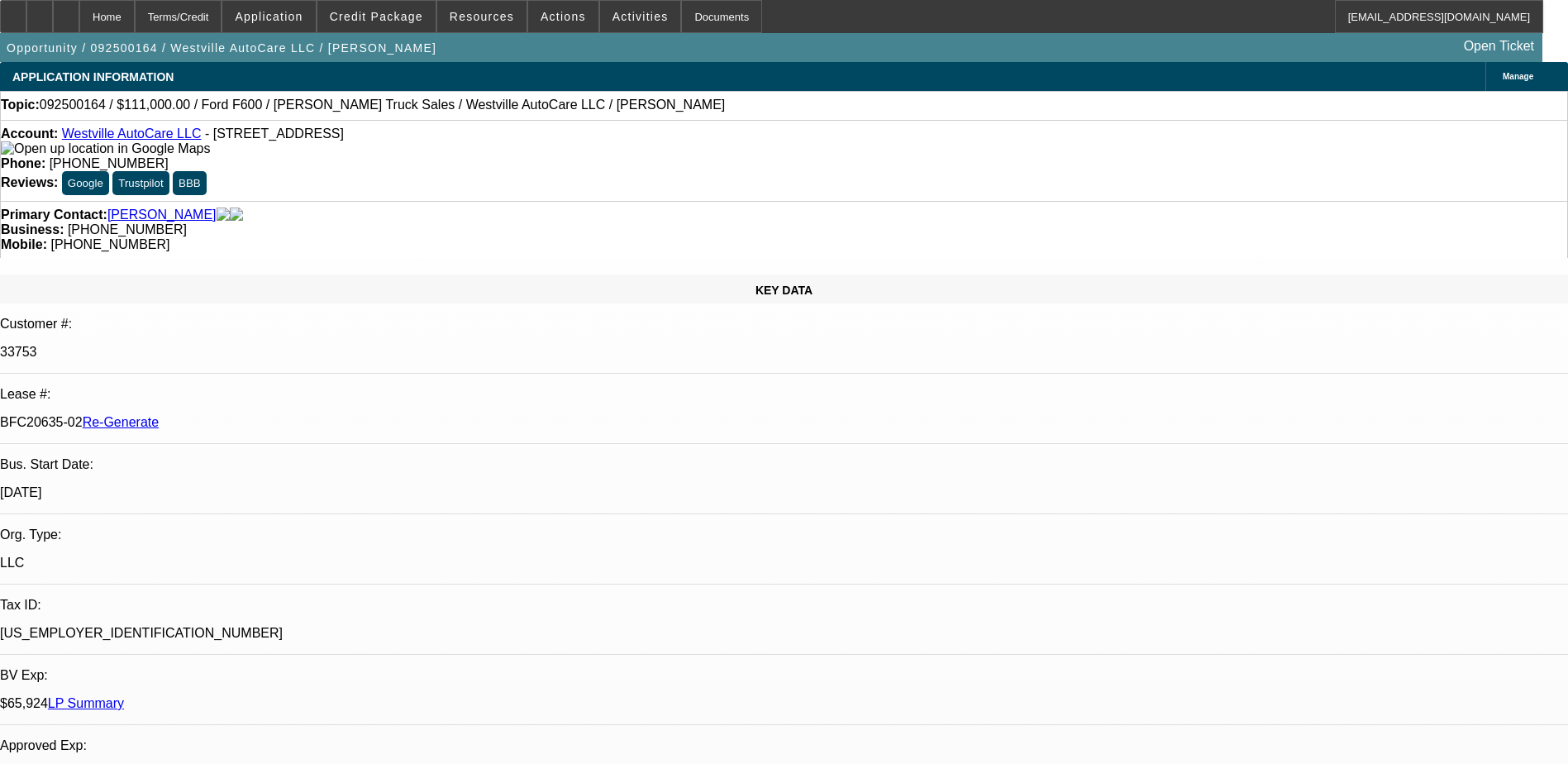
select select "6"
click at [684, 22] on div "Documents" at bounding box center [722, 16] width 81 height 33
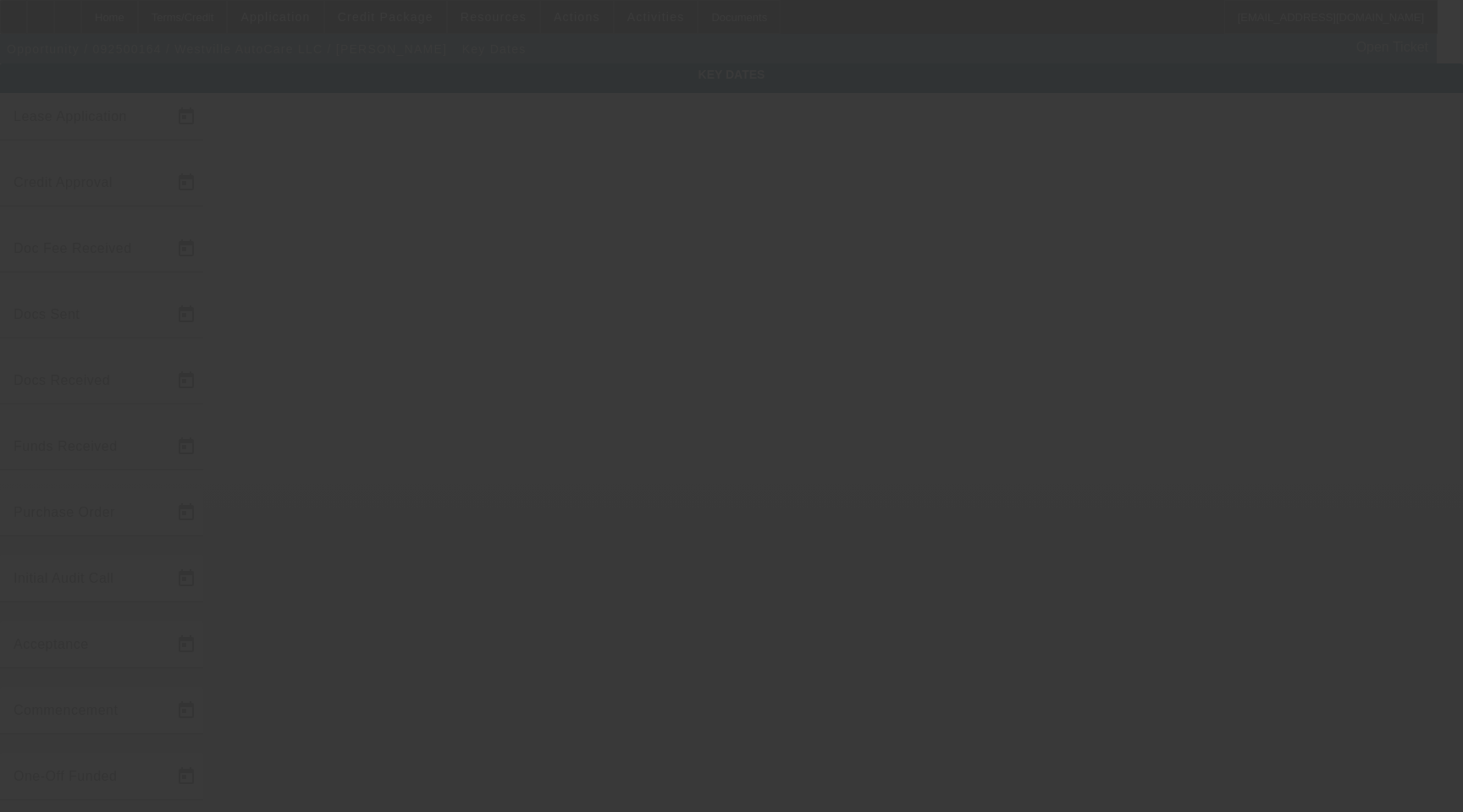
type input "[DATE]"
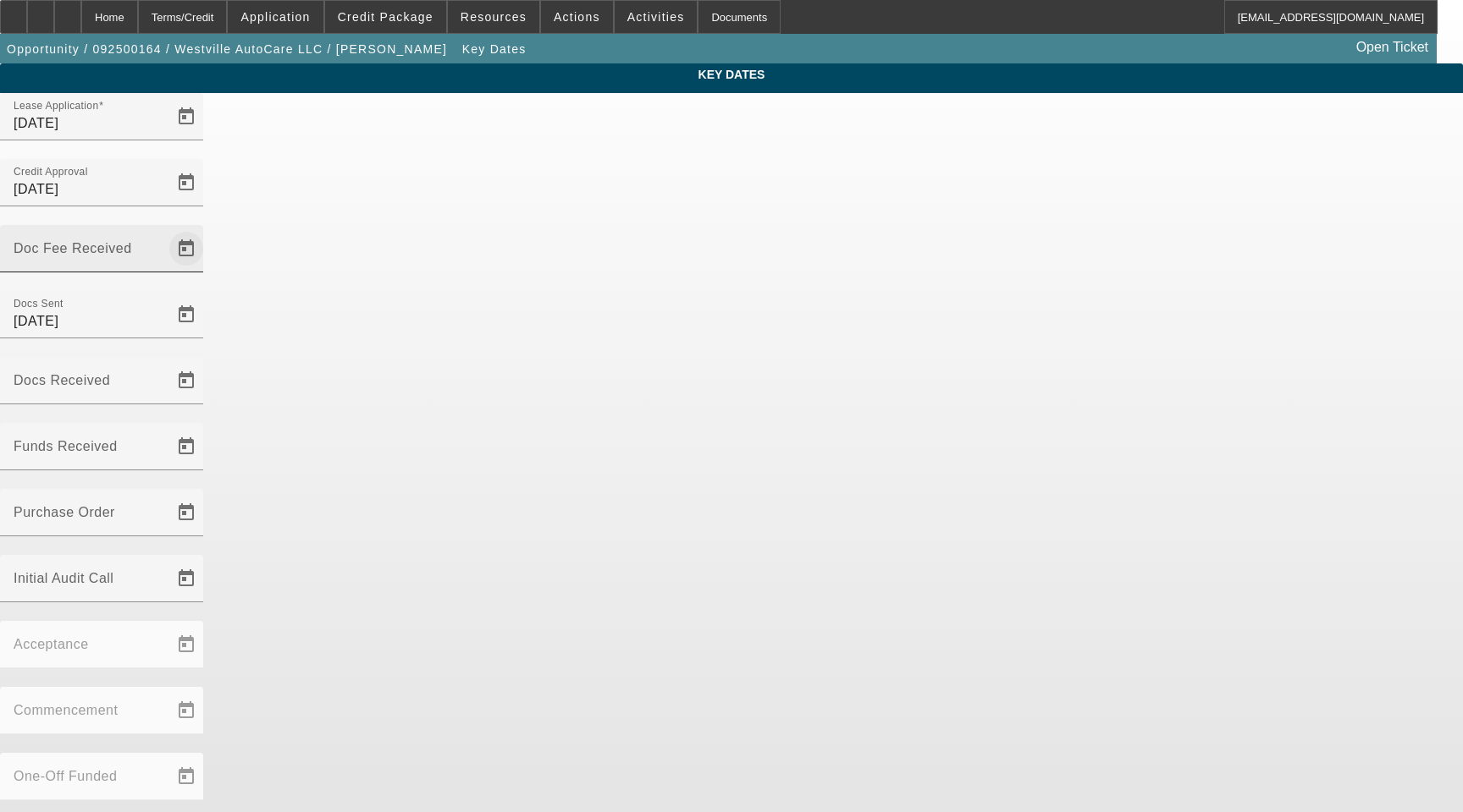
click at [207, 229] on span "Open calendar" at bounding box center [187, 249] width 40 height 40
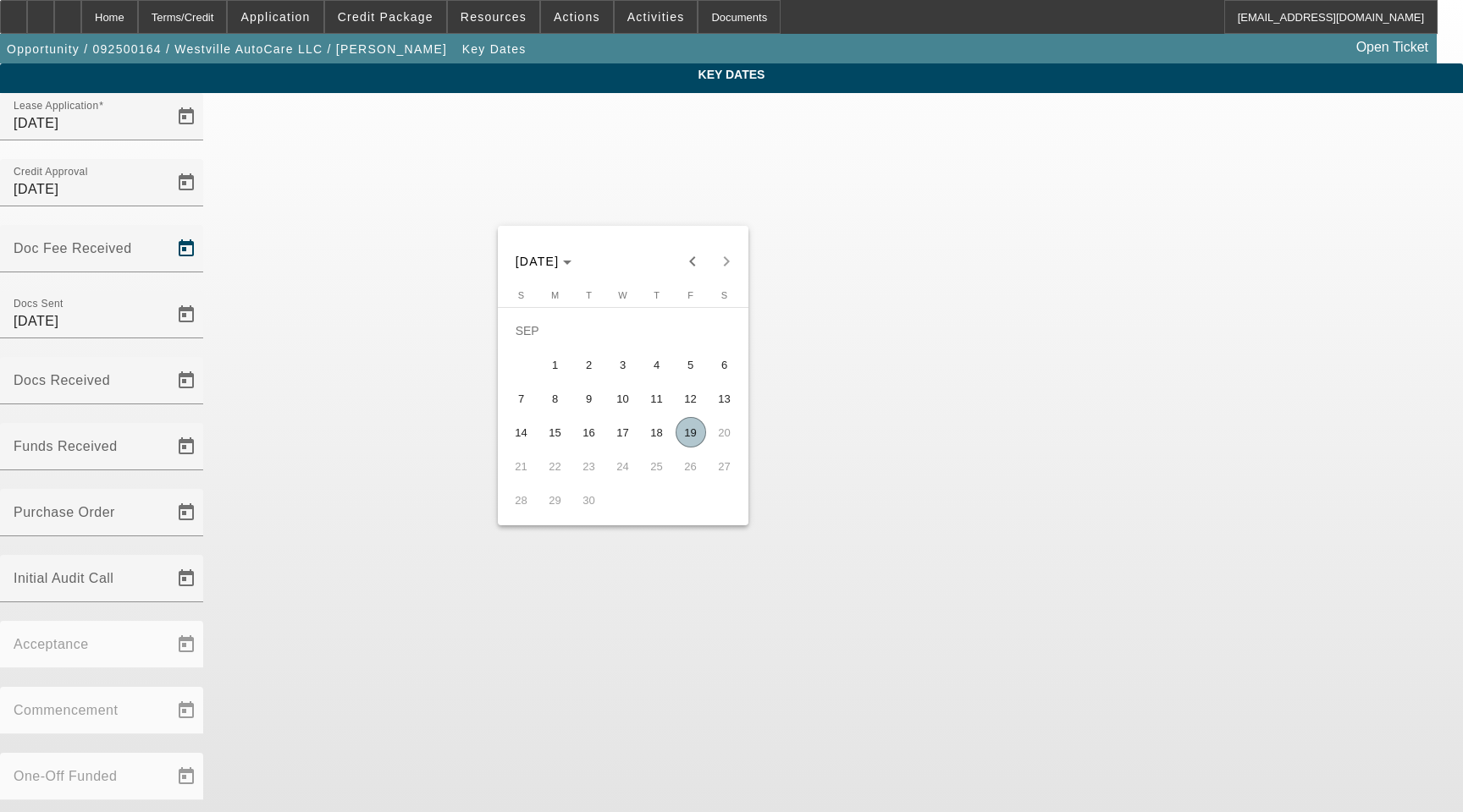
click at [587, 435] on span "16" at bounding box center [589, 432] width 30 height 30
type input "[DATE]"
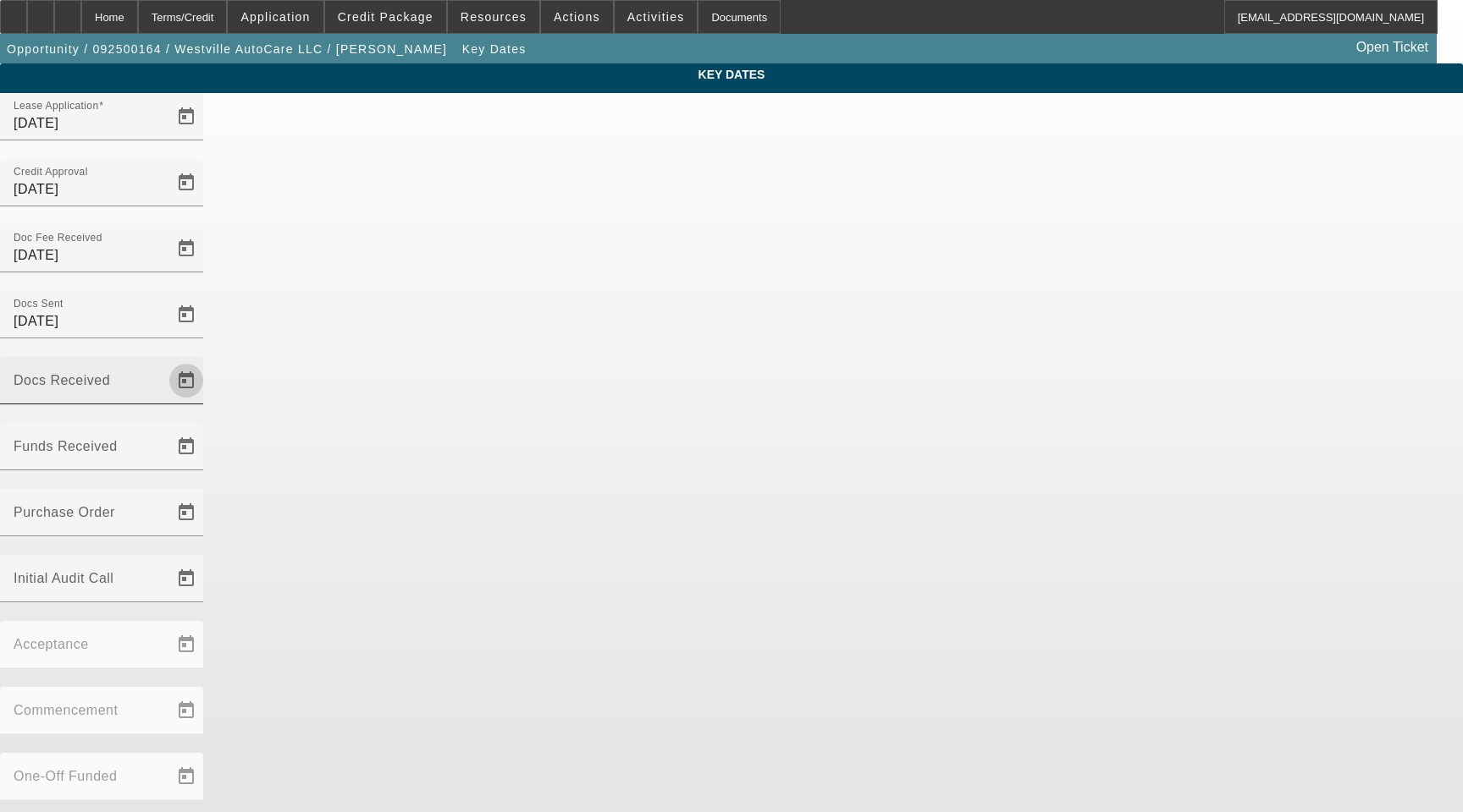
click at [207, 360] on span "Open calendar" at bounding box center [187, 380] width 40 height 40
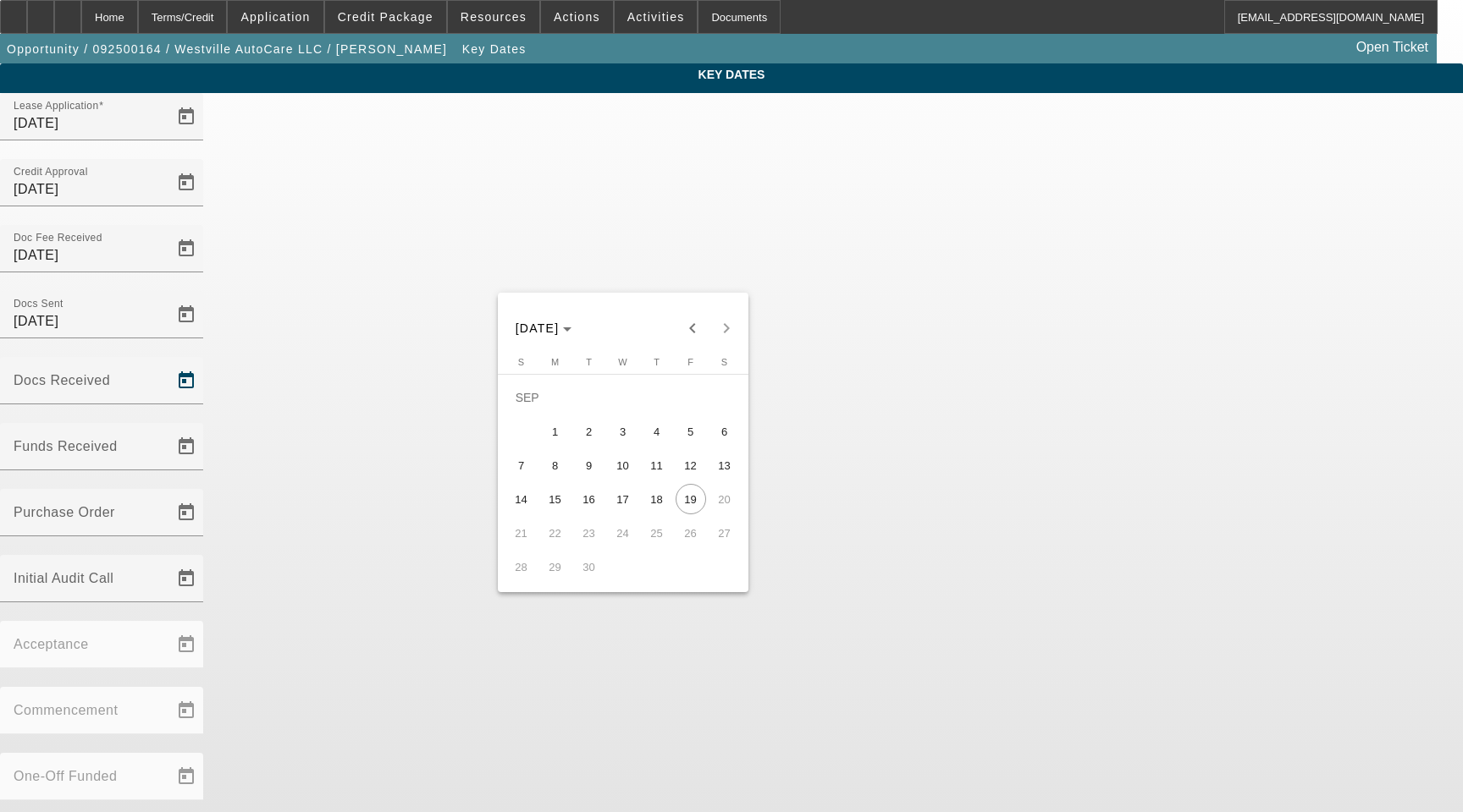
click at [617, 505] on span "17" at bounding box center [622, 499] width 30 height 30
type input "[DATE]"
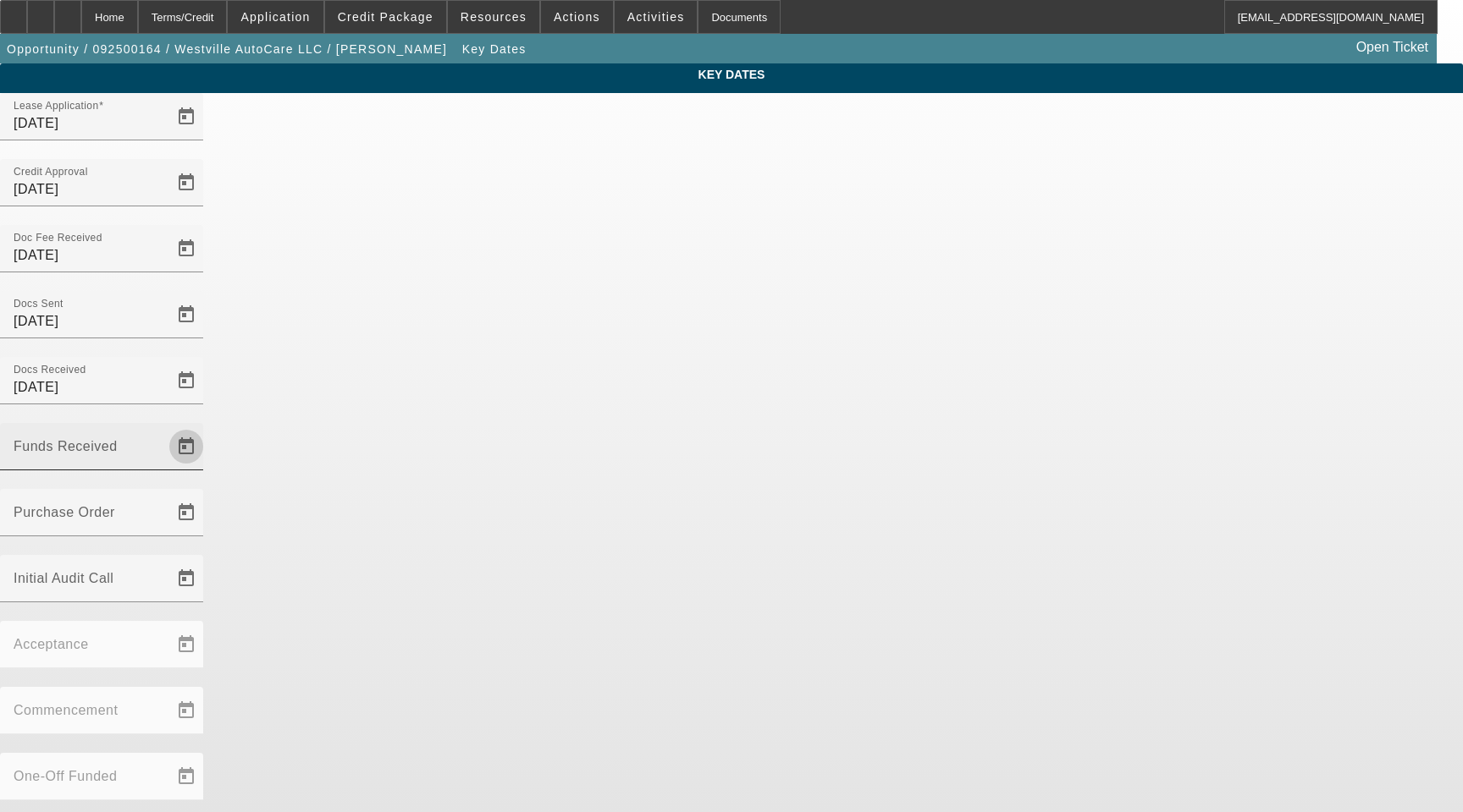
click at [207, 426] on span "Open calendar" at bounding box center [187, 446] width 40 height 40
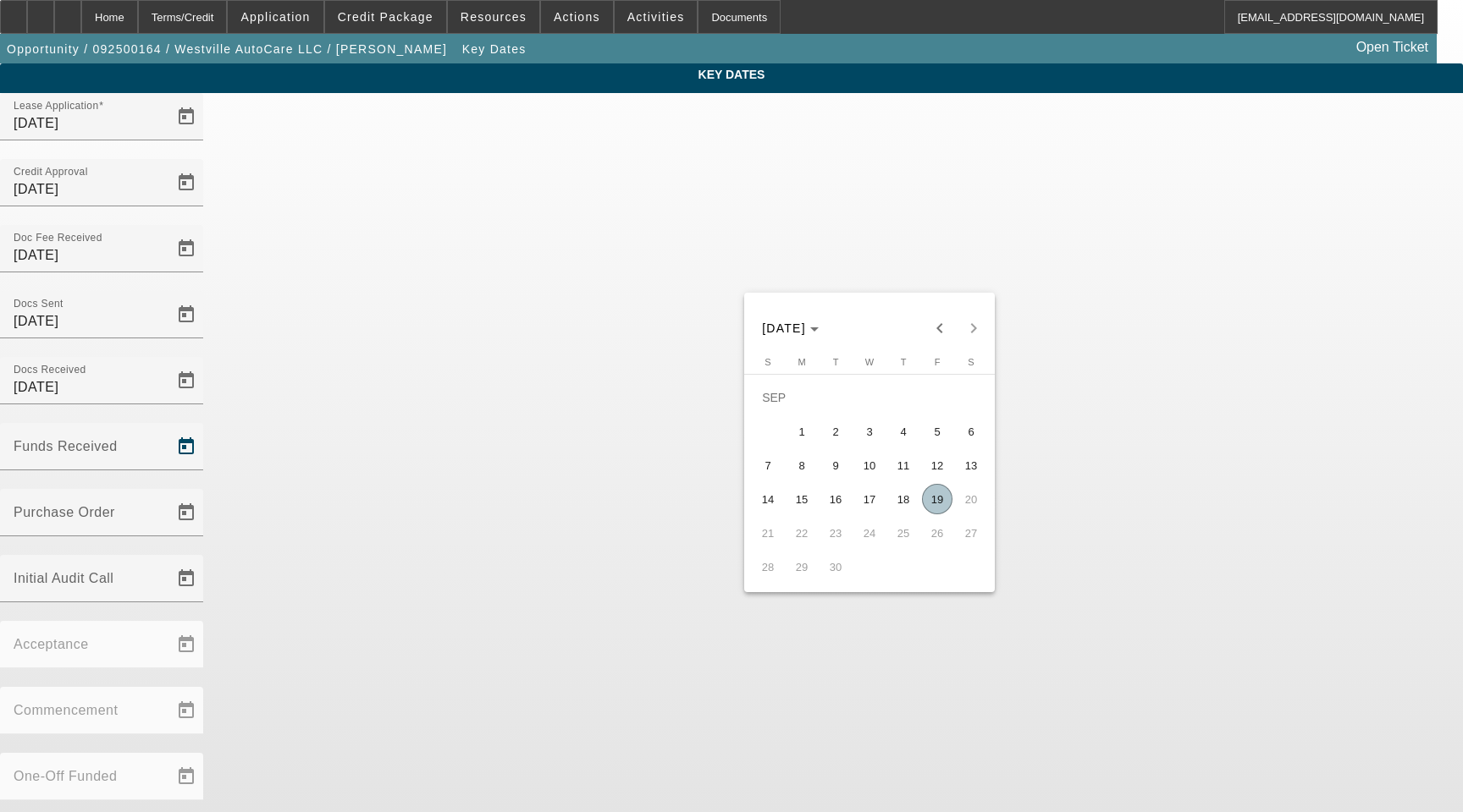
drag, startPoint x: 947, startPoint y: 496, endPoint x: 933, endPoint y: 499, distance: 14.3
click at [945, 496] on span "19" at bounding box center [936, 499] width 30 height 30
type input "[DATE]"
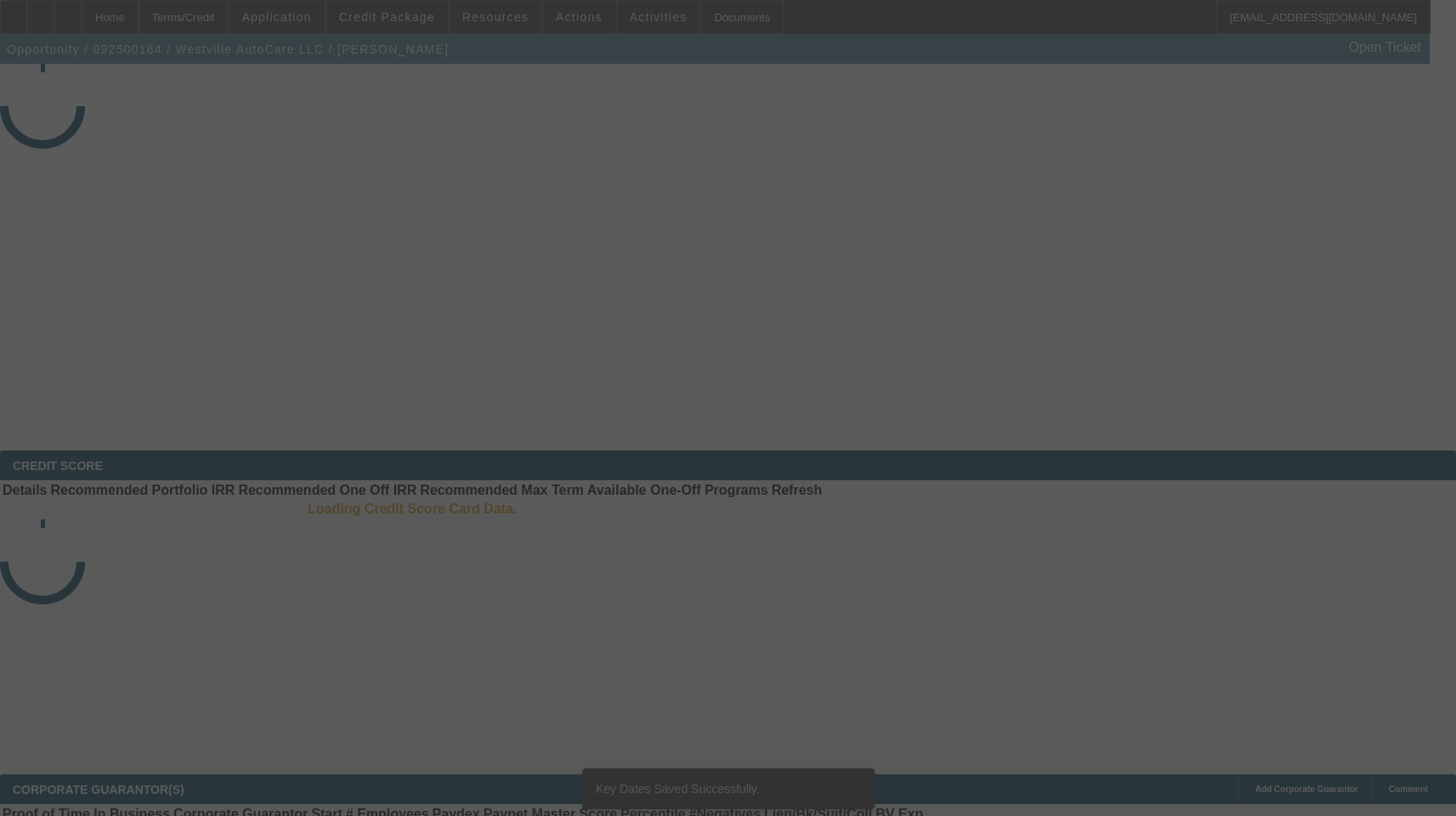
select select "3"
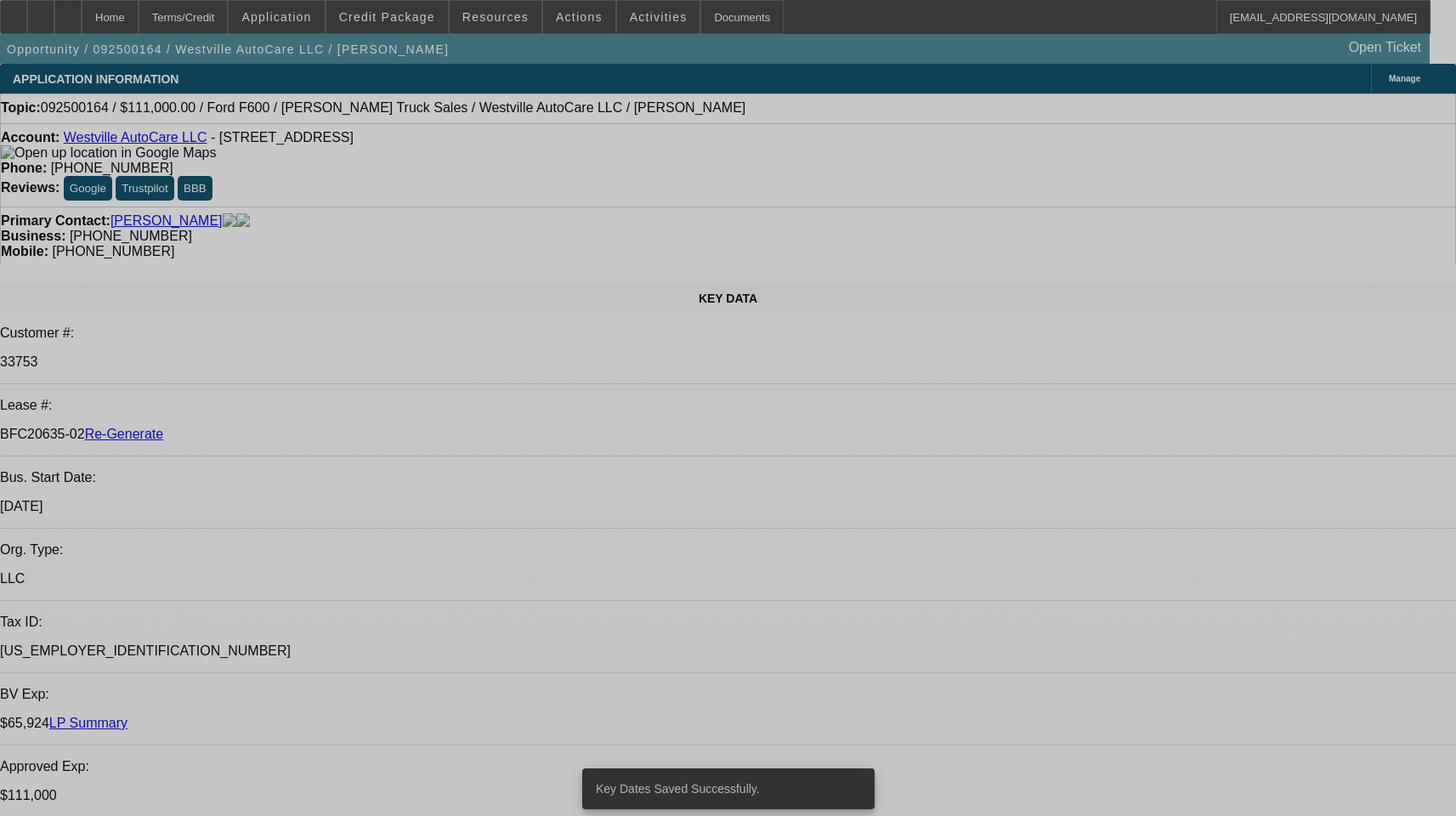
select select "0"
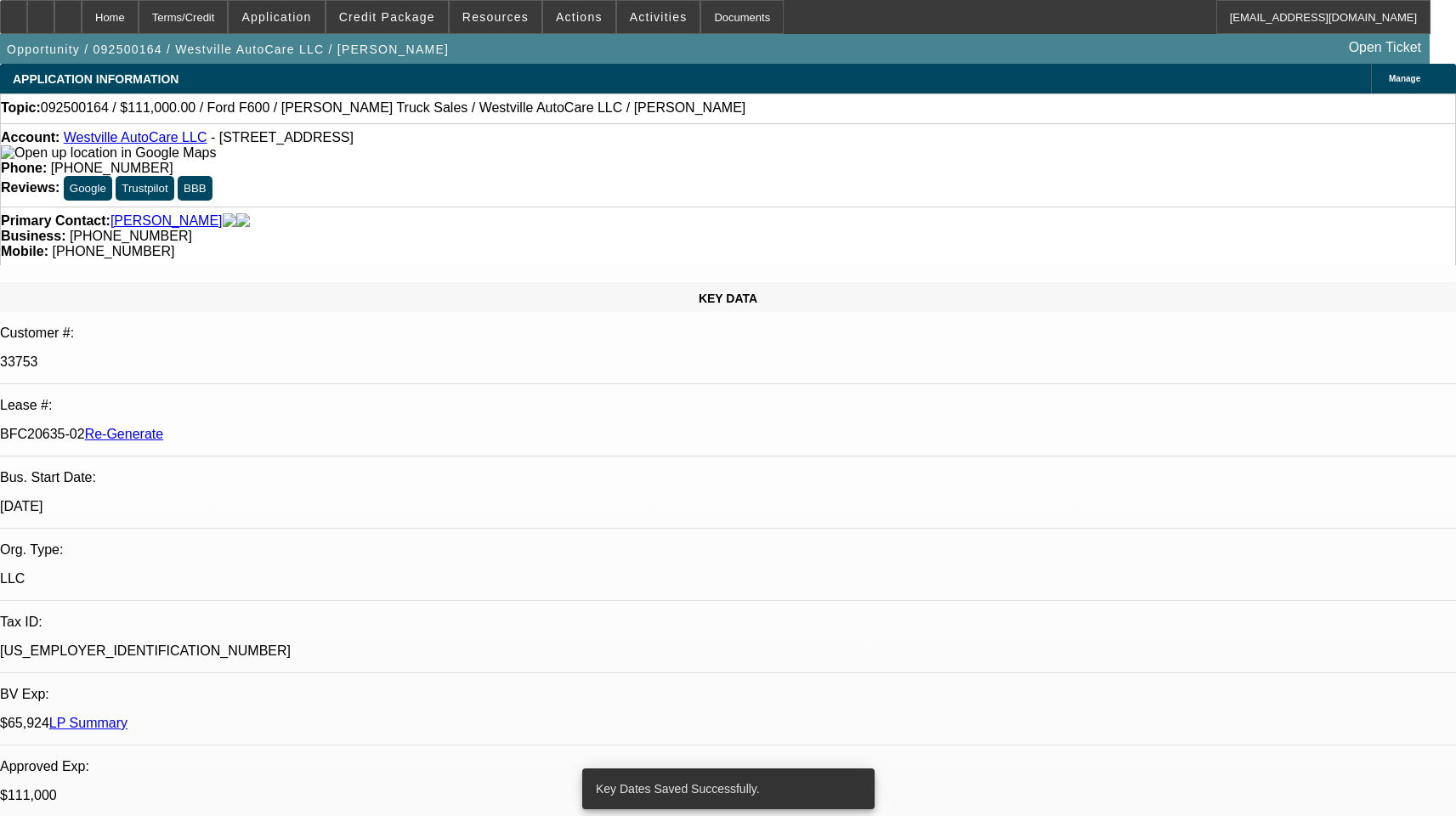
select select "2"
select select "0"
select select "6"
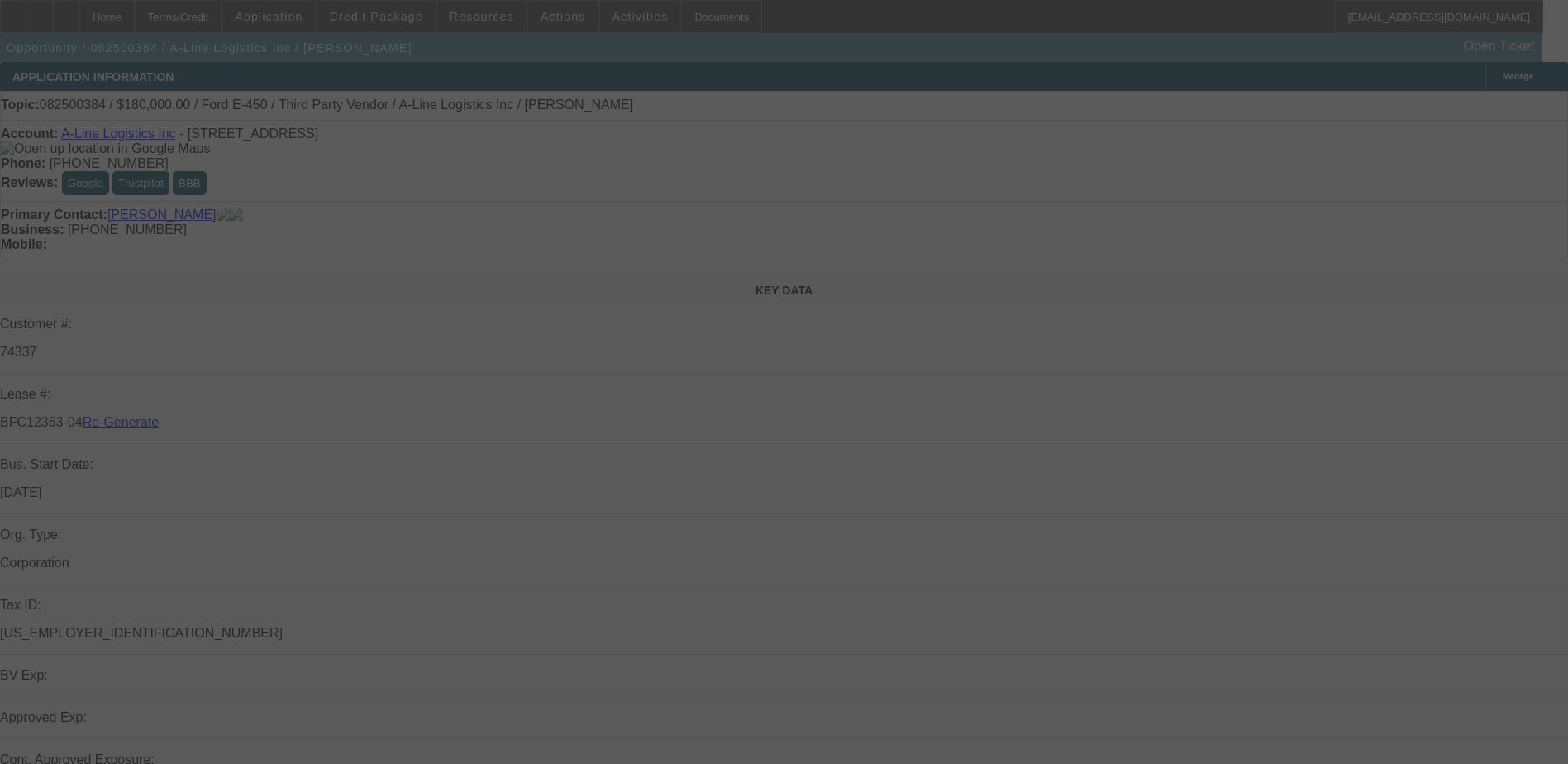
select select "3"
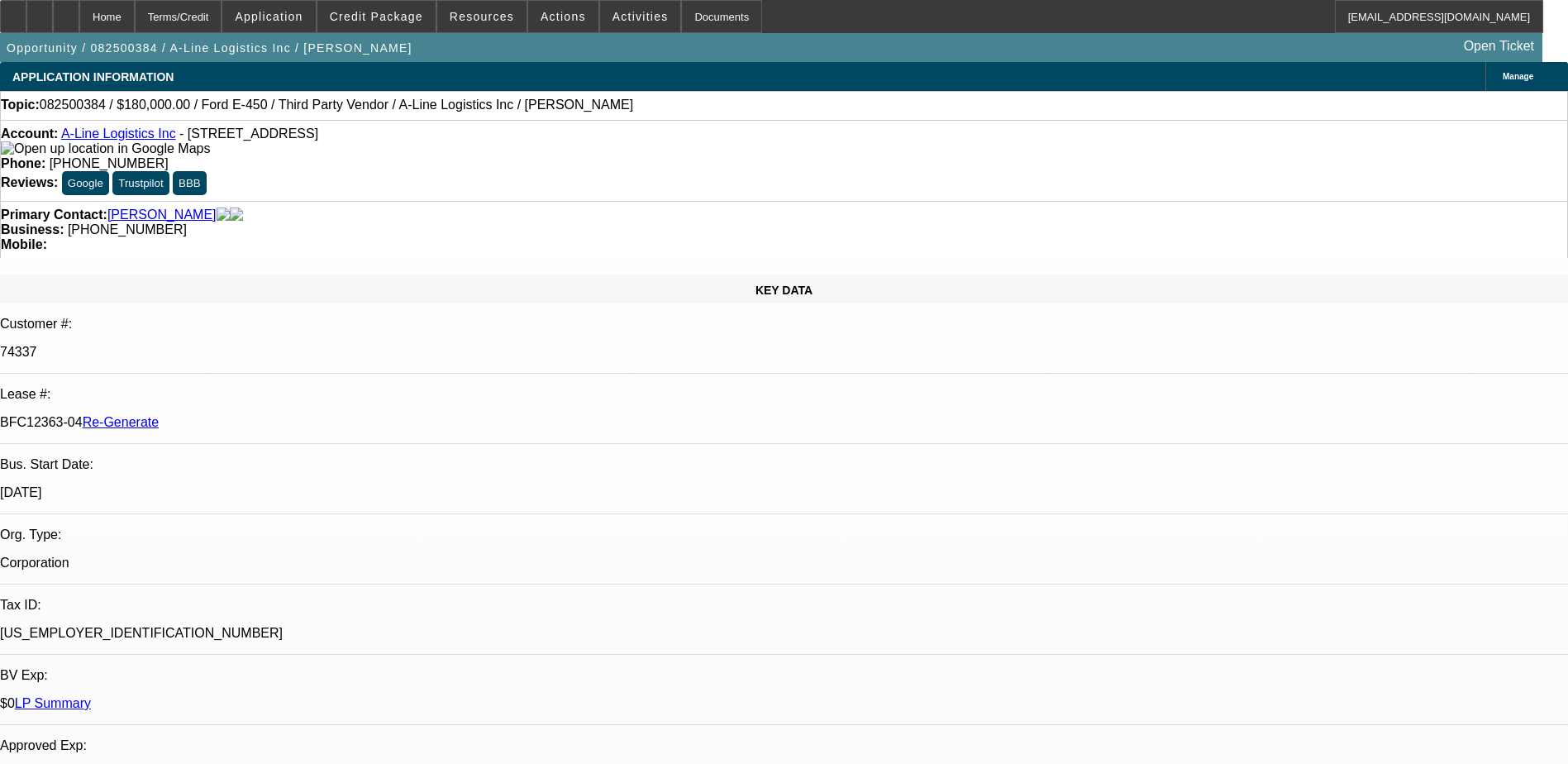
select select "0"
select select "1"
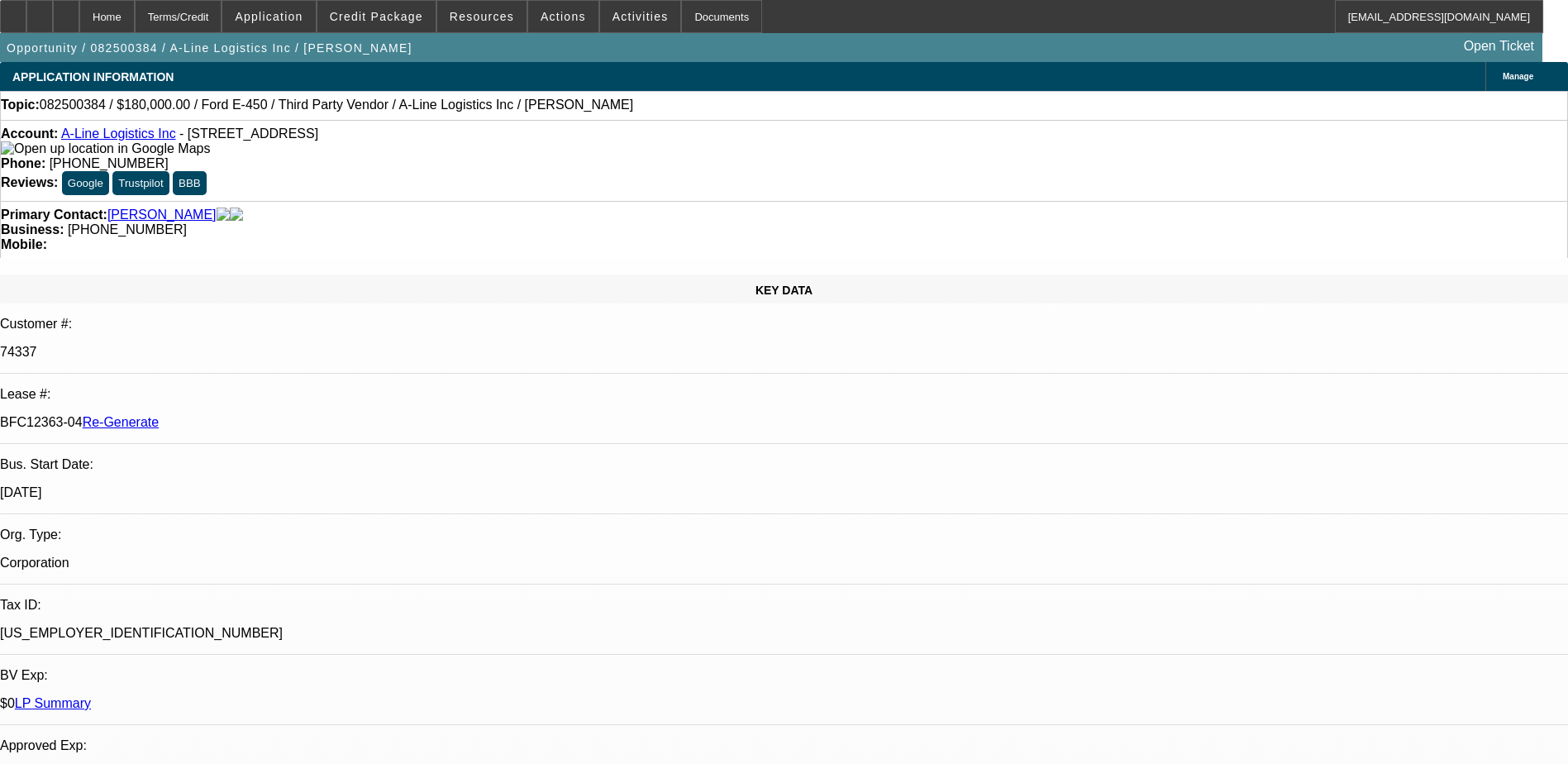
select select "6"
click at [205, 13] on div "Terms/Credit" at bounding box center [179, 16] width 88 height 33
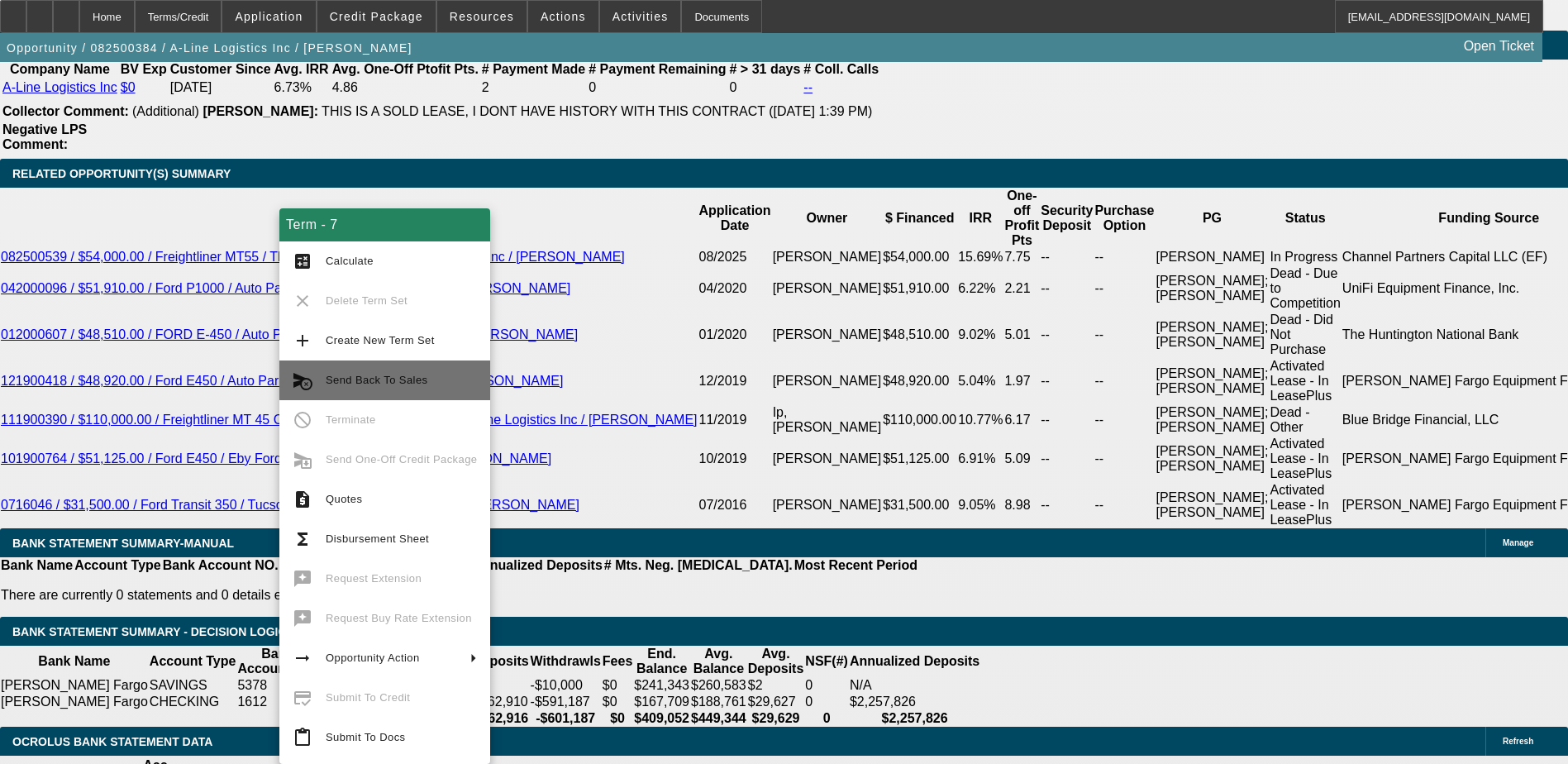
click at [389, 375] on span "Send Back To Sales" at bounding box center [376, 380] width 101 height 13
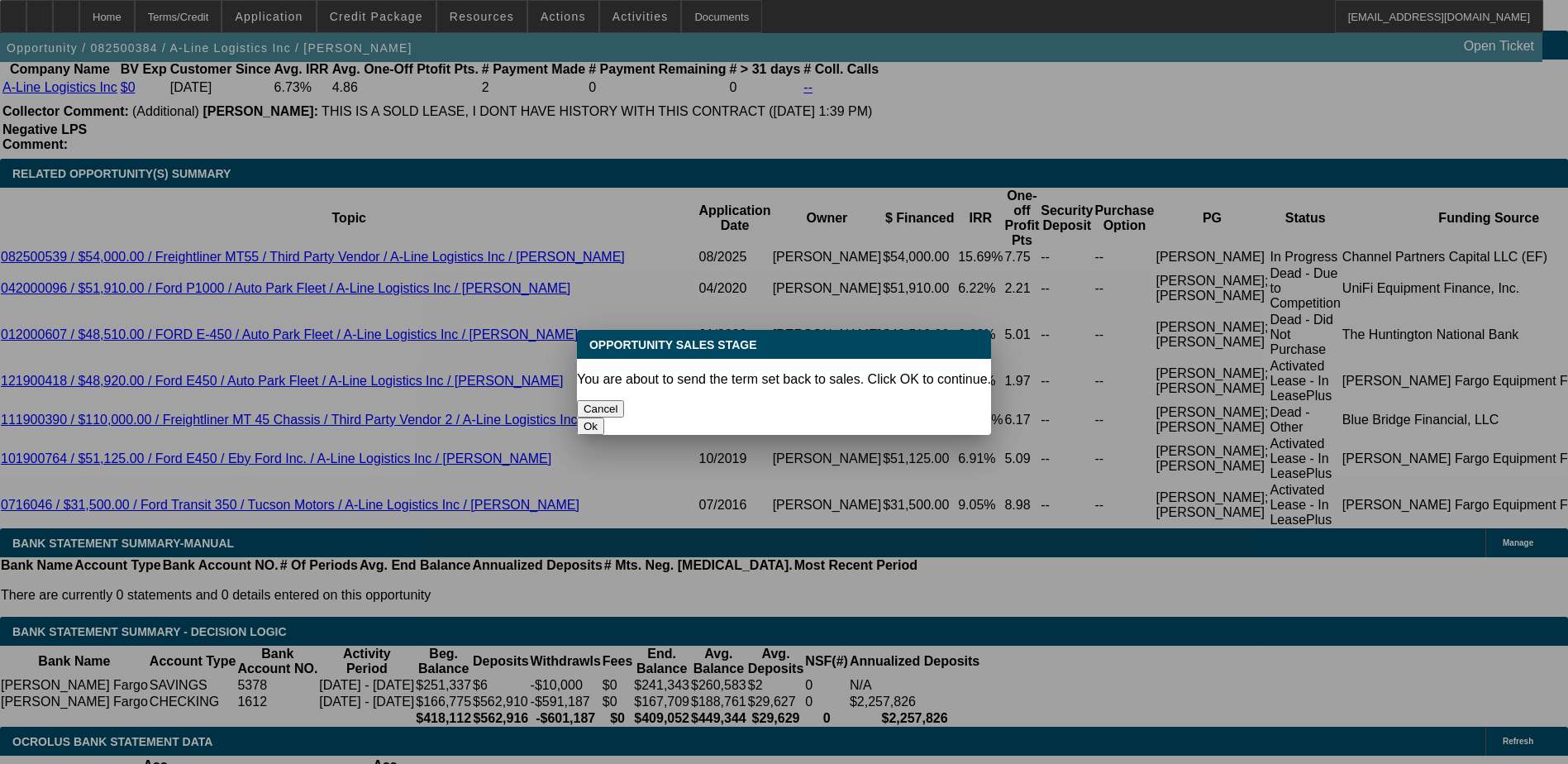
scroll to position [0, 0]
click at [604, 417] on button "Ok" at bounding box center [591, 426] width 27 height 17
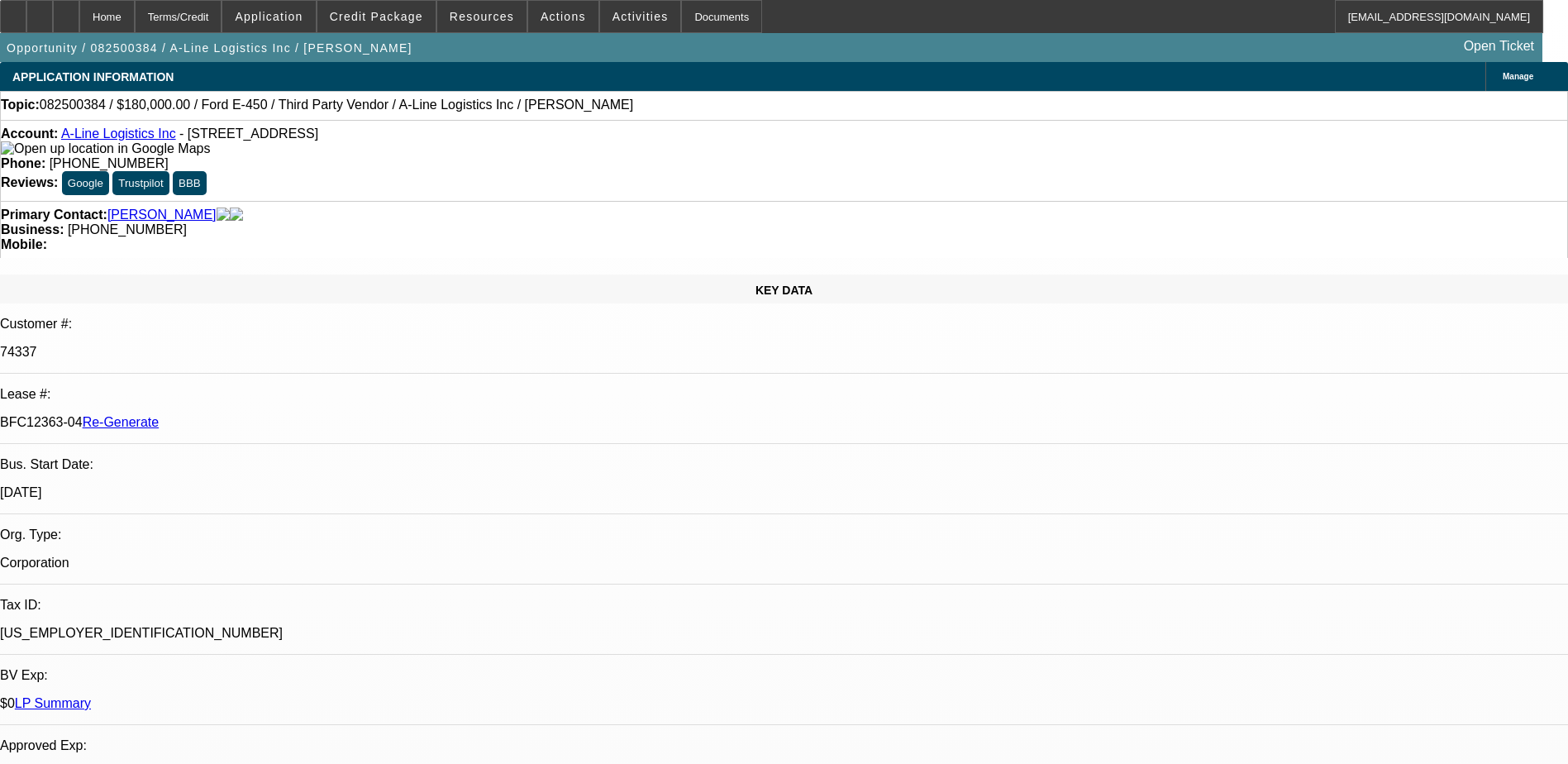
type textarea "Third party seller was not cooperating, customer paid cash, sales is working on…"
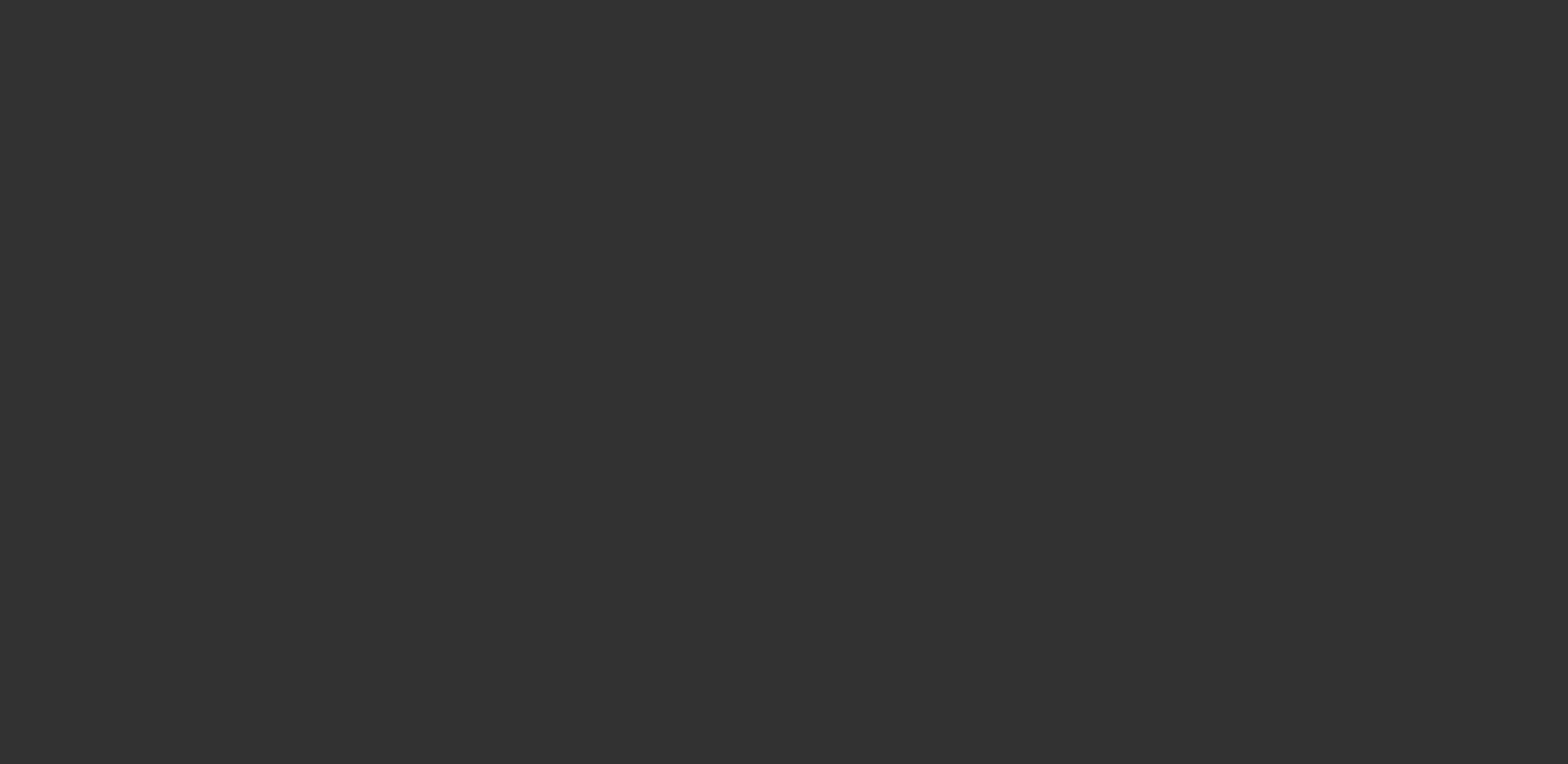
select select "3"
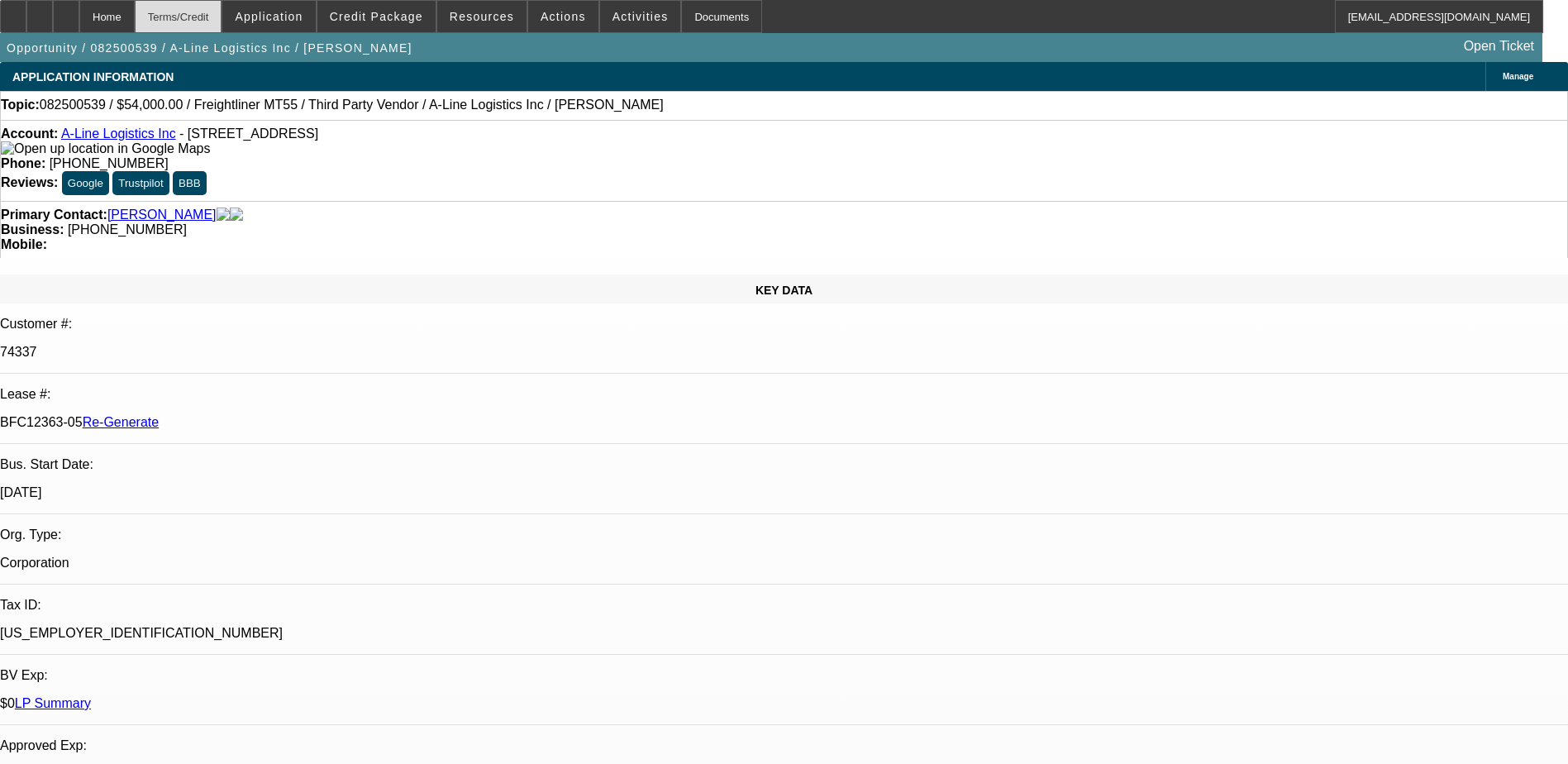
select select "0"
select select "6"
click at [211, 13] on div "Terms/Credit" at bounding box center [179, 16] width 88 height 33
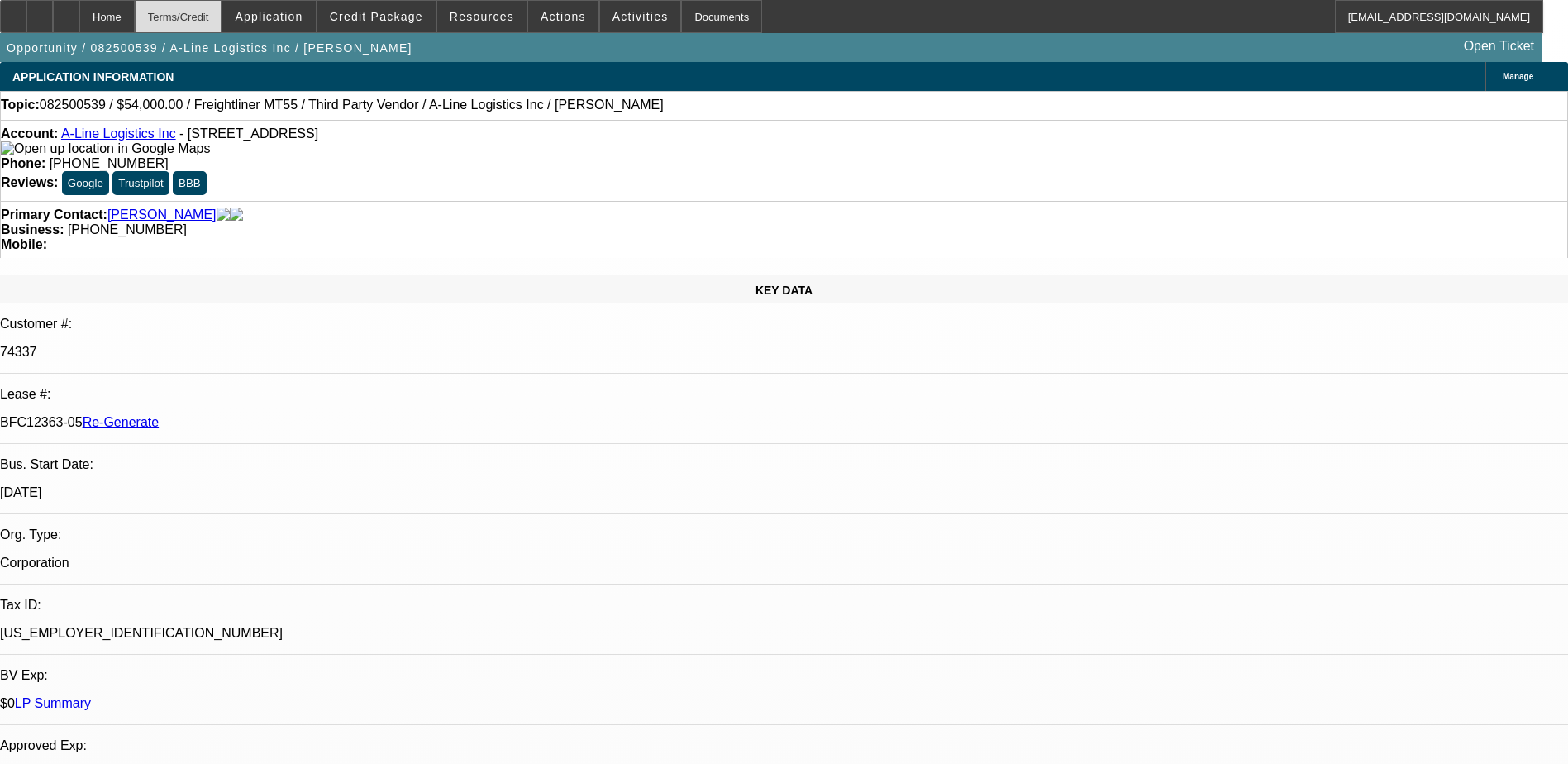
scroll to position [2999, 0]
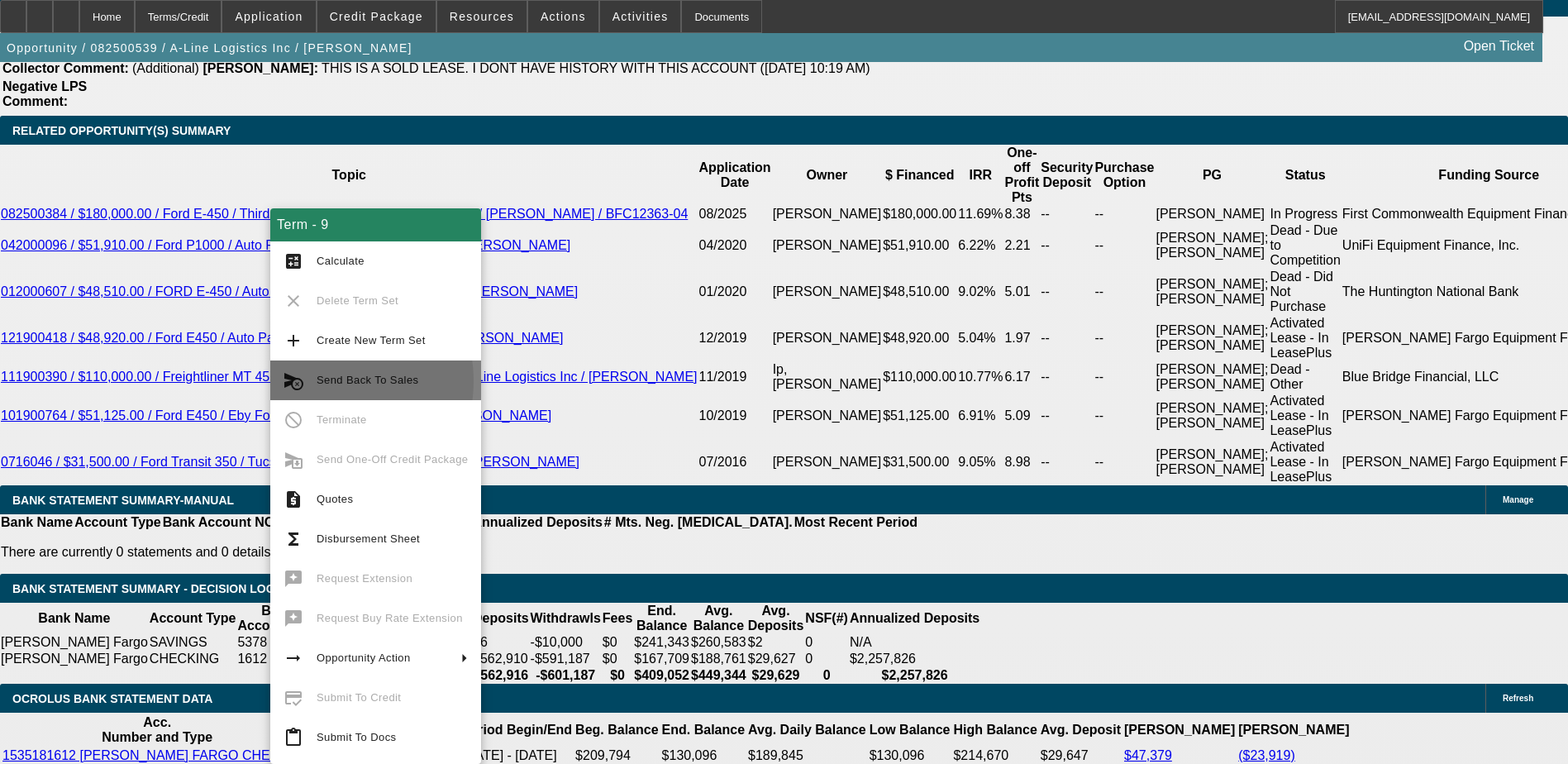
click at [319, 382] on span "Send Back To Sales" at bounding box center [367, 380] width 101 height 13
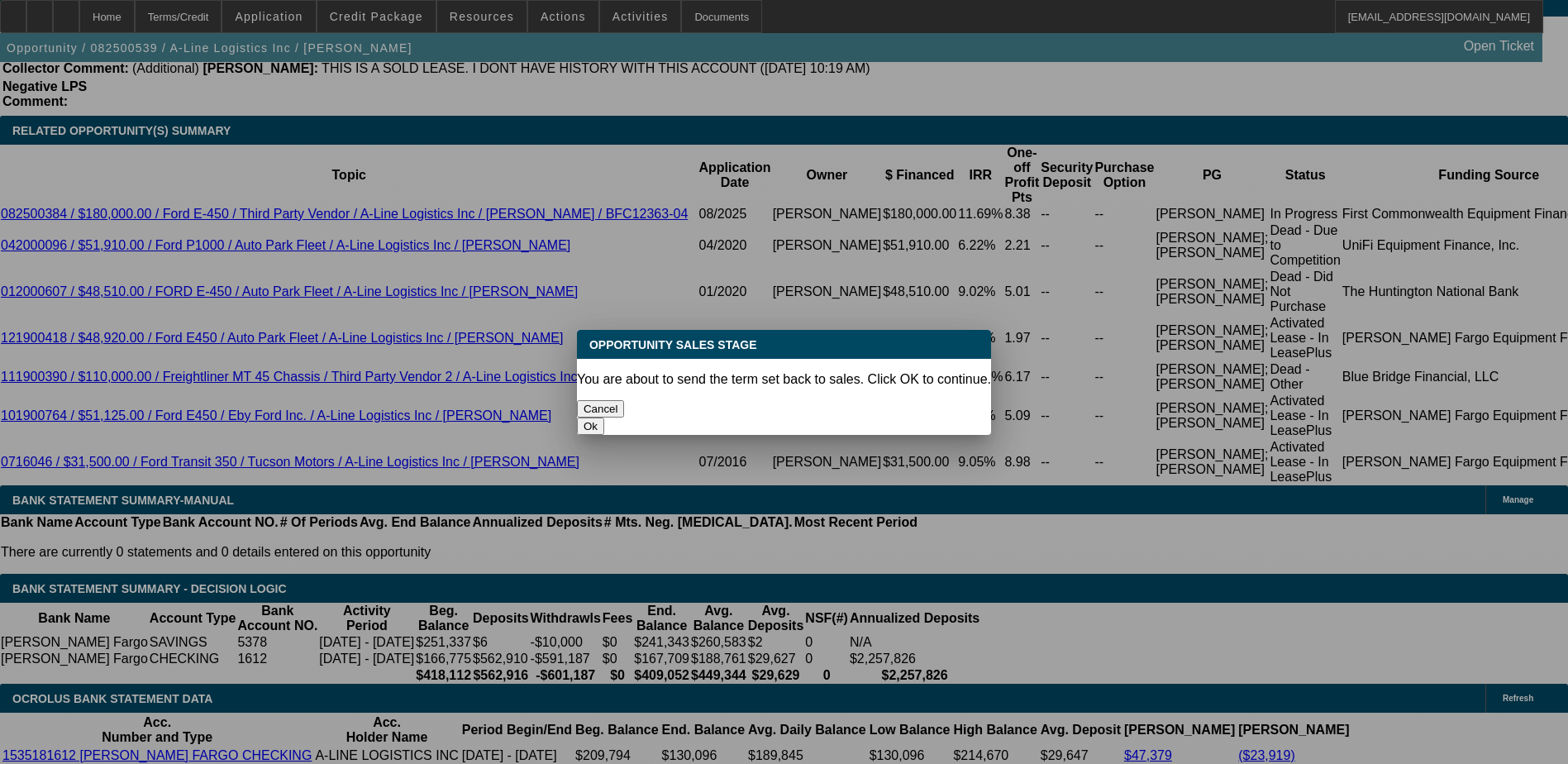
click at [604, 417] on button "Ok" at bounding box center [591, 426] width 27 height 17
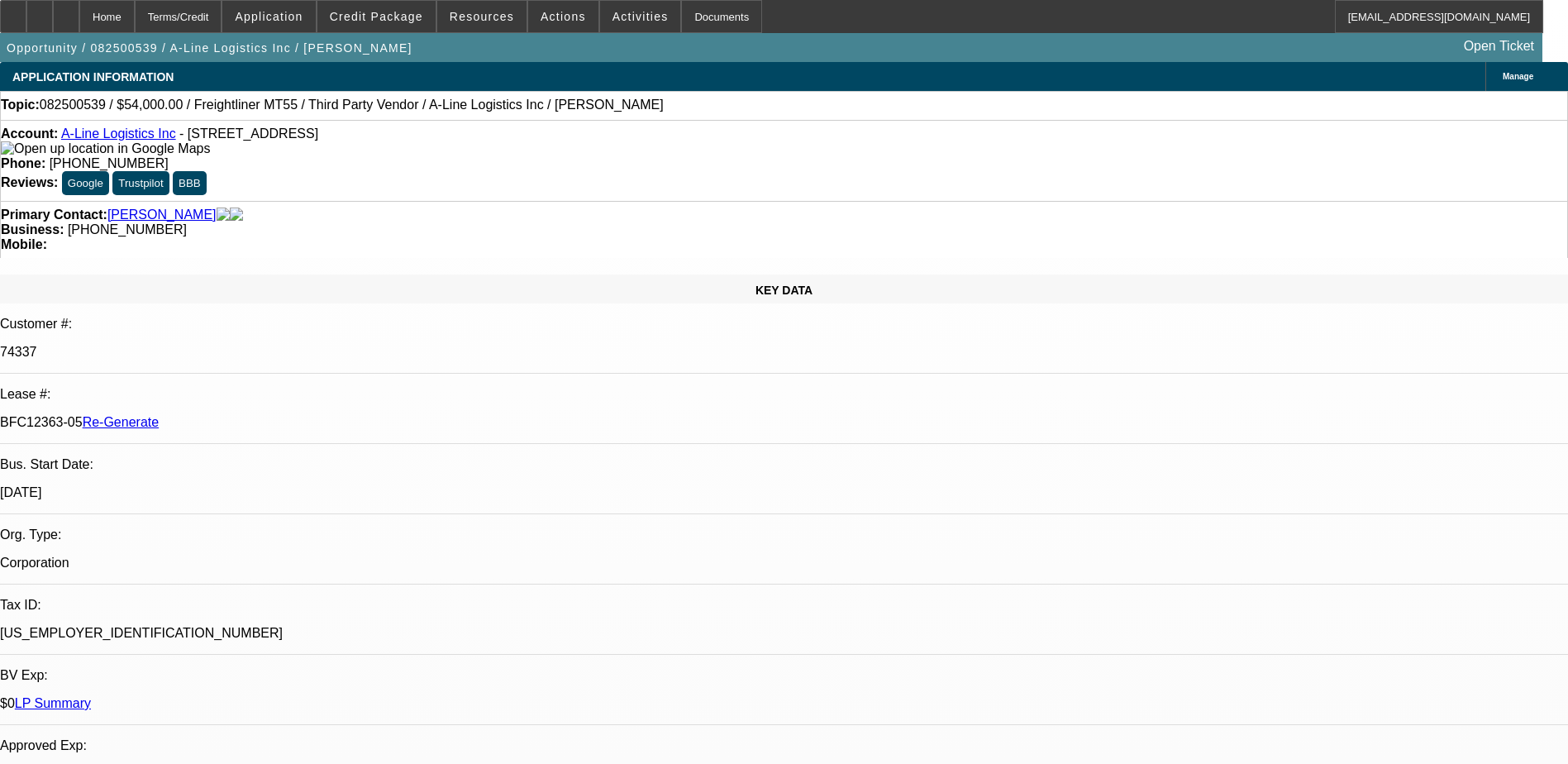
paste textarea "Third party seller was not cooperating, customer paid cash, sales is working on…"
type textarea "Third party seller was not cooperating, customer paid cash, sales is working on…"
